Goal: Task Accomplishment & Management: Use online tool/utility

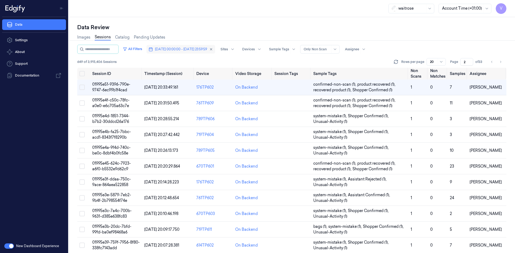
click at [204, 50] on span "[DATE] 00:00:00 - [DATE] 23:59:59" at bounding box center [181, 49] width 52 height 5
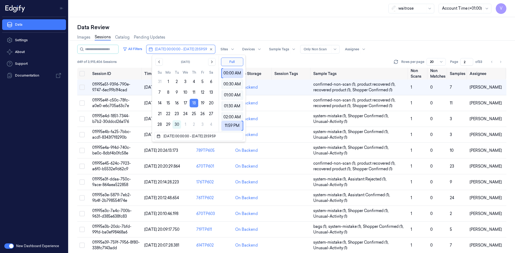
click at [195, 102] on button "18" at bounding box center [194, 103] width 9 height 9
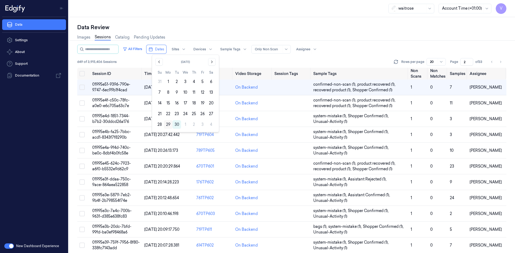
click at [171, 124] on button "29" at bounding box center [168, 124] width 9 height 9
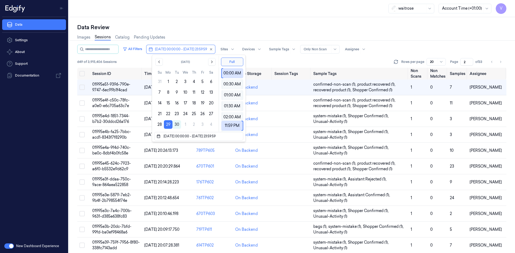
click at [228, 23] on div "Data Review Images Sessions Catalog Pending Updates All Filters [DATE] 00:00:00…" at bounding box center [292, 135] width 446 height 236
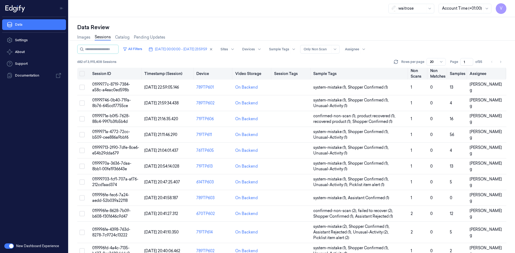
drag, startPoint x: 466, startPoint y: 62, endPoint x: 449, endPoint y: 70, distance: 19.0
click at [449, 70] on div "All Filters [DATE] 00:00:00 - [DATE] 23:59:59 Sites Devices Sample Tags Alert T…" at bounding box center [291, 149] width 429 height 209
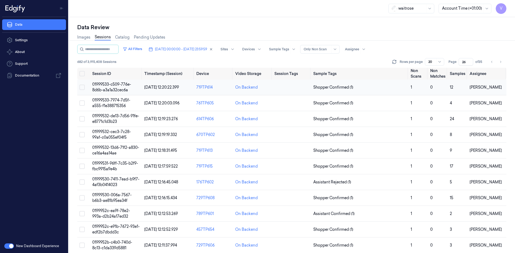
type input "26"
click at [117, 85] on span "01999533-c509-776e-8d6b-a3a1a32cec6a" at bounding box center [111, 87] width 39 height 10
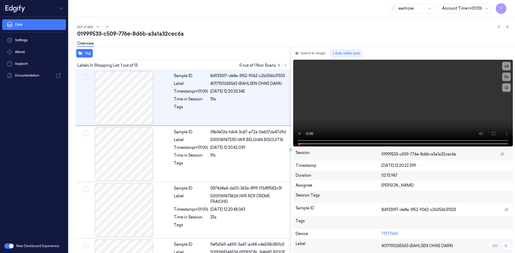
click at [282, 66] on button at bounding box center [279, 65] width 6 height 6
click at [285, 65] on icon at bounding box center [285, 66] width 1 height 2
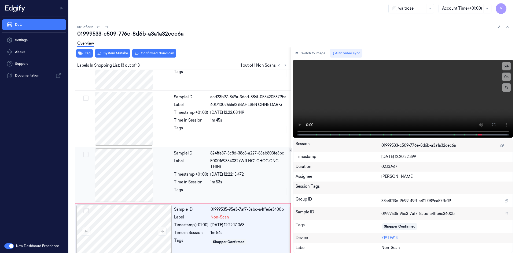
scroll to position [550, 0]
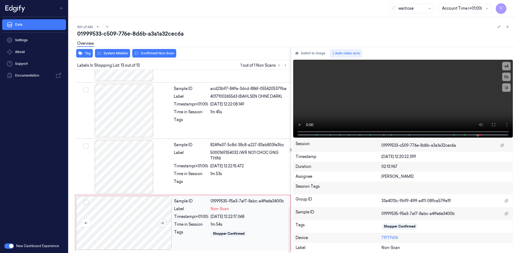
click at [161, 224] on icon at bounding box center [162, 224] width 4 height 4
click at [161, 223] on icon at bounding box center [162, 224] width 4 height 4
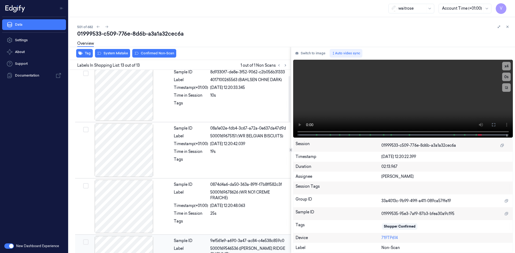
scroll to position [0, 0]
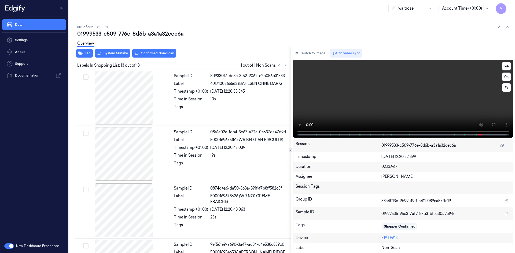
click at [315, 136] on video at bounding box center [403, 99] width 220 height 78
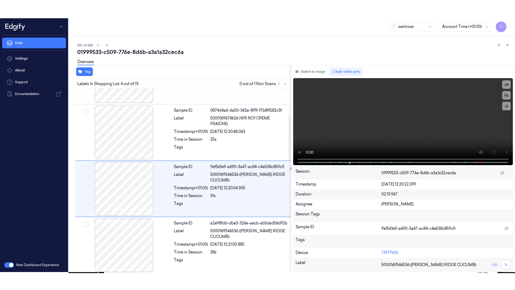
scroll to position [105, 0]
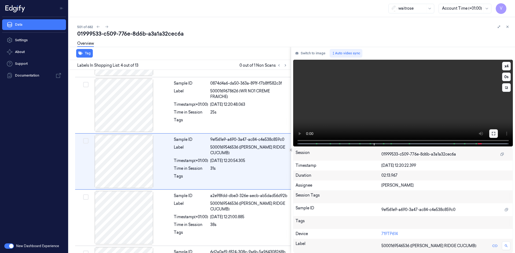
click at [491, 134] on button at bounding box center [493, 134] width 9 height 9
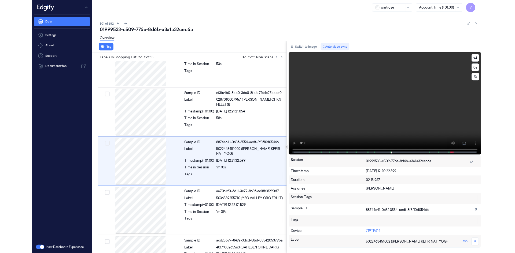
scroll to position [369, 0]
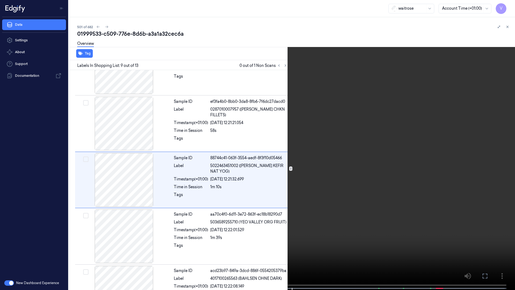
click at [328, 105] on video at bounding box center [257, 145] width 515 height 291
click at [0, 0] on icon at bounding box center [0, 0] width 0 height 0
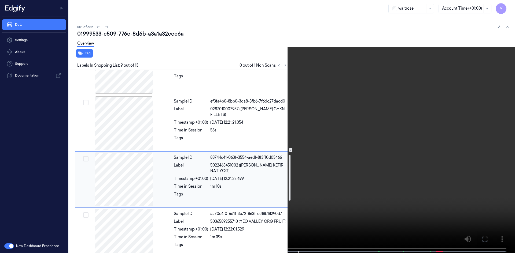
scroll to position [261, 0]
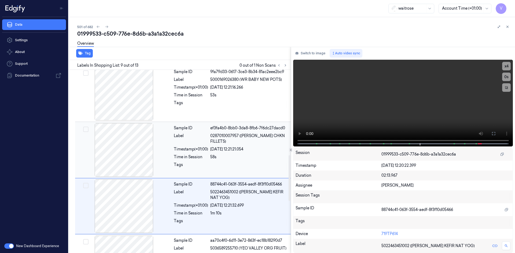
click at [231, 128] on div "ef3fa4b0-8bb0-3da8-8fb6-7f6dc27dacd0" at bounding box center [248, 129] width 77 height 6
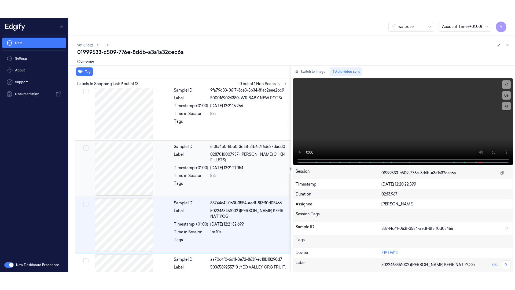
scroll to position [330, 0]
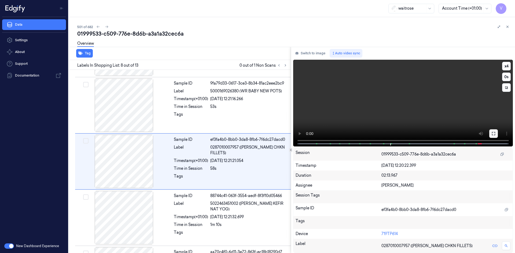
click at [493, 134] on icon at bounding box center [493, 134] width 4 height 4
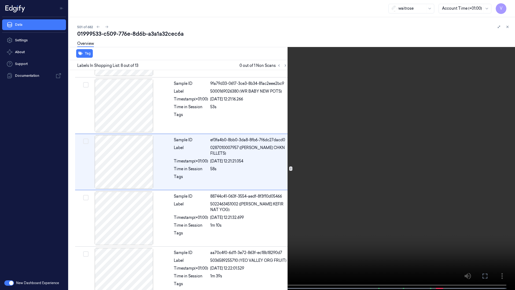
click at [338, 173] on video at bounding box center [257, 145] width 515 height 291
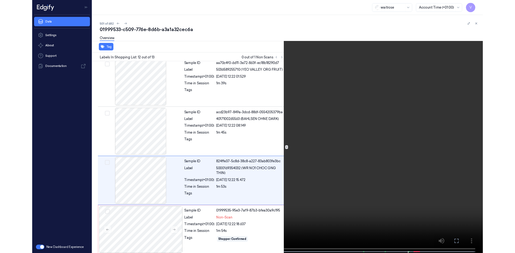
scroll to position [514, 0]
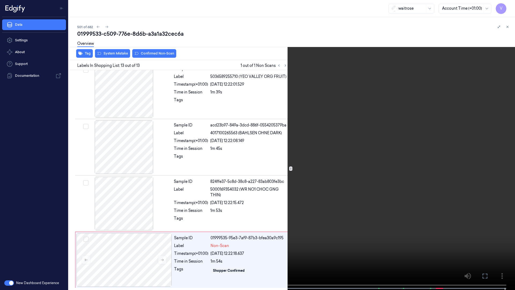
click at [0, 0] on icon at bounding box center [0, 0] width 0 height 0
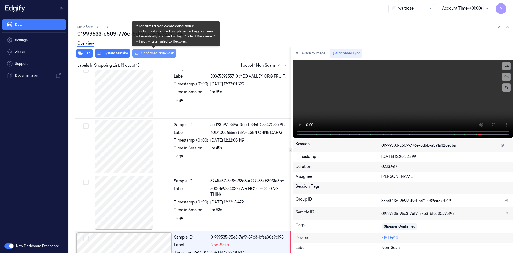
click at [148, 52] on button "Confirmed Non-Scan" at bounding box center [154, 53] width 44 height 9
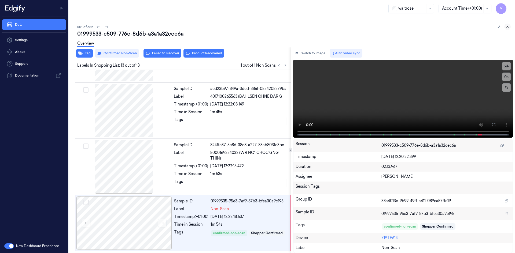
click at [508, 27] on icon at bounding box center [508, 27] width 4 height 4
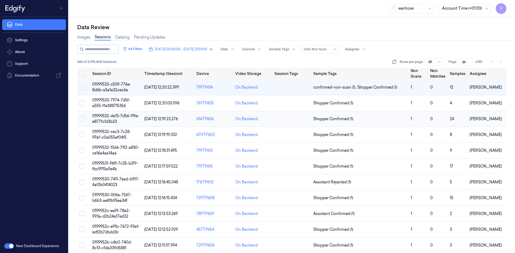
click at [114, 118] on span "01999532-de13-7d56-91fe-e8771c1d3b23" at bounding box center [115, 119] width 47 height 10
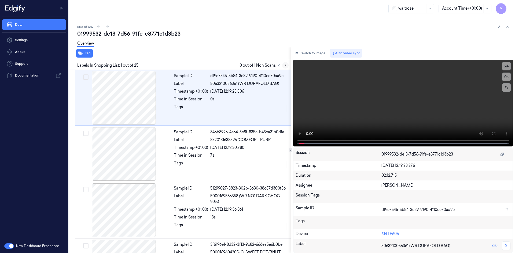
click at [284, 64] on icon at bounding box center [285, 66] width 4 height 4
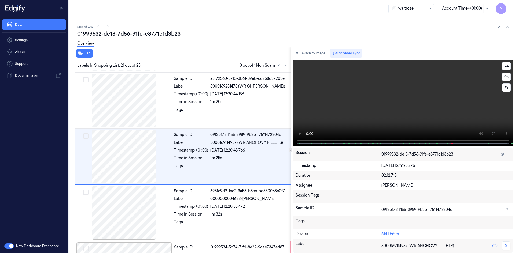
scroll to position [1063, 0]
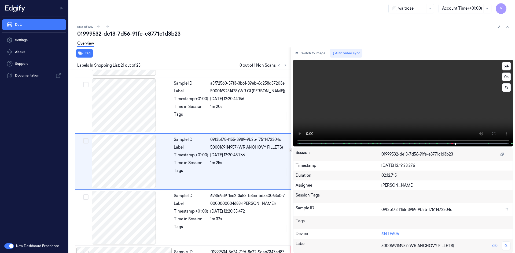
click at [409, 118] on video at bounding box center [403, 103] width 220 height 87
click at [507, 68] on button "x 4" at bounding box center [506, 66] width 9 height 9
click at [507, 67] on button "x 1" at bounding box center [506, 66] width 9 height 9
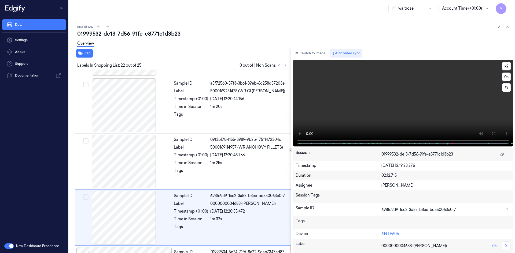
scroll to position [1119, 0]
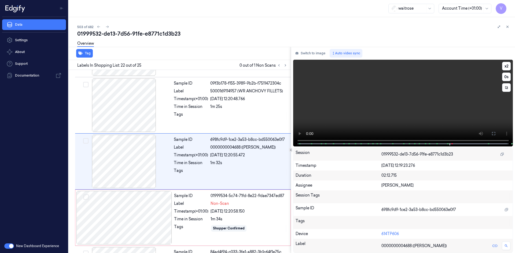
click at [374, 108] on video at bounding box center [403, 103] width 220 height 87
click at [126, 207] on div at bounding box center [123, 218] width 95 height 54
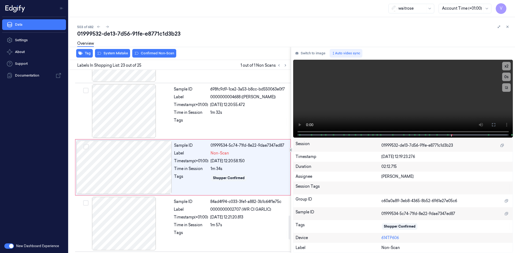
scroll to position [1175, 0]
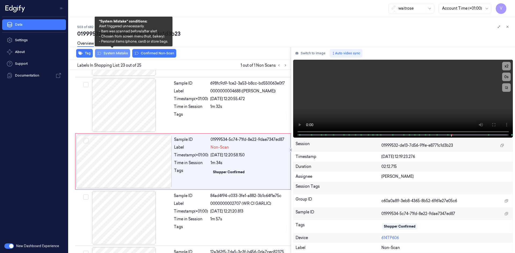
click at [112, 51] on button "System Mistake" at bounding box center [112, 53] width 35 height 9
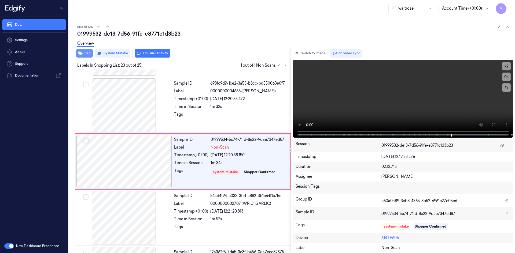
click at [87, 54] on button "Tag" at bounding box center [84, 53] width 17 height 9
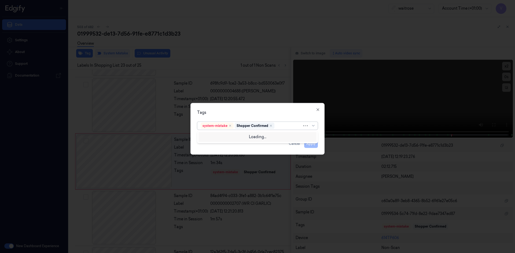
click at [287, 125] on div at bounding box center [288, 126] width 27 height 6
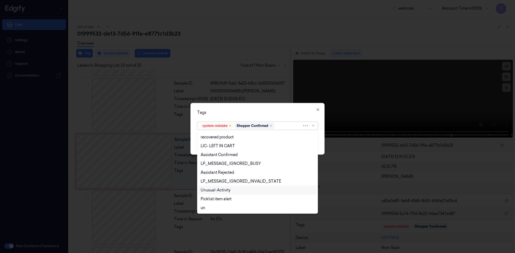
click at [218, 190] on div "Unusual-Activity" at bounding box center [216, 191] width 30 height 6
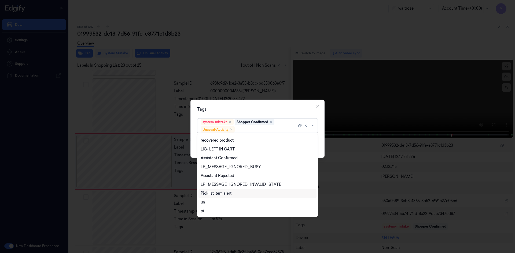
click at [218, 194] on div "Picklist item alert" at bounding box center [216, 194] width 31 height 6
drag, startPoint x: 251, startPoint y: 108, endPoint x: 260, endPoint y: 114, distance: 10.7
click at [252, 110] on div "Tags" at bounding box center [257, 109] width 121 height 6
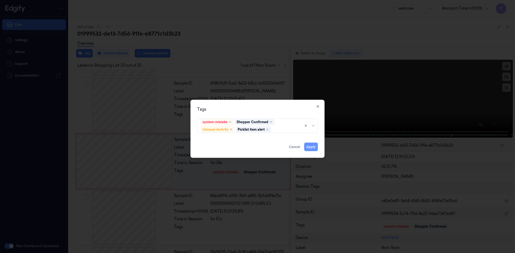
click at [308, 147] on button "Apply" at bounding box center [311, 147] width 14 height 9
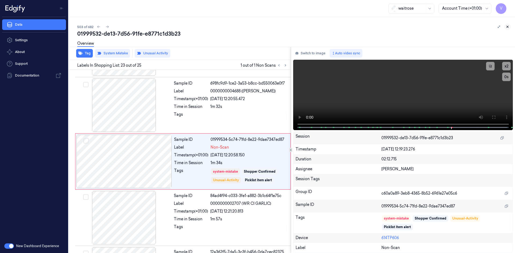
click at [508, 28] on icon at bounding box center [508, 27] width 2 height 2
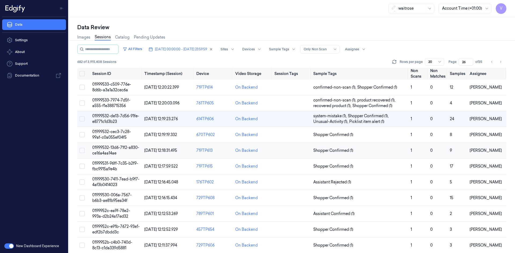
click at [111, 150] on span "01999532-13d6-71f2-a830-ce16a4aa14ae" at bounding box center [115, 150] width 47 height 10
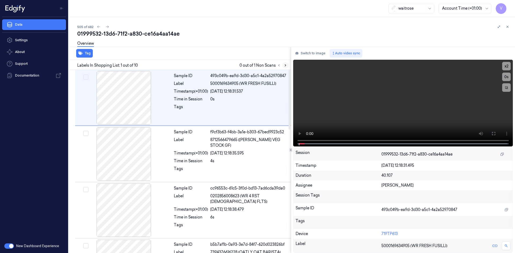
click at [287, 65] on icon at bounding box center [285, 66] width 4 height 4
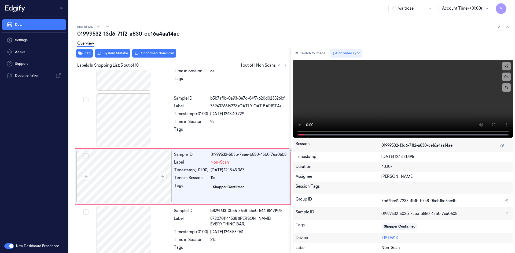
scroll to position [161, 0]
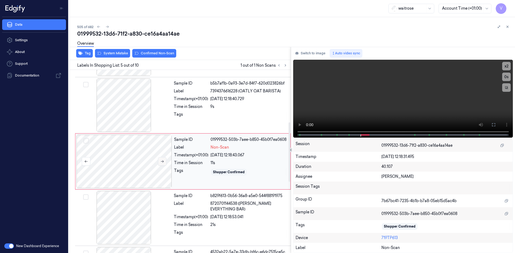
click at [161, 161] on icon at bounding box center [162, 162] width 4 height 4
click at [505, 68] on button "x 2" at bounding box center [506, 66] width 9 height 9
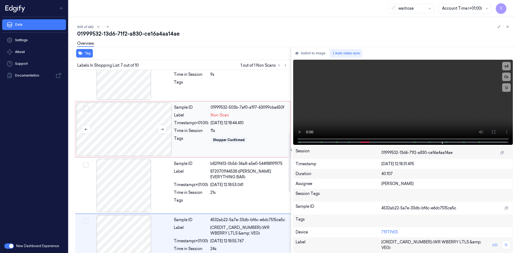
click at [138, 124] on div at bounding box center [123, 130] width 95 height 54
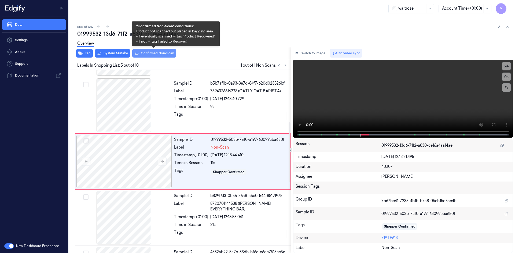
click at [150, 54] on button "Confirmed Non-Scan" at bounding box center [154, 53] width 44 height 9
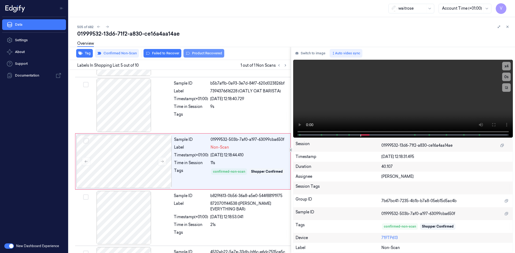
click at [207, 53] on button "Product Recovered" at bounding box center [203, 53] width 41 height 9
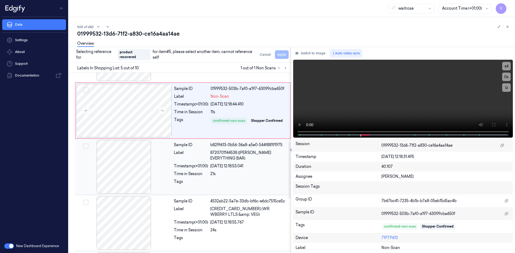
click at [161, 153] on div at bounding box center [123, 167] width 95 height 54
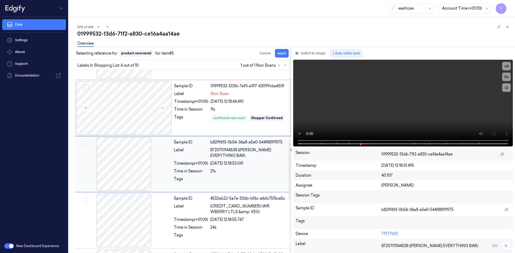
scroll to position [218, 0]
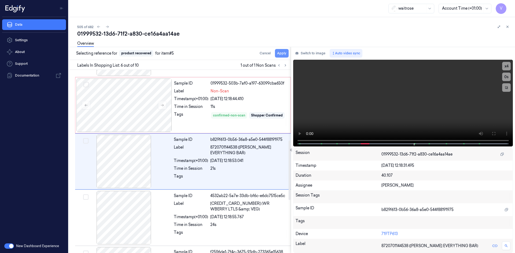
click at [279, 53] on button "Apply" at bounding box center [282, 53] width 14 height 9
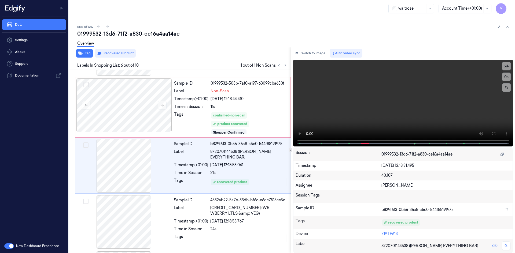
scroll to position [222, 0]
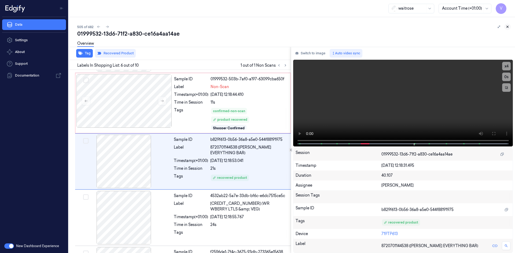
click at [507, 25] on button at bounding box center [507, 27] width 6 height 6
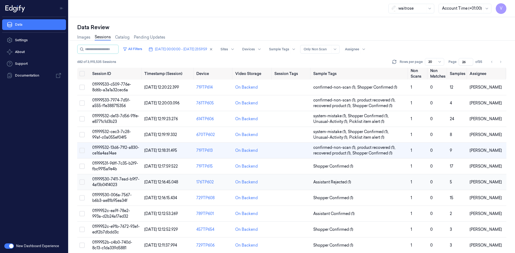
click at [109, 182] on td "01999530-7411-7ead-b9f7-4af3b0414023" at bounding box center [116, 183] width 52 height 16
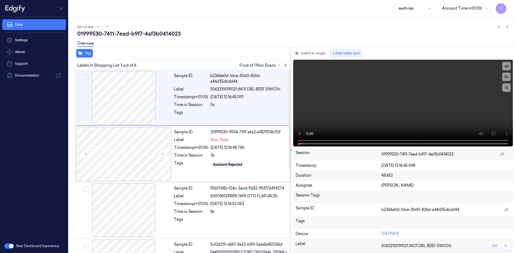
click at [284, 64] on icon at bounding box center [285, 66] width 4 height 4
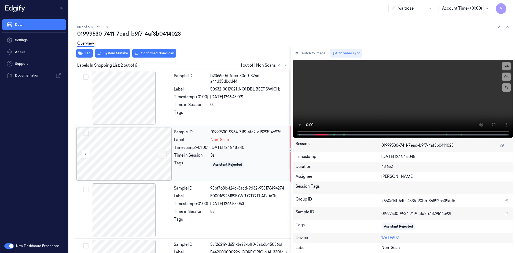
click at [163, 153] on icon at bounding box center [162, 154] width 4 height 4
click at [161, 154] on icon at bounding box center [162, 154] width 4 height 4
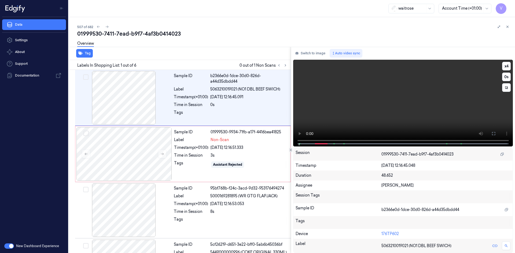
click at [300, 124] on video at bounding box center [403, 103] width 220 height 87
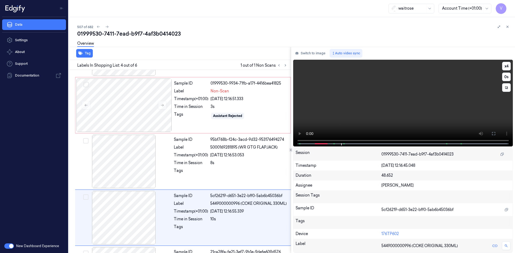
scroll to position [105, 0]
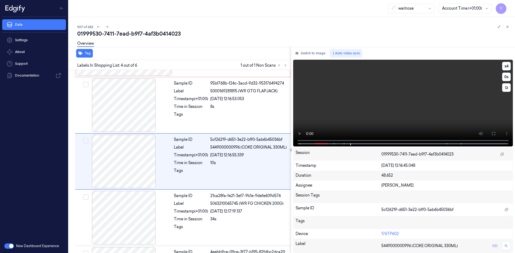
click at [299, 124] on video at bounding box center [403, 103] width 220 height 87
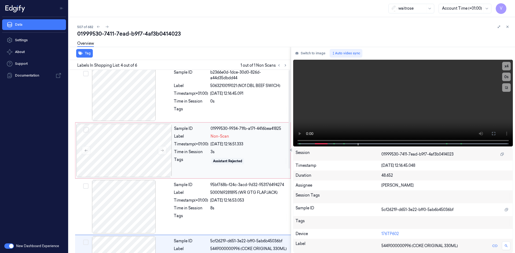
scroll to position [0, 0]
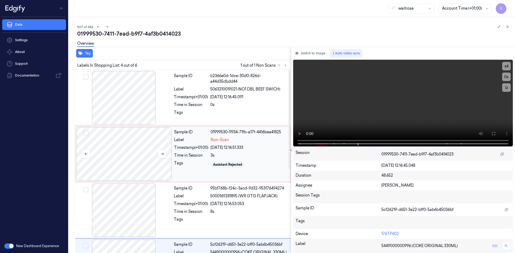
click at [119, 140] on div at bounding box center [123, 154] width 95 height 54
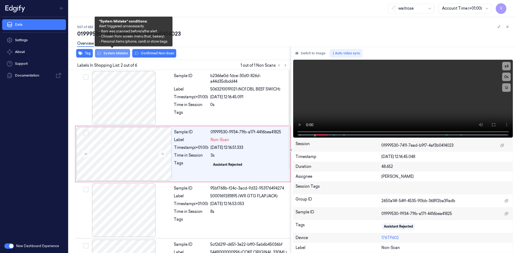
click at [116, 54] on button "System Mistake" at bounding box center [112, 53] width 35 height 9
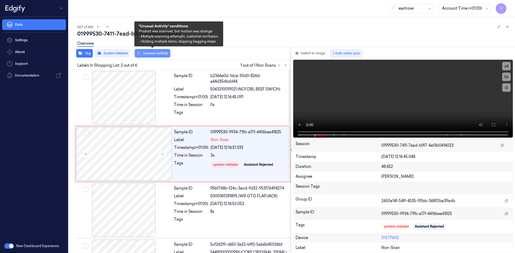
click at [161, 54] on button "Unusual Activity" at bounding box center [153, 53] width 36 height 9
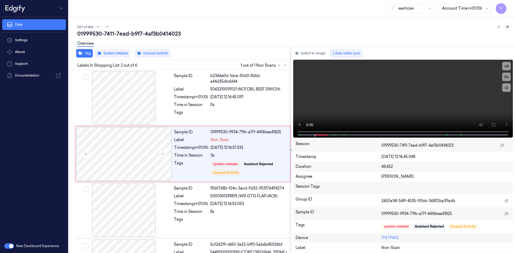
click at [508, 26] on icon at bounding box center [508, 27] width 4 height 4
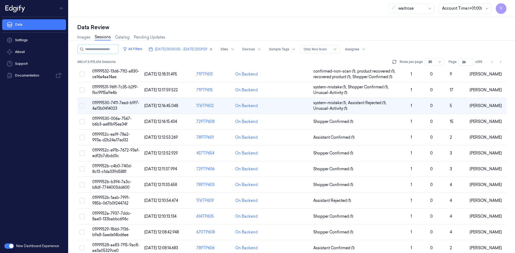
scroll to position [30, 0]
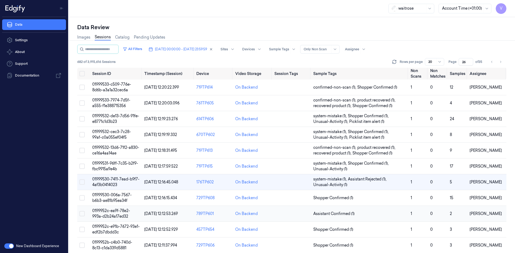
click at [111, 214] on td "0199952c-ea9f-78e2-993a-d2b24a17ed32" at bounding box center [116, 214] width 52 height 16
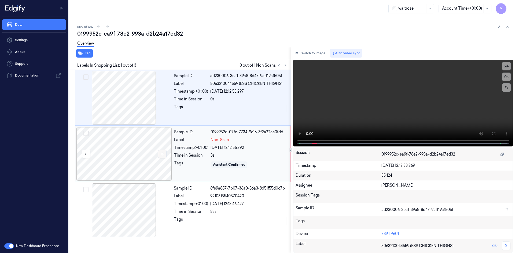
click at [163, 154] on icon at bounding box center [162, 154] width 3 height 2
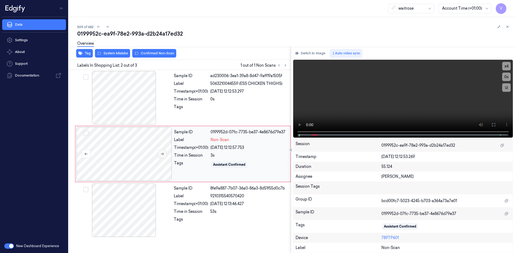
click at [161, 153] on icon at bounding box center [162, 154] width 4 height 4
click at [112, 146] on div at bounding box center [123, 154] width 95 height 54
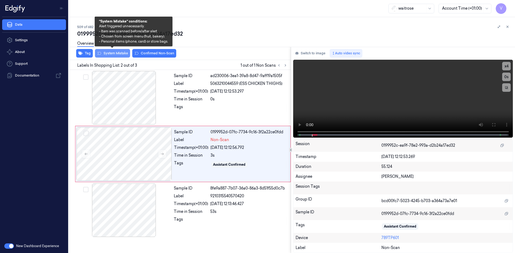
click at [120, 54] on button "System Mistake" at bounding box center [112, 53] width 35 height 9
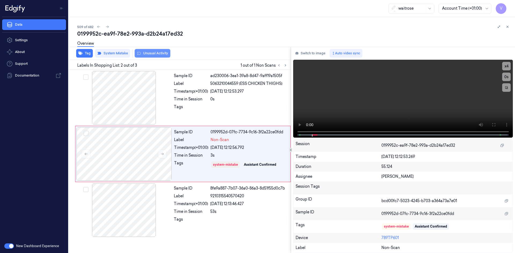
click at [152, 53] on button "Unusual Activity" at bounding box center [153, 53] width 36 height 9
click at [507, 26] on icon at bounding box center [508, 27] width 4 height 4
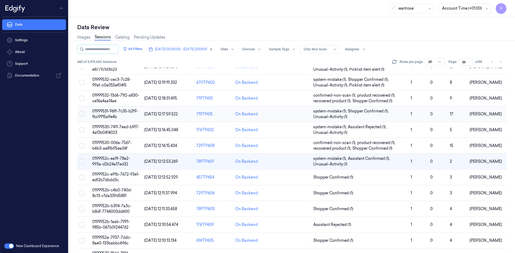
scroll to position [65, 0]
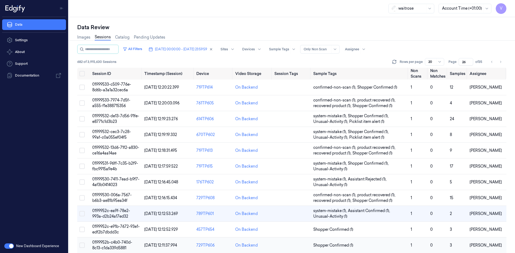
click at [117, 244] on span "0199952b-c4b0-740d-8c13-c1da339d5881" at bounding box center [112, 245] width 40 height 10
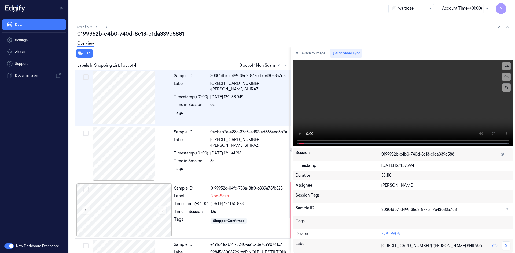
drag, startPoint x: 284, startPoint y: 66, endPoint x: 268, endPoint y: 58, distance: 17.5
click at [284, 66] on icon at bounding box center [285, 66] width 4 height 4
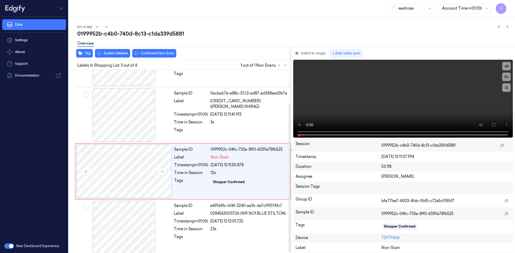
scroll to position [43, 0]
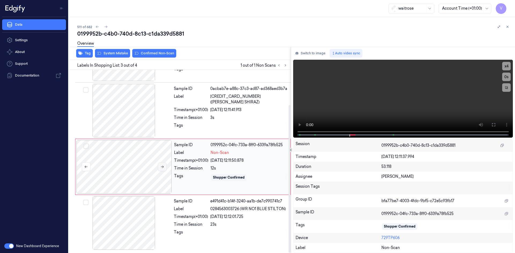
click at [161, 168] on icon at bounding box center [162, 167] width 4 height 4
click at [131, 159] on div at bounding box center [123, 167] width 95 height 54
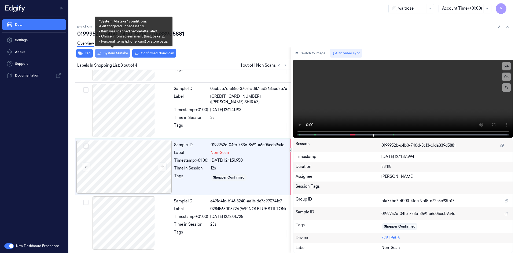
click at [115, 51] on button "System Mistake" at bounding box center [112, 53] width 35 height 9
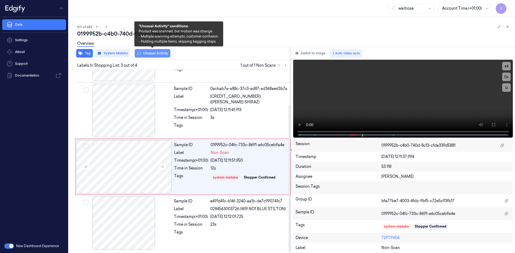
click at [158, 54] on button "Unusual Activity" at bounding box center [153, 53] width 36 height 9
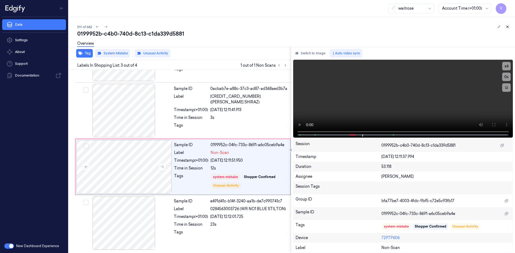
click at [507, 27] on icon at bounding box center [508, 27] width 4 height 4
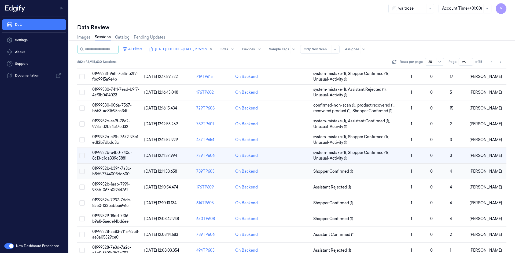
scroll to position [107, 0]
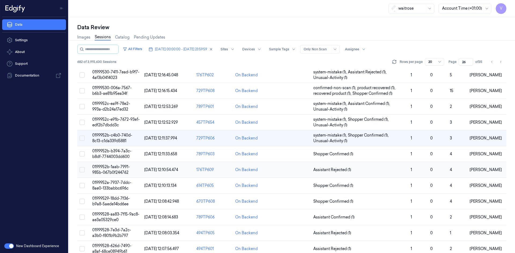
click at [105, 167] on span "0199952b-1aab-7991-985b-067b0f244762" at bounding box center [111, 170] width 38 height 10
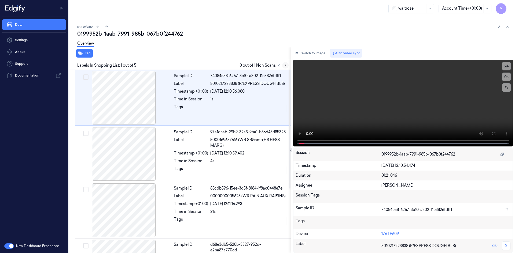
click at [285, 66] on icon at bounding box center [285, 66] width 4 height 4
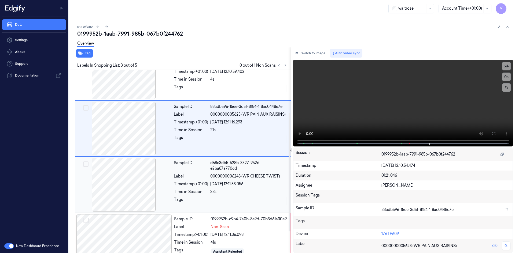
scroll to position [100, 0]
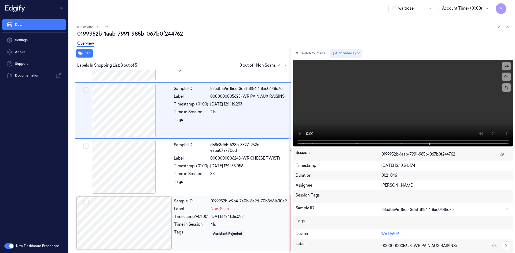
drag, startPoint x: 119, startPoint y: 212, endPoint x: 119, endPoint y: 209, distance: 3.2
click at [119, 212] on div at bounding box center [123, 224] width 95 height 54
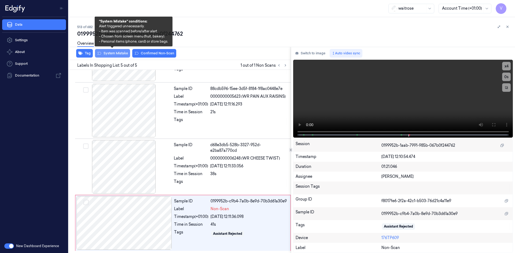
click at [121, 52] on button "System Mistake" at bounding box center [112, 53] width 35 height 9
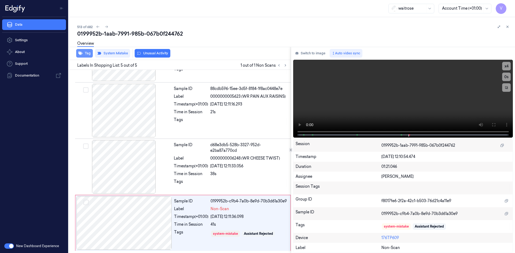
click at [89, 53] on button "Tag" at bounding box center [84, 53] width 17 height 9
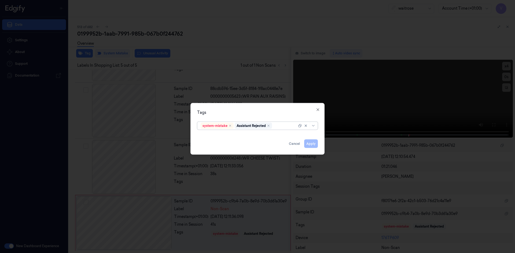
drag, startPoint x: 281, startPoint y: 127, endPoint x: 282, endPoint y: 130, distance: 3.2
click at [281, 127] on div at bounding box center [285, 126] width 24 height 6
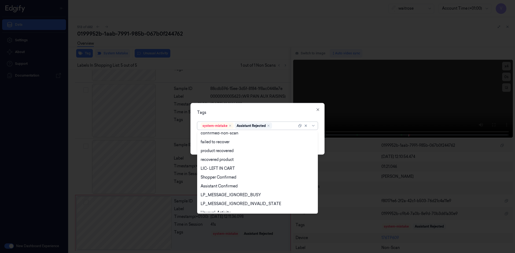
scroll to position [79, 0]
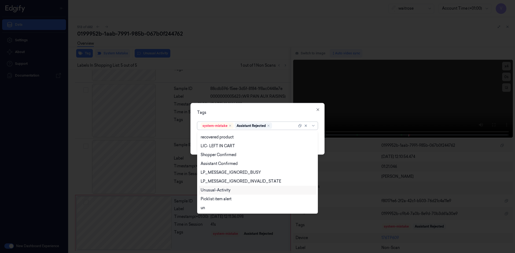
click at [220, 190] on div "Unusual-Activity" at bounding box center [216, 191] width 30 height 6
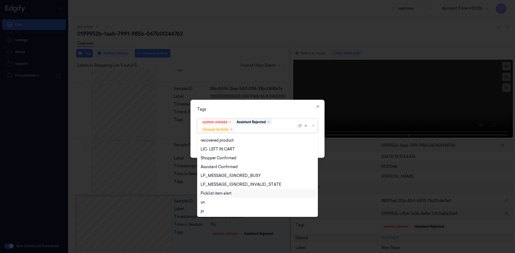
click at [217, 194] on div "Picklist item alert" at bounding box center [216, 194] width 31 height 6
drag, startPoint x: 254, startPoint y: 108, endPoint x: 305, endPoint y: 134, distance: 57.3
click at [256, 109] on div "Tags" at bounding box center [257, 109] width 121 height 6
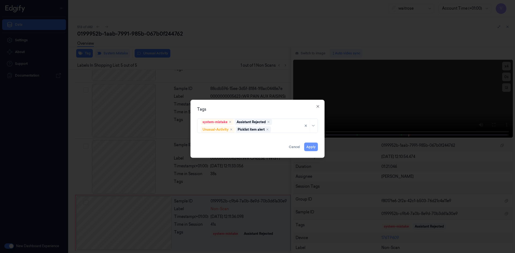
click at [309, 147] on button "Apply" at bounding box center [311, 147] width 14 height 9
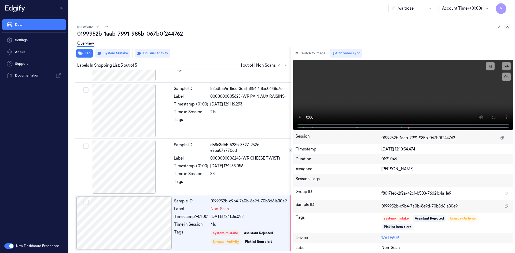
click at [508, 27] on icon at bounding box center [508, 27] width 4 height 4
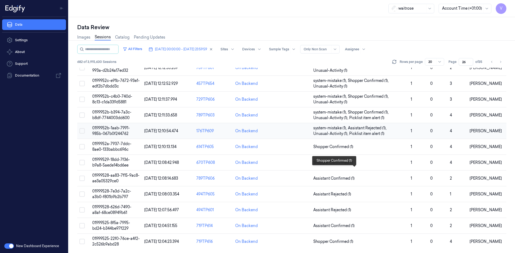
scroll to position [147, 0]
click at [104, 159] on span "01999529-18dd-7f36-b9a8-5aede14bd6ee" at bounding box center [111, 162] width 38 height 10
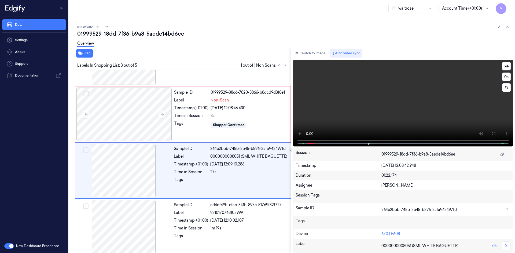
scroll to position [49, 0]
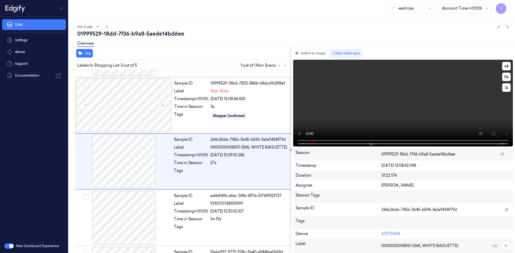
click at [362, 113] on video at bounding box center [403, 103] width 220 height 87
click at [143, 105] on div at bounding box center [123, 106] width 95 height 54
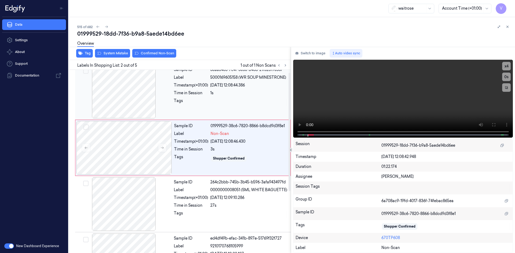
scroll to position [0, 0]
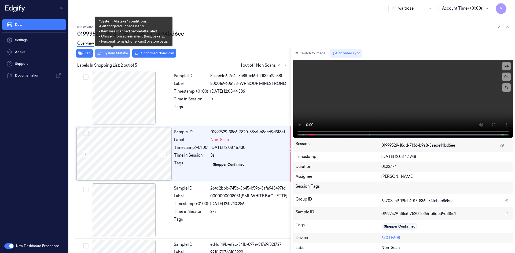
click at [108, 53] on button "System Mistake" at bounding box center [112, 53] width 35 height 9
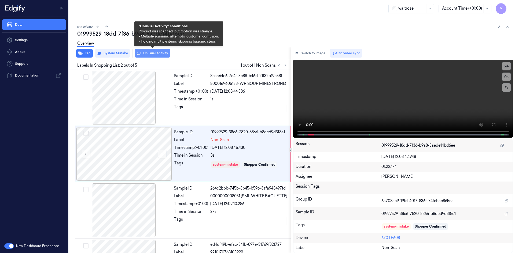
click at [155, 56] on button "Unusual Activity" at bounding box center [153, 53] width 36 height 9
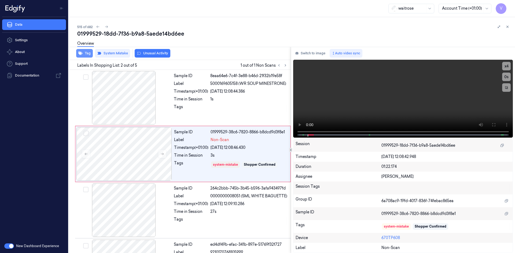
click at [87, 54] on button "Tag" at bounding box center [84, 53] width 17 height 9
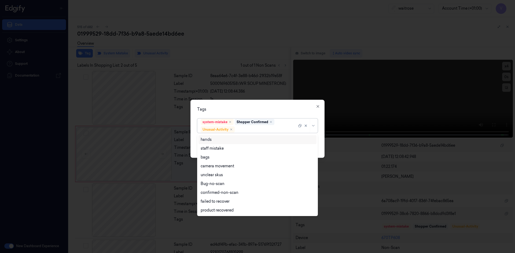
click at [246, 130] on div at bounding box center [266, 130] width 61 height 6
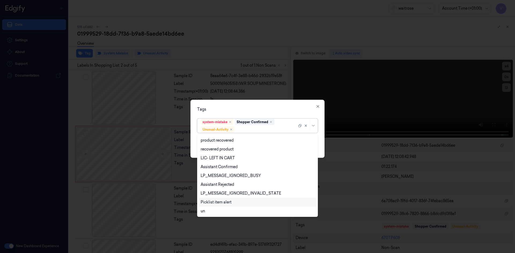
click at [211, 201] on div "Picklist item alert" at bounding box center [216, 203] width 31 height 6
drag, startPoint x: 251, startPoint y: 110, endPoint x: 254, endPoint y: 113, distance: 4.2
click at [254, 113] on div "Tags option Picklist item alert, selected. 20 results available. Use Up and Dow…" at bounding box center [257, 129] width 134 height 58
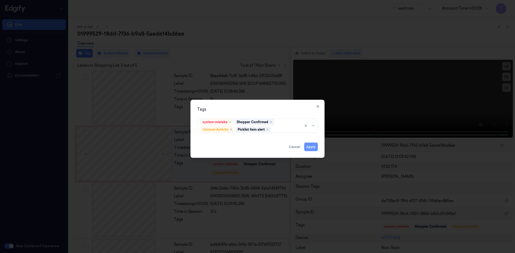
click at [310, 146] on button "Apply" at bounding box center [311, 147] width 14 height 9
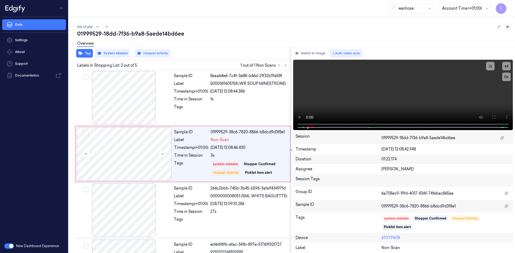
click at [508, 24] on button at bounding box center [507, 27] width 6 height 6
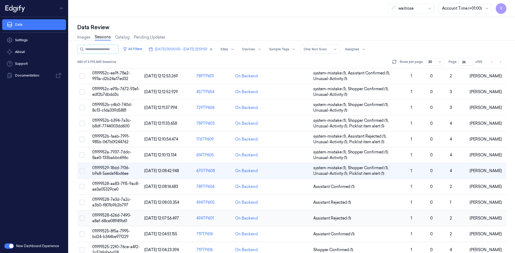
scroll to position [147, 0]
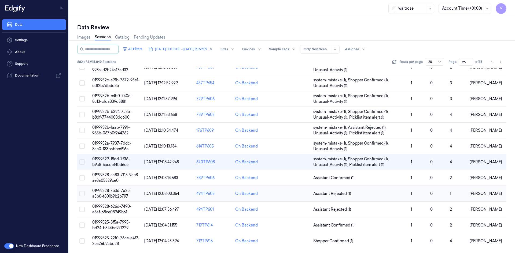
drag, startPoint x: 102, startPoint y: 191, endPoint x: 106, endPoint y: 190, distance: 4.4
click at [102, 191] on span "01999528-7e3d-7a2c-a3b0-f801b9b2b797" at bounding box center [111, 194] width 39 height 10
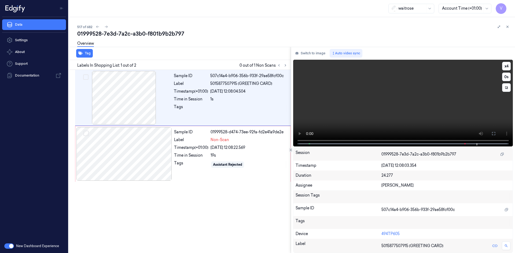
click at [353, 103] on video at bounding box center [403, 103] width 220 height 87
click at [141, 141] on div at bounding box center [123, 154] width 95 height 54
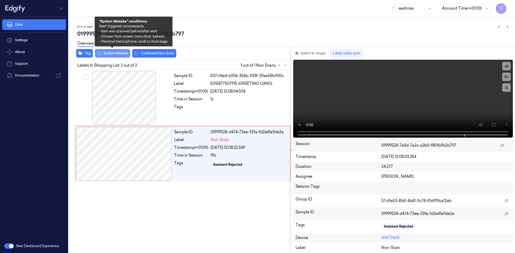
click at [115, 53] on button "System Mistake" at bounding box center [112, 53] width 35 height 9
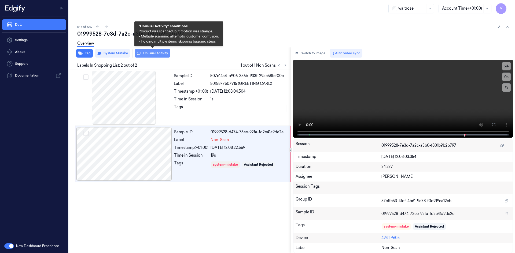
click at [146, 53] on button "Unusual Activity" at bounding box center [153, 53] width 36 height 9
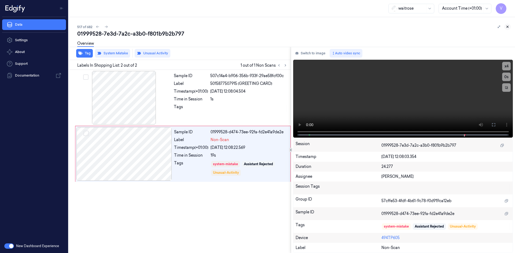
click at [508, 27] on icon at bounding box center [508, 27] width 4 height 4
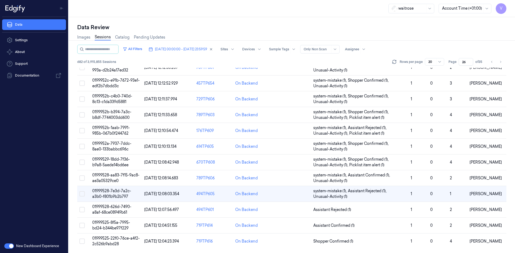
scroll to position [147, 0]
click at [119, 223] on span "01999525-8f5a-7995-bd24-b344be97f229" at bounding box center [111, 225] width 38 height 10
click icon
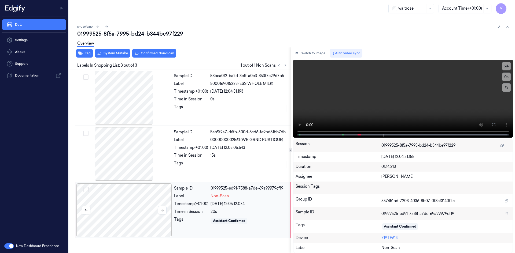
click at [132, 196] on div at bounding box center [123, 211] width 95 height 54
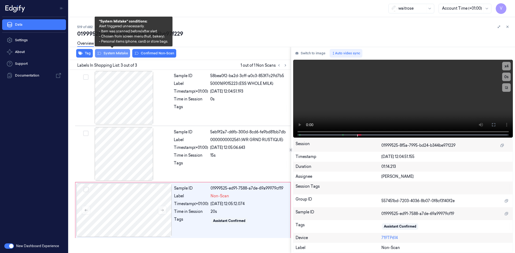
click at [122, 54] on button "System Mistake" at bounding box center [112, 53] width 35 height 9
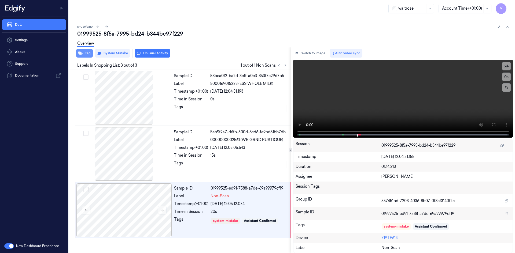
click at [88, 53] on button "Tag" at bounding box center [84, 53] width 17 height 9
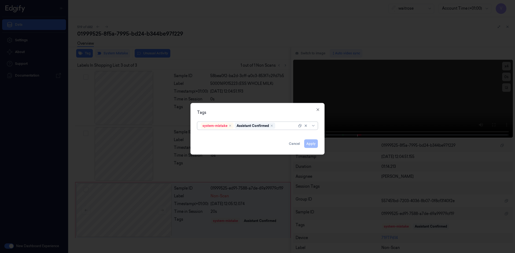
click at [282, 126] on div at bounding box center [286, 126] width 21 height 6
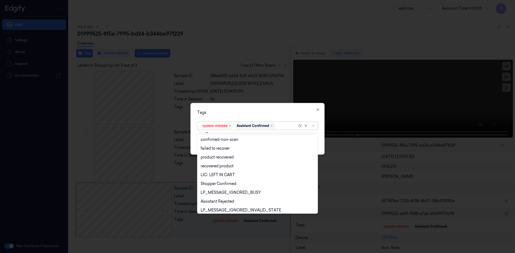
scroll to position [96, 0]
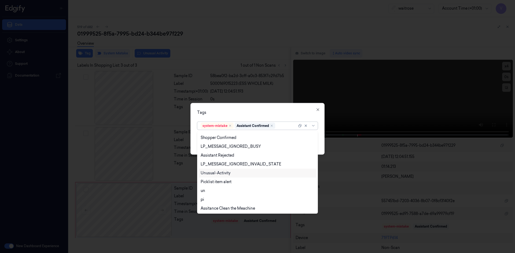
click at [219, 173] on div "Unusual-Activity" at bounding box center [216, 174] width 30 height 6
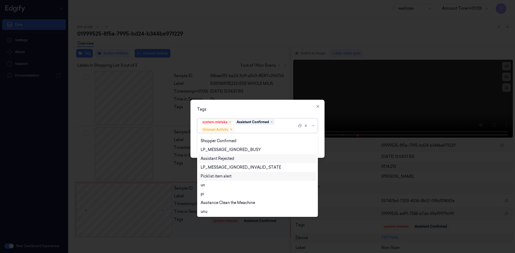
drag, startPoint x: 220, startPoint y: 176, endPoint x: 237, endPoint y: 156, distance: 26.2
click at [220, 176] on div "Picklist item alert" at bounding box center [216, 177] width 31 height 6
drag, startPoint x: 260, startPoint y: 106, endPoint x: 285, endPoint y: 135, distance: 37.9
click at [260, 106] on div "Tags option Picklist item alert, selected. 20 results available. Use Up and Dow…" at bounding box center [257, 129] width 134 height 58
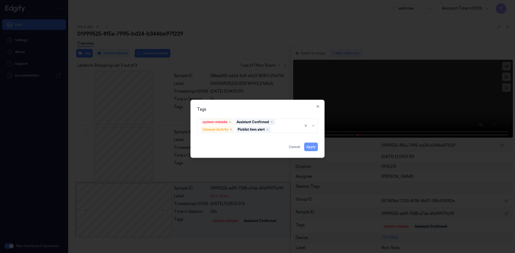
click at [313, 149] on button "Apply" at bounding box center [311, 147] width 14 height 9
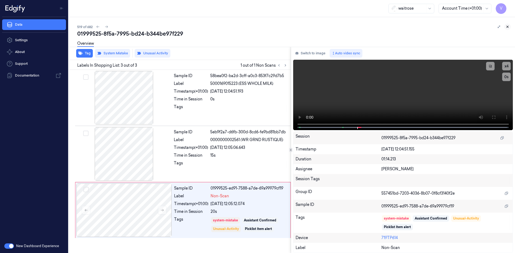
click at [507, 27] on icon at bounding box center [508, 27] width 4 height 4
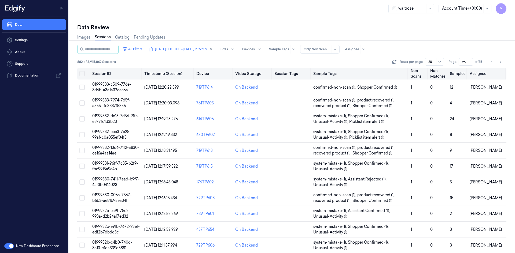
drag, startPoint x: 466, startPoint y: 62, endPoint x: 446, endPoint y: 70, distance: 21.8
click at [446, 70] on div "All Filters [DATE] 00:00:00 - [DATE] 23:59:59 Sites Devices Sample Tags Alert T…" at bounding box center [291, 149] width 429 height 209
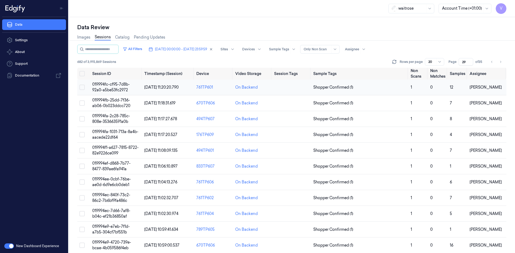
type input "29"
click at [107, 85] on span "019994fc-cf95-7d8b-92a0-a5be53fc2972" at bounding box center [111, 87] width 38 height 10
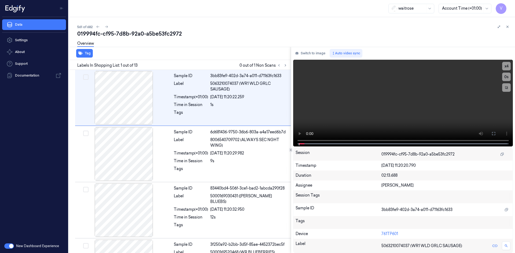
drag, startPoint x: 287, startPoint y: 65, endPoint x: 267, endPoint y: 58, distance: 20.5
click at [287, 66] on icon at bounding box center [285, 66] width 4 height 4
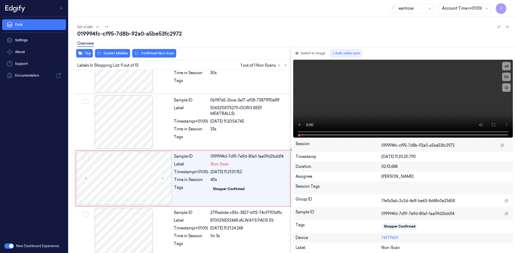
scroll to position [387, 0]
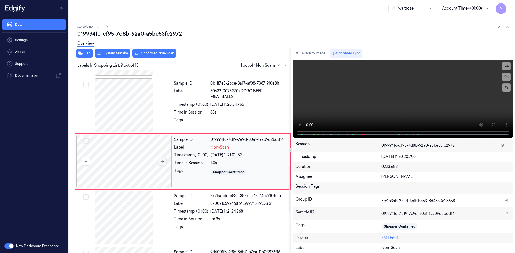
click at [163, 160] on icon at bounding box center [162, 162] width 4 height 4
click at [163, 161] on icon at bounding box center [162, 162] width 4 height 4
click at [160, 160] on button at bounding box center [162, 161] width 9 height 9
click at [162, 161] on icon at bounding box center [162, 162] width 4 height 4
click at [506, 65] on button "x 4" at bounding box center [506, 66] width 9 height 9
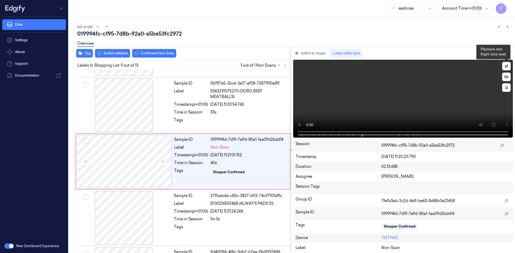
click at [506, 66] on button "x 1" at bounding box center [506, 66] width 9 height 9
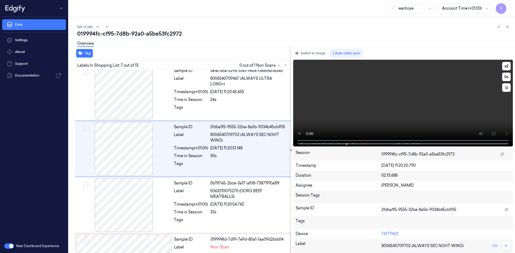
click at [356, 102] on video at bounding box center [403, 103] width 220 height 87
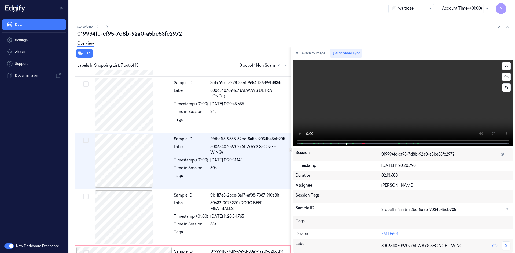
scroll to position [274, 0]
click at [368, 108] on video at bounding box center [403, 103] width 220 height 87
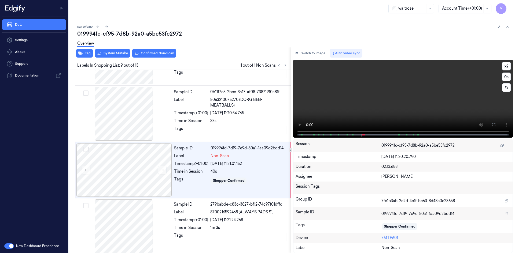
scroll to position [387, 0]
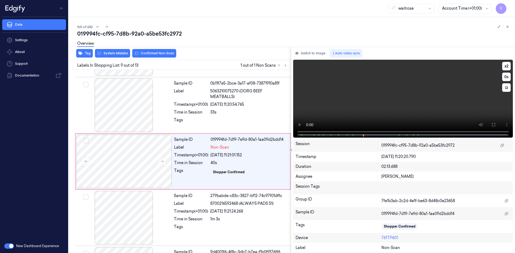
click at [383, 114] on video at bounding box center [403, 99] width 220 height 78
click at [128, 156] on div at bounding box center [123, 162] width 95 height 54
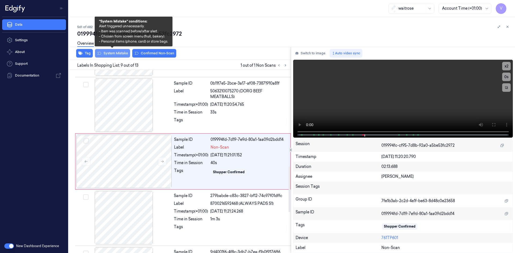
click at [114, 54] on button "System Mistake" at bounding box center [112, 53] width 35 height 9
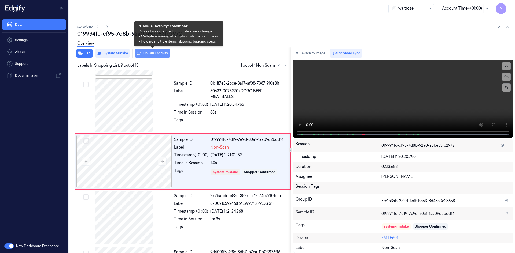
click at [160, 53] on button "Unusual Activity" at bounding box center [153, 53] width 36 height 9
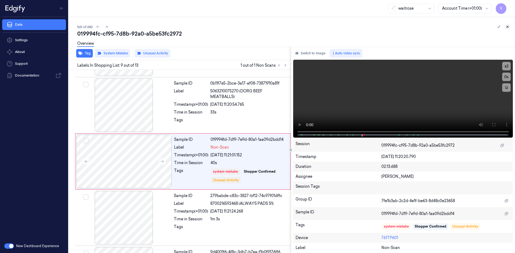
click at [508, 27] on icon at bounding box center [508, 27] width 4 height 4
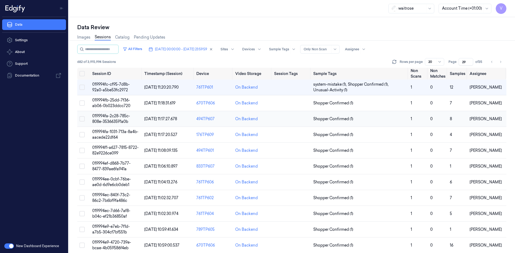
click at [100, 120] on span "019994fa-2c28-785c-808e-353663591a0b" at bounding box center [111, 119] width 38 height 10
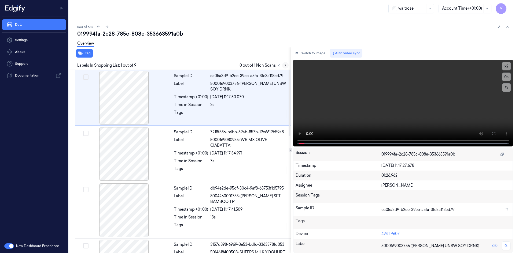
click at [286, 65] on icon at bounding box center [285, 66] width 4 height 4
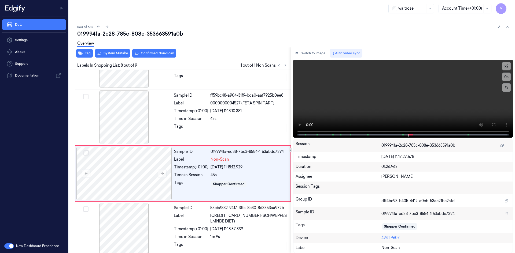
scroll to position [325, 0]
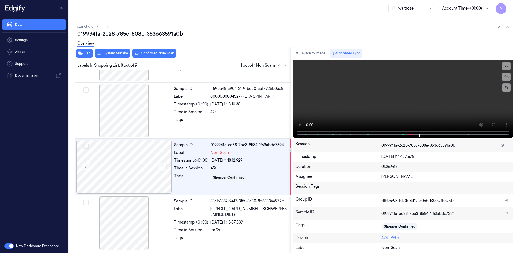
click at [124, 51] on div "Overview" at bounding box center [293, 45] width 433 height 14
click at [112, 54] on button "System Mistake" at bounding box center [112, 53] width 35 height 9
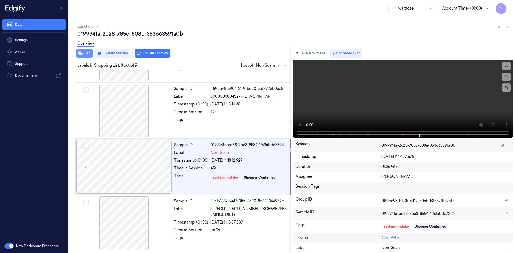
click at [90, 55] on button "Tag" at bounding box center [84, 53] width 17 height 9
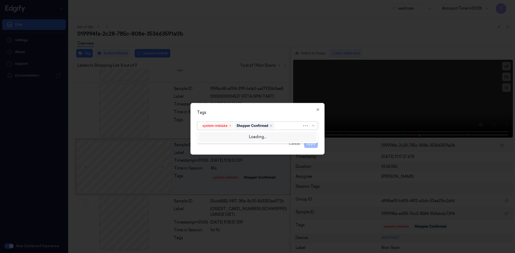
click at [283, 127] on div at bounding box center [288, 126] width 27 height 6
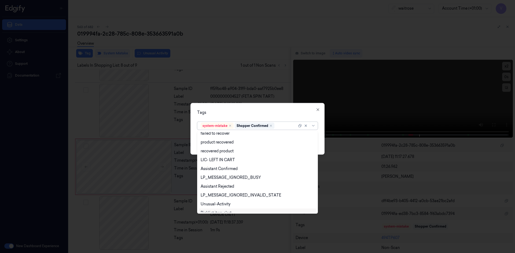
scroll to position [79, 0]
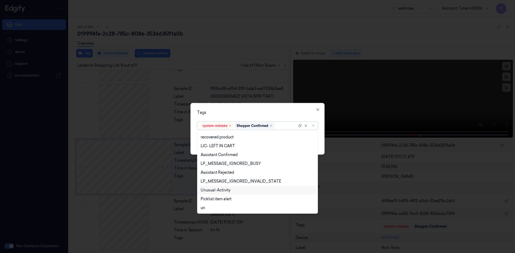
click at [226, 193] on div "Unusual-Activity" at bounding box center [216, 191] width 30 height 6
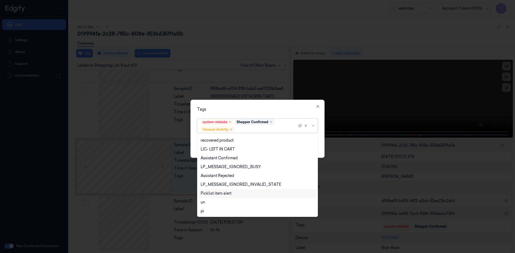
click at [226, 195] on div "Picklist item alert" at bounding box center [216, 194] width 31 height 6
click at [259, 105] on div "Tags option Picklist item alert, selected. 20 results available. Use Up and Dow…" at bounding box center [257, 129] width 134 height 58
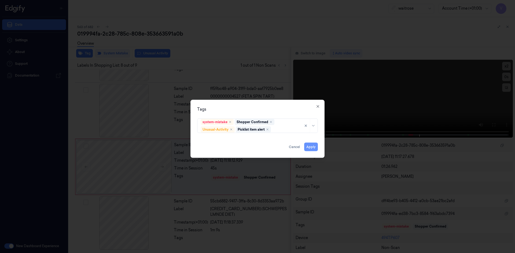
click at [309, 148] on button "Apply" at bounding box center [311, 147] width 14 height 9
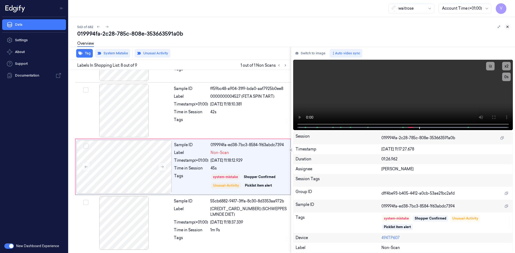
click at [507, 26] on icon at bounding box center [508, 27] width 4 height 4
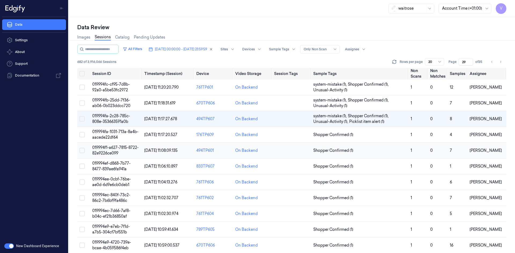
click at [111, 147] on span "019994f1-a627-7815-8722-82e9226ce099" at bounding box center [115, 150] width 46 height 10
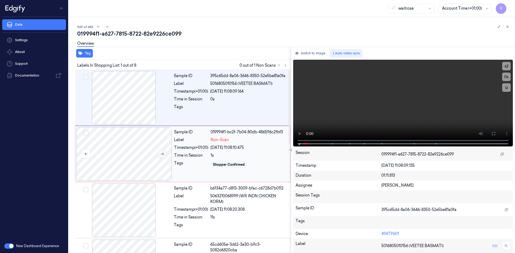
click at [161, 154] on icon at bounding box center [162, 154] width 4 height 4
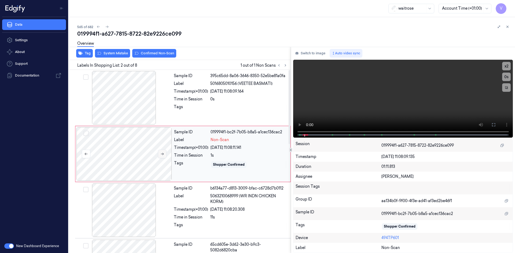
click at [161, 154] on icon at bounding box center [162, 154] width 4 height 4
click at [126, 139] on div at bounding box center [123, 154] width 95 height 54
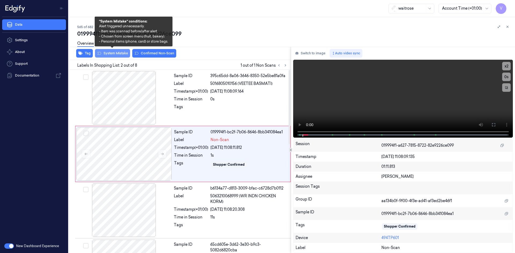
click at [114, 56] on button "System Mistake" at bounding box center [112, 53] width 35 height 9
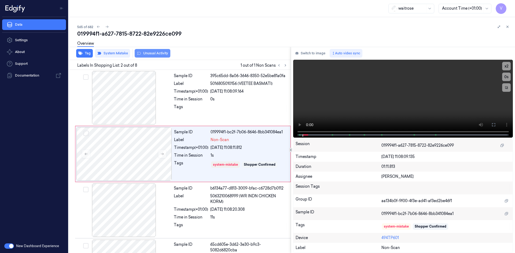
click at [155, 53] on button "Unusual Activity" at bounding box center [153, 53] width 36 height 9
click at [508, 25] on icon at bounding box center [508, 27] width 4 height 4
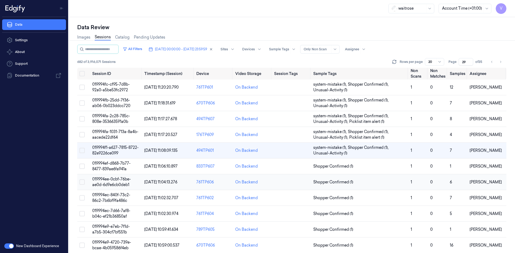
click at [115, 178] on span "019994ee-0cbf-76be-ae0d-6d9e6cb0deb1" at bounding box center [111, 182] width 39 height 10
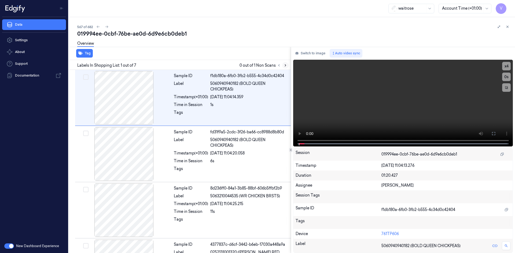
click at [287, 65] on icon at bounding box center [285, 66] width 4 height 4
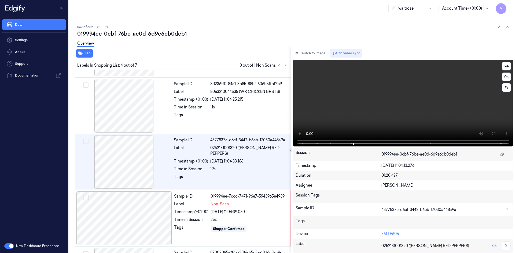
scroll to position [105, 0]
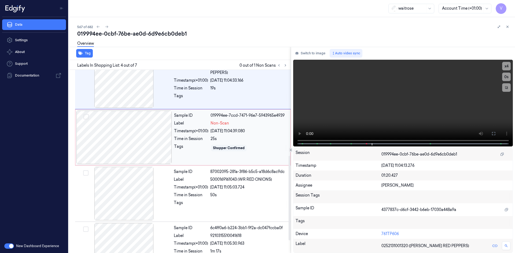
click at [148, 128] on div at bounding box center [123, 138] width 95 height 54
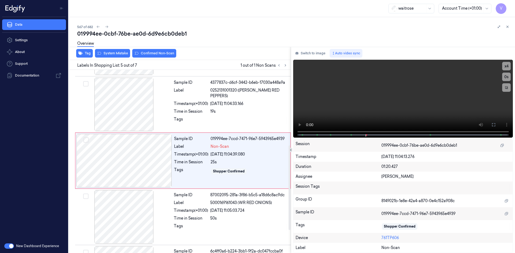
scroll to position [161, 0]
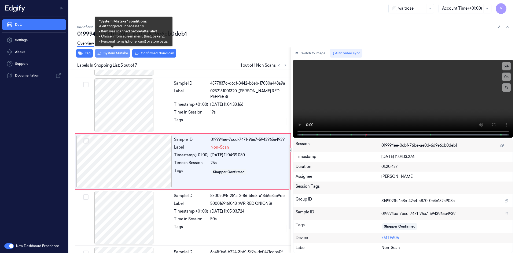
click at [112, 54] on button "System Mistake" at bounding box center [112, 53] width 35 height 9
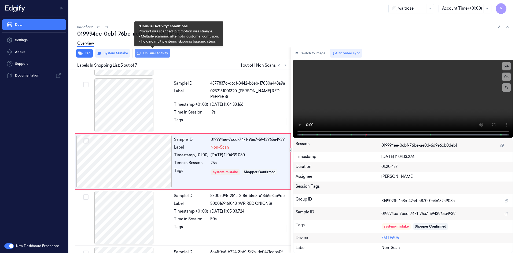
click at [151, 54] on button "Unusual Activity" at bounding box center [153, 53] width 36 height 9
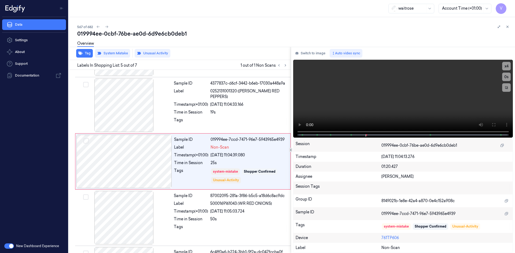
drag, startPoint x: 507, startPoint y: 27, endPoint x: 499, endPoint y: 34, distance: 10.4
click at [507, 27] on icon at bounding box center [508, 27] width 4 height 4
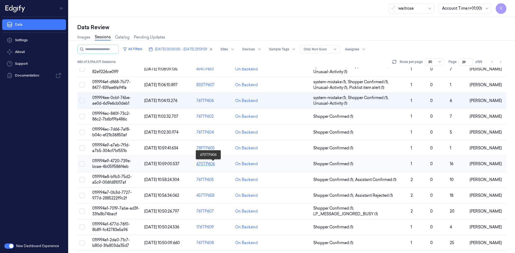
scroll to position [80, 0]
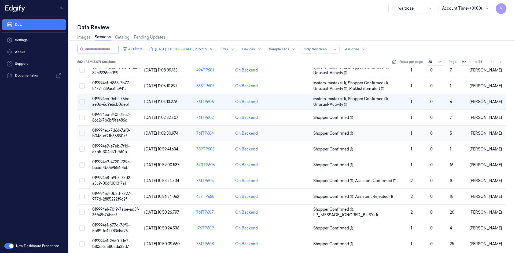
click at [113, 131] on span "019994ec-7d66-7af8-b04c-ef21b36850af" at bounding box center [111, 133] width 38 height 10
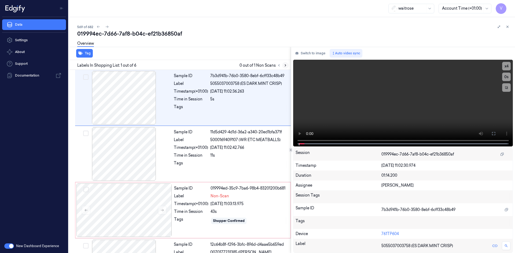
click at [285, 65] on icon at bounding box center [285, 66] width 1 height 2
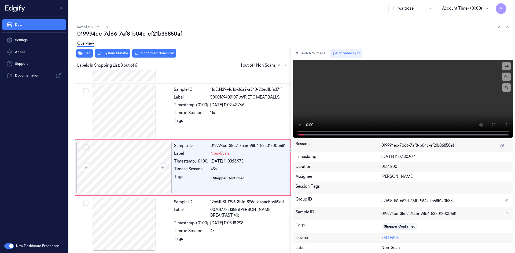
scroll to position [49, 0]
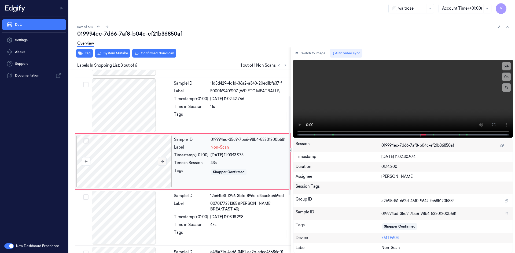
click at [163, 161] on icon at bounding box center [162, 162] width 4 height 4
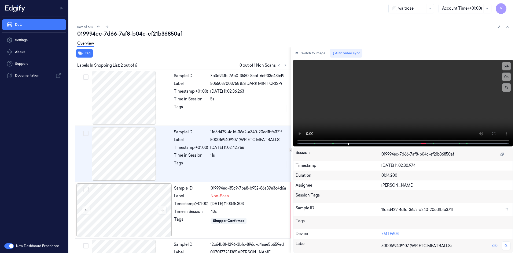
drag, startPoint x: 304, startPoint y: 145, endPoint x: 290, endPoint y: 146, distance: 13.7
click at [290, 146] on div "Tag Labels In Shopping List: 2 out of 6 0 out of 1 Non Scans Sample ID 7b3d941b…" at bounding box center [291, 150] width 448 height 207
click at [263, 118] on div "Sample ID 7b3d941b-76b0-3580-8ebf-6cff33c48b49 Label 5055037003758 (ES DARK MIN…" at bounding box center [231, 98] width 118 height 54
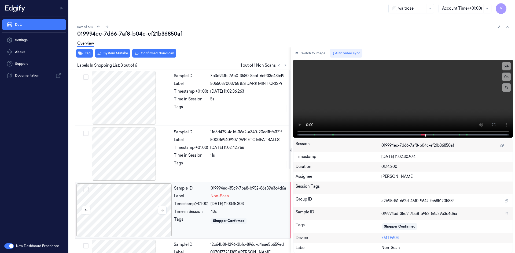
click at [115, 195] on div at bounding box center [123, 211] width 95 height 54
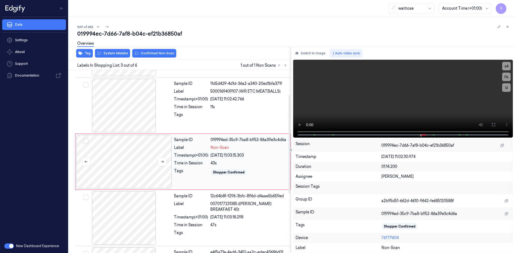
scroll to position [49, 0]
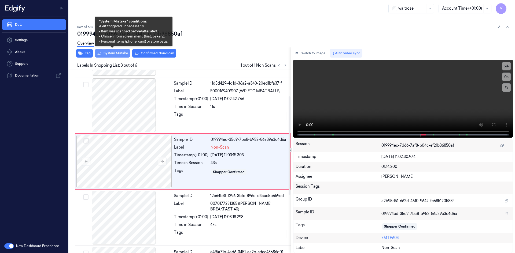
click at [122, 54] on button "System Mistake" at bounding box center [112, 53] width 35 height 9
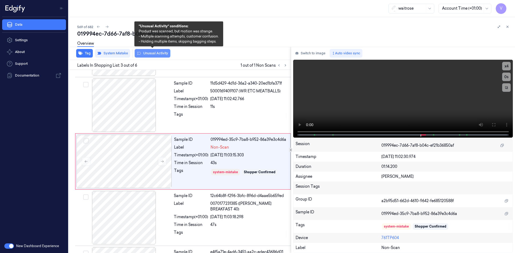
click at [155, 53] on button "Unusual Activity" at bounding box center [153, 53] width 36 height 9
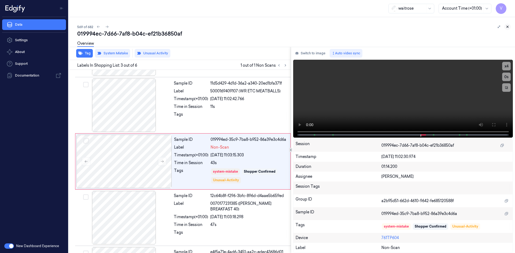
click at [508, 27] on icon at bounding box center [508, 27] width 2 height 2
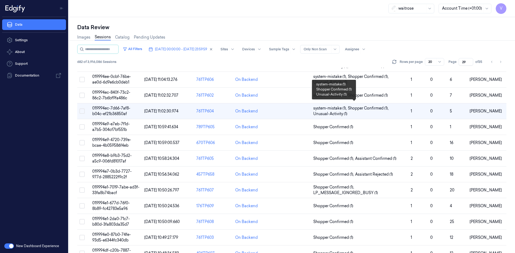
scroll to position [107, 0]
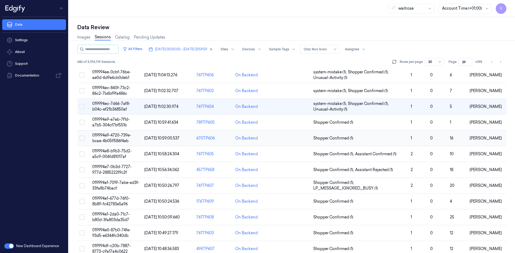
click at [118, 133] on span "019994e9-4720-739e-bcae-4b059586f4eb" at bounding box center [111, 138] width 39 height 10
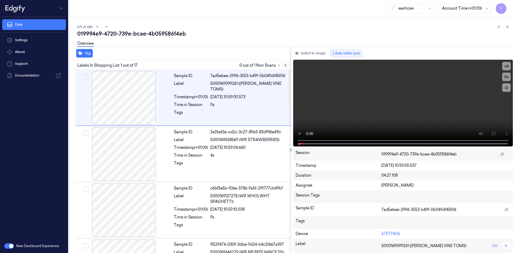
click at [284, 66] on icon at bounding box center [285, 66] width 4 height 4
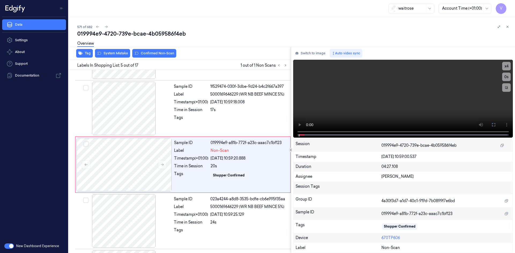
scroll to position [161, 0]
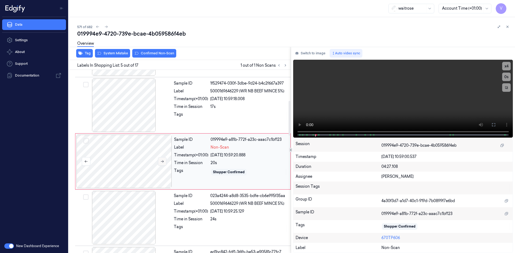
click at [163, 162] on icon at bounding box center [162, 162] width 3 height 2
click at [164, 162] on icon at bounding box center [162, 162] width 4 height 4
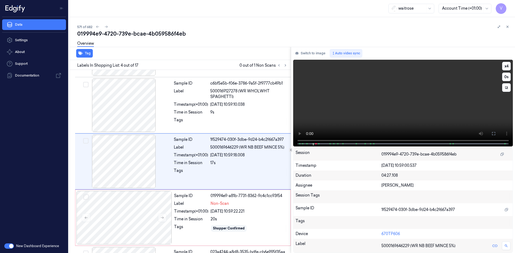
click at [298, 126] on video at bounding box center [403, 103] width 220 height 87
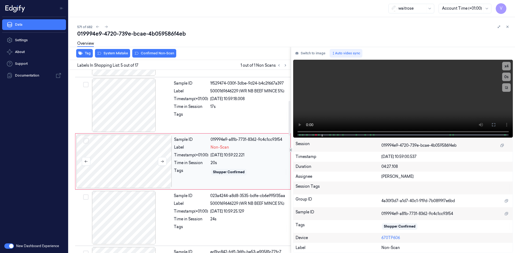
click at [136, 153] on div at bounding box center [123, 162] width 95 height 54
click at [128, 154] on div at bounding box center [123, 162] width 95 height 54
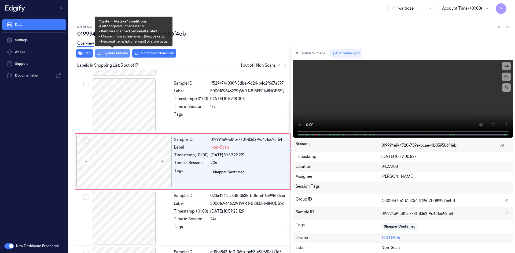
click at [124, 52] on button "System Mistake" at bounding box center [112, 53] width 35 height 9
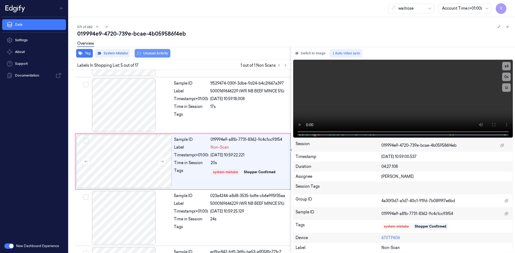
click at [153, 55] on button "Unusual Activity" at bounding box center [153, 53] width 36 height 9
click at [505, 26] on button at bounding box center [507, 27] width 6 height 6
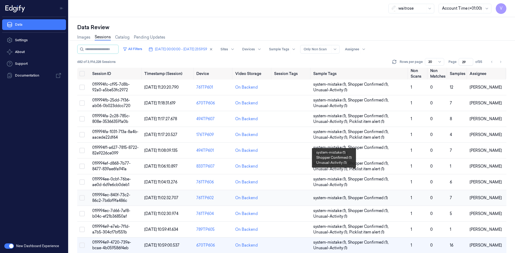
scroll to position [54, 0]
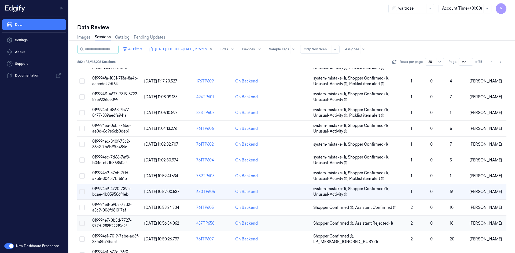
click at [110, 219] on span "019994e7-0b3d-7727-977d-2885222f9c2f" at bounding box center [111, 223] width 39 height 10
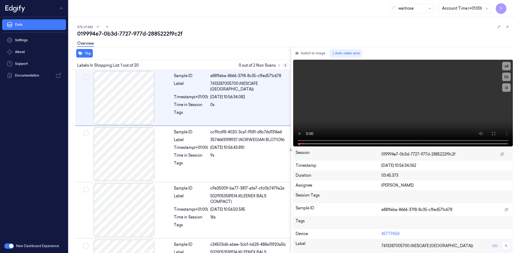
click at [285, 65] on icon at bounding box center [285, 66] width 4 height 4
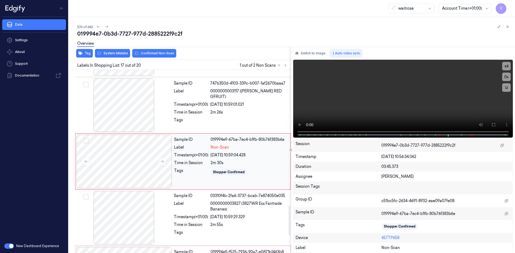
scroll to position [891, 0]
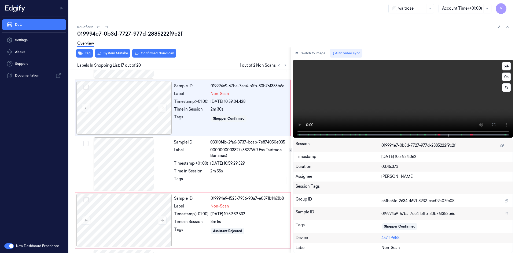
click at [440, 135] on span at bounding box center [440, 135] width 1 height 3
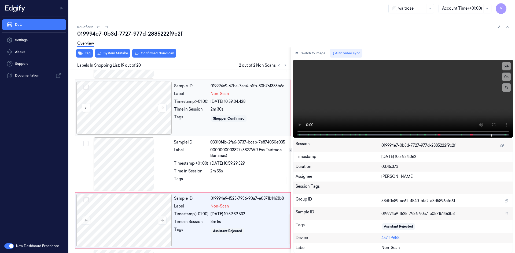
click at [130, 99] on div at bounding box center [123, 108] width 95 height 54
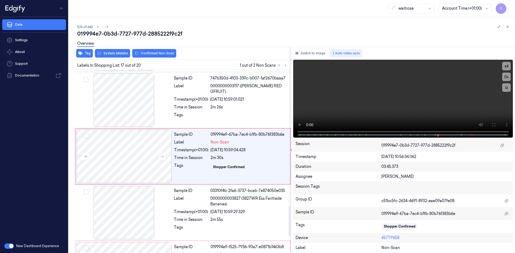
scroll to position [837, 0]
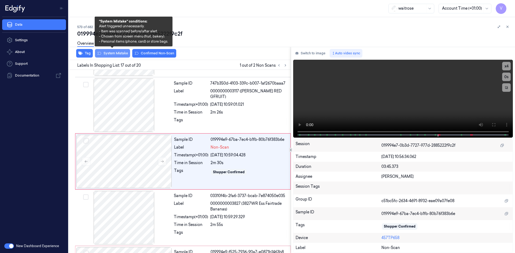
click at [116, 54] on button "System Mistake" at bounding box center [112, 53] width 35 height 9
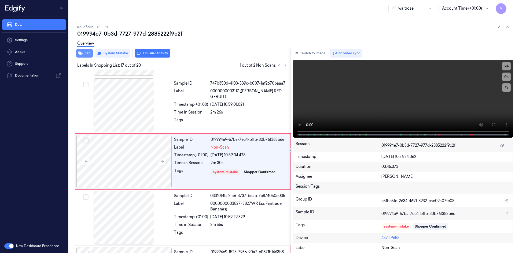
click at [87, 53] on button "Tag" at bounding box center [84, 53] width 17 height 9
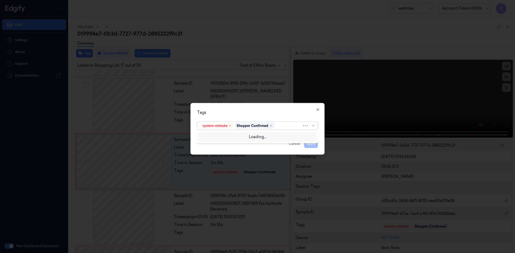
click at [283, 126] on div at bounding box center [288, 126] width 27 height 6
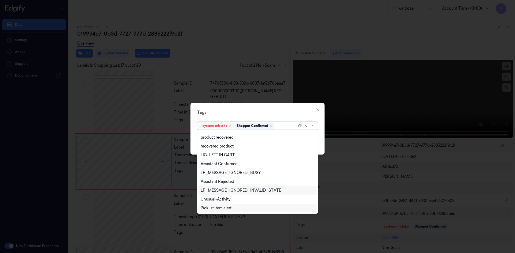
scroll to position [79, 0]
click at [222, 189] on div "Unusual-Activity" at bounding box center [216, 191] width 30 height 6
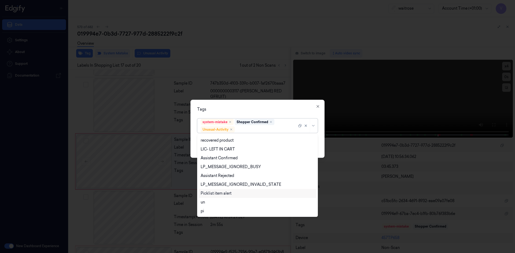
click at [222, 194] on div "Picklist item alert" at bounding box center [216, 194] width 31 height 6
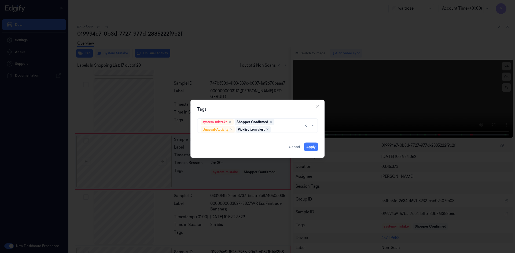
click at [245, 110] on div "Tags" at bounding box center [257, 109] width 121 height 6
click at [309, 148] on button "Apply" at bounding box center [311, 147] width 14 height 9
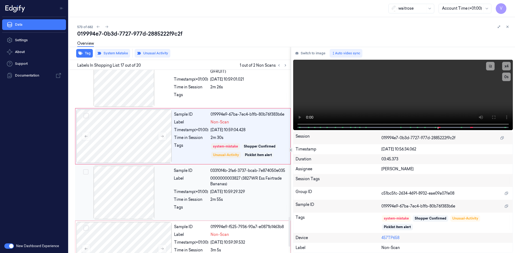
scroll to position [918, 0]
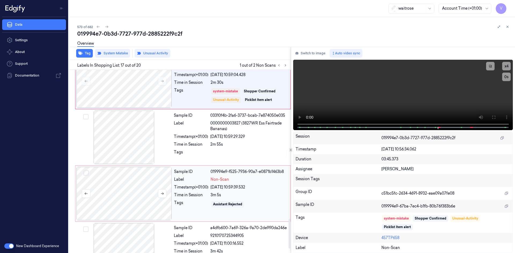
click at [159, 185] on div at bounding box center [123, 194] width 95 height 54
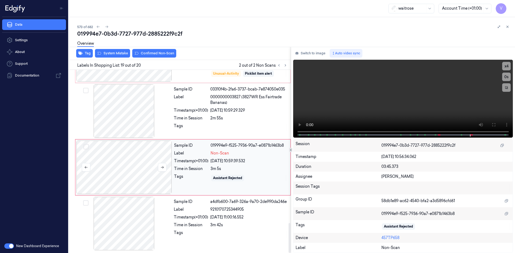
scroll to position [945, 0]
click at [116, 49] on div "Overview" at bounding box center [293, 45] width 433 height 14
click at [115, 50] on div "Overview" at bounding box center [293, 45] width 433 height 14
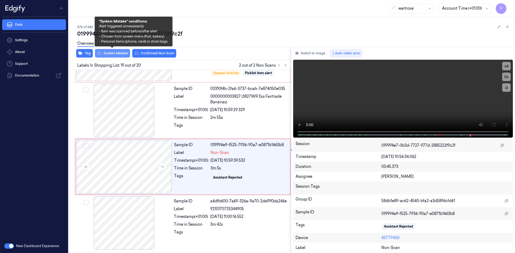
click at [109, 53] on button "System Mistake" at bounding box center [112, 53] width 35 height 9
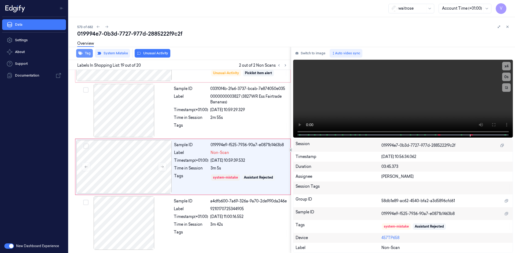
click at [89, 54] on button "Tag" at bounding box center [84, 53] width 17 height 9
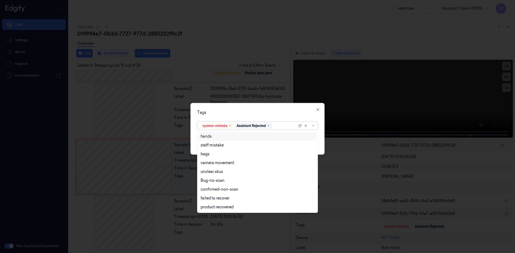
click at [279, 129] on div "system-mistake Assistant Rejected" at bounding box center [249, 126] width 96 height 8
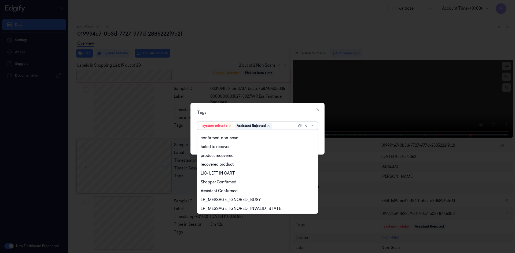
scroll to position [79, 0]
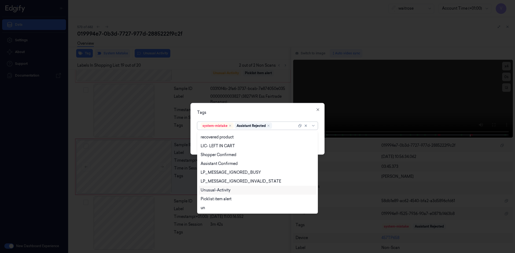
click at [218, 191] on div "Unusual-Activity" at bounding box center [216, 191] width 30 height 6
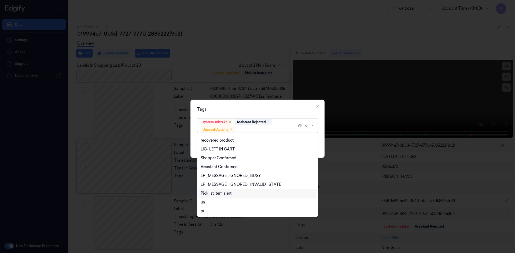
click at [217, 194] on div "Picklist item alert" at bounding box center [216, 194] width 31 height 6
click at [235, 104] on div "Tags option Picklist item alert, selected. 20 results available. Use Up and Dow…" at bounding box center [257, 129] width 134 height 58
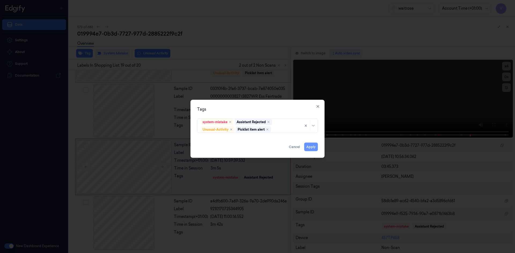
click at [312, 147] on button "Apply" at bounding box center [311, 147] width 14 height 9
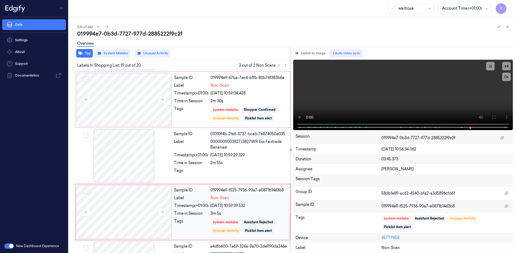
scroll to position [891, 0]
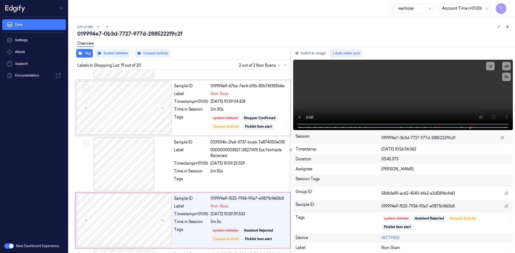
click at [508, 25] on icon at bounding box center [508, 27] width 4 height 4
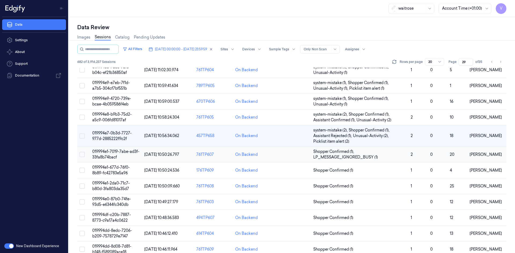
scroll to position [152, 0]
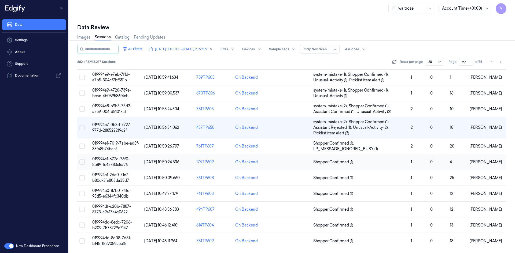
click at [110, 160] on span "019994e1-677d-76f0-8b89-fc42783e5a96" at bounding box center [111, 162] width 38 height 10
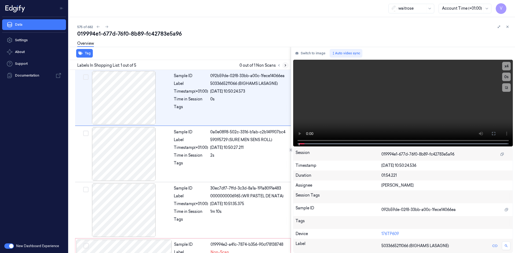
click at [285, 66] on icon at bounding box center [285, 66] width 4 height 4
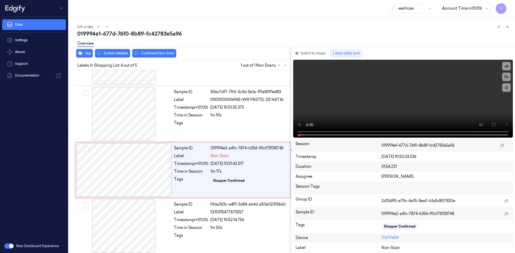
scroll to position [100, 0]
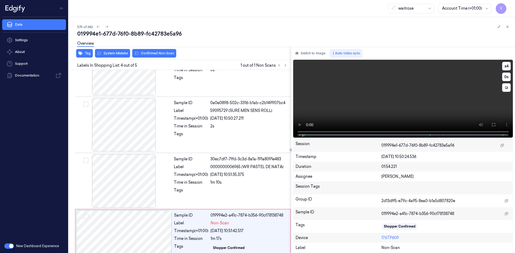
click at [301, 123] on video at bounding box center [403, 99] width 220 height 78
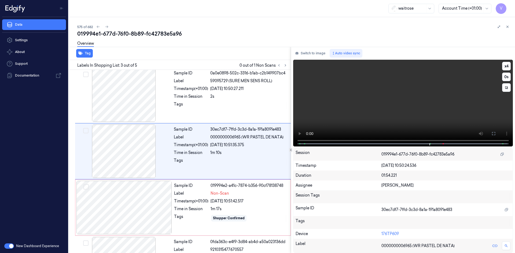
scroll to position [49, 0]
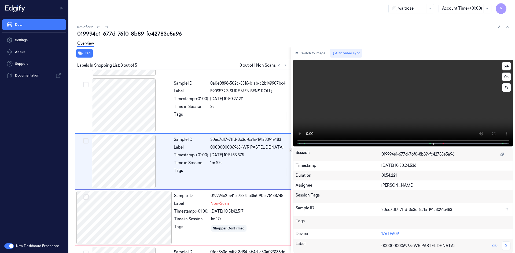
click at [416, 120] on video at bounding box center [403, 103] width 220 height 87
click at [142, 209] on div at bounding box center [123, 218] width 95 height 54
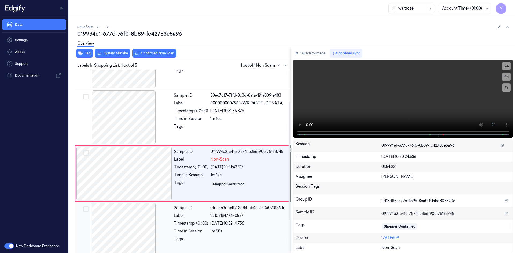
scroll to position [100, 0]
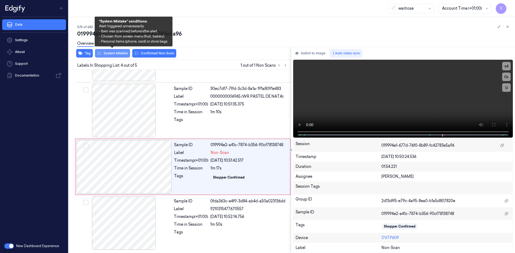
click at [113, 52] on button "System Mistake" at bounding box center [112, 53] width 35 height 9
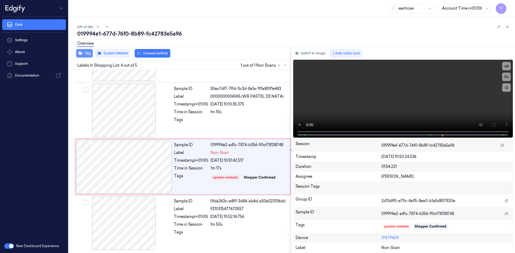
click at [87, 54] on button "Tag" at bounding box center [84, 53] width 17 height 9
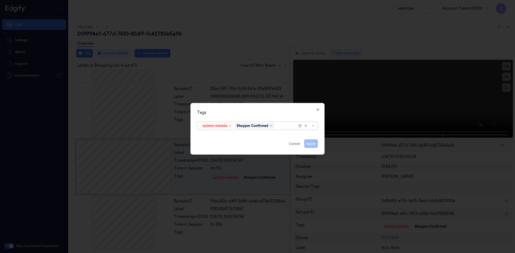
click at [281, 124] on div at bounding box center [285, 126] width 21 height 6
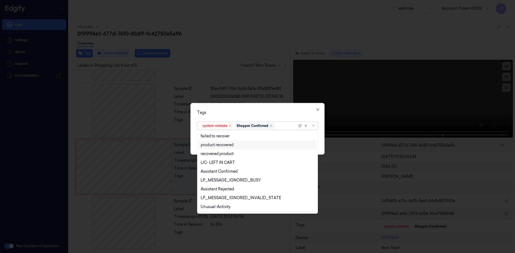
scroll to position [79, 0]
click at [224, 190] on div "Unusual-Activity" at bounding box center [216, 191] width 30 height 6
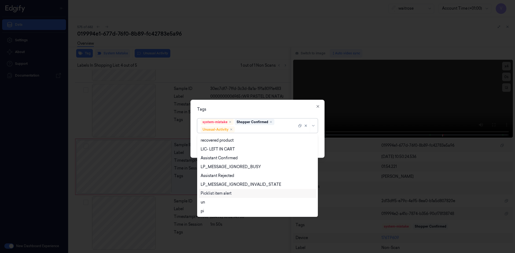
click at [224, 195] on div "Picklist item alert" at bounding box center [216, 194] width 31 height 6
click at [253, 114] on div "Tags option Picklist item alert, selected. 20 results available. Use Up and Dow…" at bounding box center [257, 129] width 134 height 58
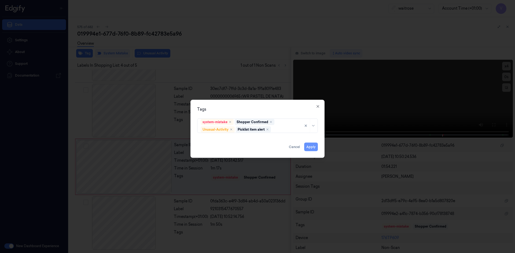
click at [311, 146] on button "Apply" at bounding box center [311, 147] width 14 height 9
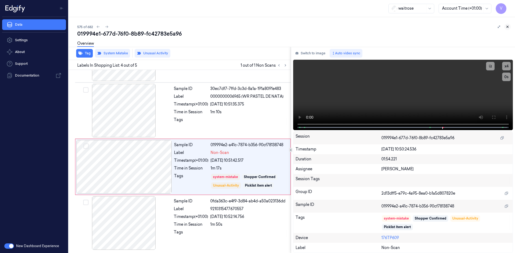
click at [508, 25] on icon at bounding box center [508, 27] width 4 height 4
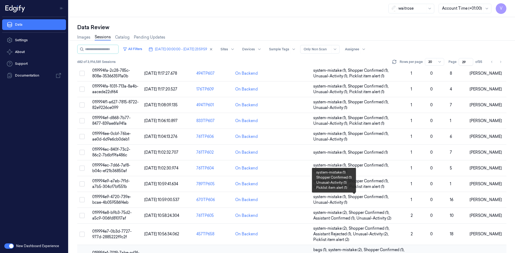
scroll to position [158, 0]
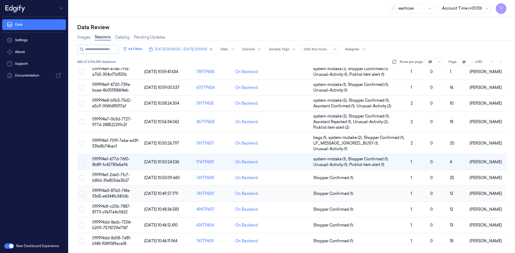
click at [115, 192] on span "019994e0-87b0-74fe-93d5-e6344fc340db" at bounding box center [111, 194] width 39 height 10
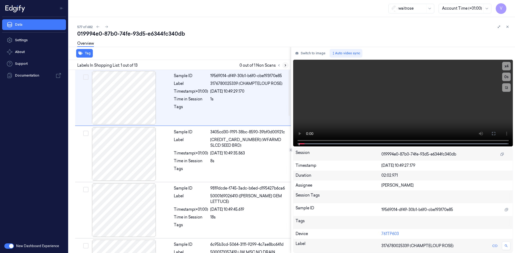
click at [285, 65] on icon at bounding box center [285, 66] width 1 height 2
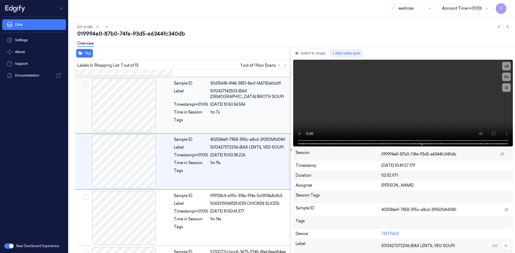
scroll to position [220, 0]
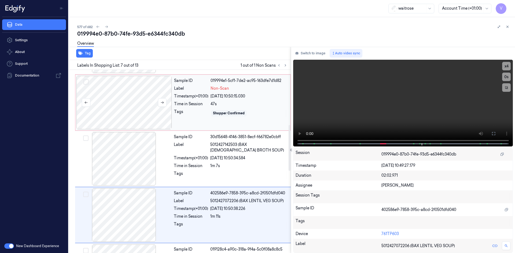
click at [101, 92] on div at bounding box center [123, 103] width 95 height 54
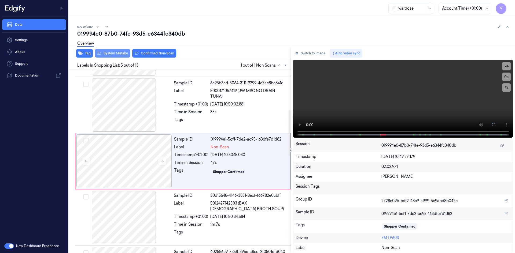
scroll to position [161, 0]
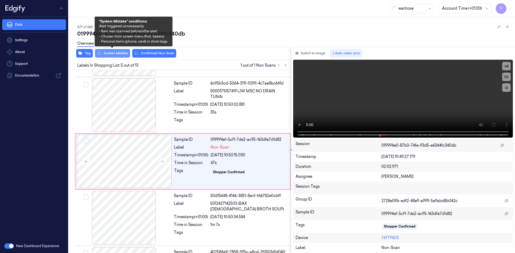
click at [118, 51] on button "System Mistake" at bounding box center [112, 53] width 35 height 9
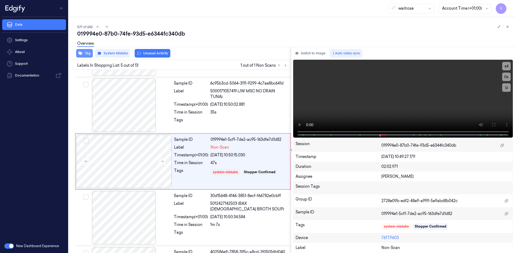
click at [85, 54] on button "Tag" at bounding box center [84, 53] width 17 height 9
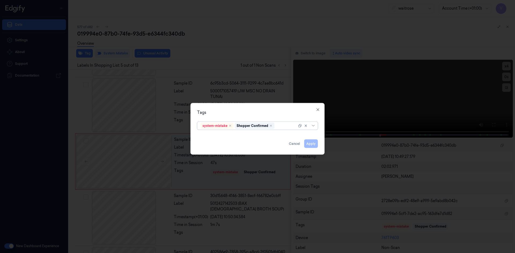
click at [285, 126] on div at bounding box center [285, 126] width 21 height 6
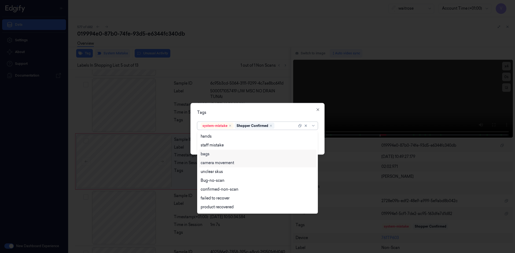
drag, startPoint x: 207, startPoint y: 152, endPoint x: 212, endPoint y: 150, distance: 5.2
click at [208, 154] on div "bags" at bounding box center [205, 155] width 9 height 6
drag, startPoint x: 248, startPoint y: 112, endPoint x: 288, endPoint y: 134, distance: 45.6
click at [254, 116] on div "Tags option bags, selected. 17 results available. Use Up and Down to choose opt…" at bounding box center [257, 129] width 134 height 52
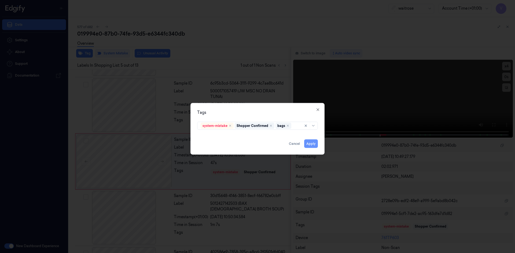
click at [312, 144] on button "Apply" at bounding box center [311, 143] width 14 height 9
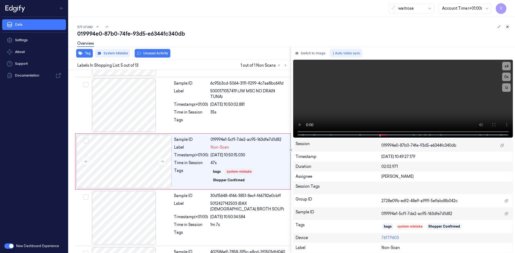
click at [507, 27] on icon at bounding box center [508, 27] width 4 height 4
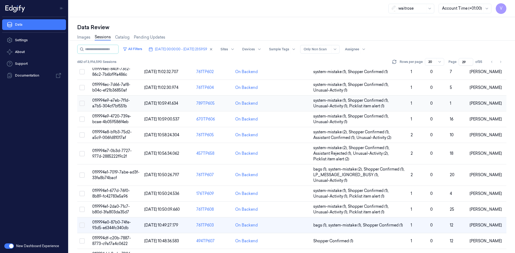
scroll to position [158, 0]
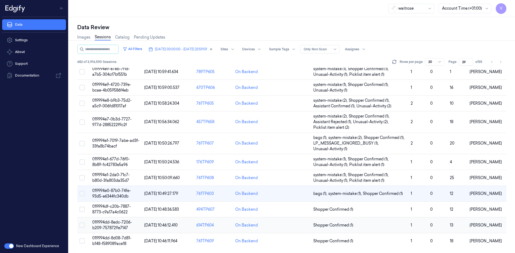
click at [120, 226] on td "019994dd-8edc-7206-b209-7578729e7147" at bounding box center [116, 226] width 52 height 16
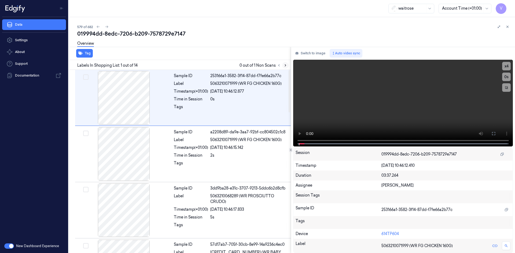
click at [285, 65] on icon at bounding box center [285, 66] width 4 height 4
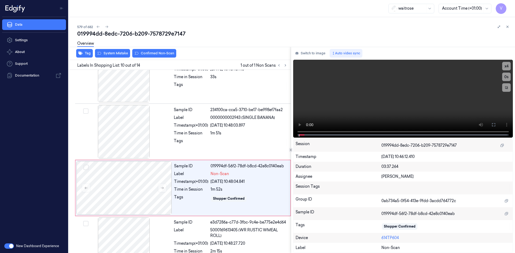
scroll to position [443, 0]
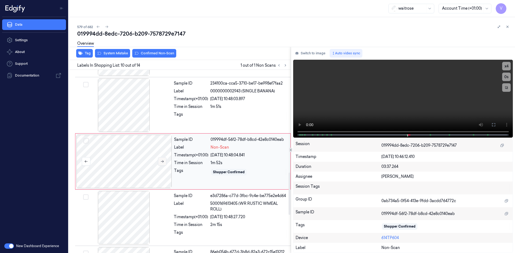
click at [163, 162] on icon at bounding box center [162, 162] width 3 height 2
click at [162, 162] on icon at bounding box center [162, 162] width 4 height 4
click at [164, 160] on button at bounding box center [162, 161] width 9 height 9
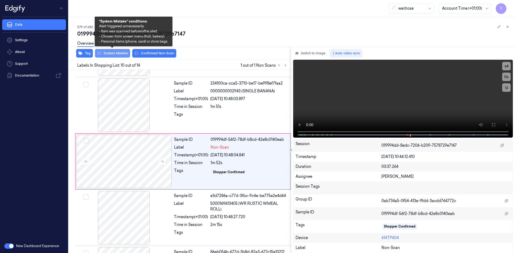
click at [115, 53] on button "System Mistake" at bounding box center [112, 53] width 35 height 9
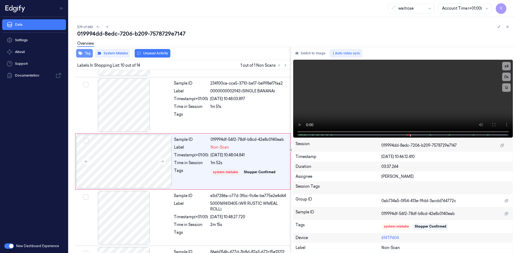
click at [84, 54] on button "Tag" at bounding box center [84, 53] width 17 height 9
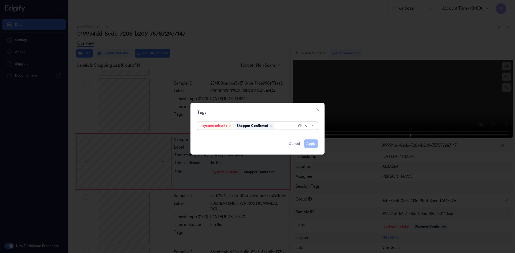
click at [279, 127] on div at bounding box center [285, 126] width 21 height 6
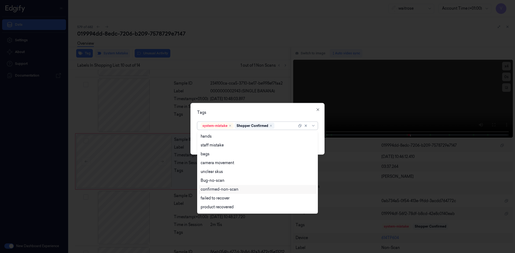
scroll to position [79, 0]
click at [222, 190] on div "Unusual-Activity" at bounding box center [216, 191] width 30 height 6
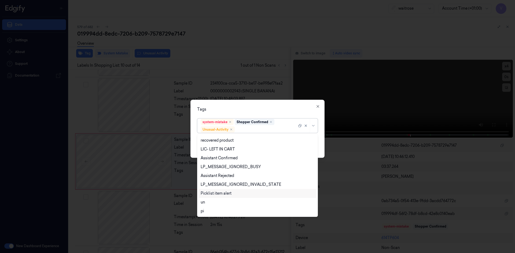
click at [224, 194] on div "Picklist item alert" at bounding box center [216, 194] width 31 height 6
drag, startPoint x: 256, startPoint y: 112, endPoint x: 277, endPoint y: 129, distance: 27.2
click at [257, 113] on div "Tags option Picklist item alert, selected. 20 results available. Use Up and Dow…" at bounding box center [257, 129] width 134 height 58
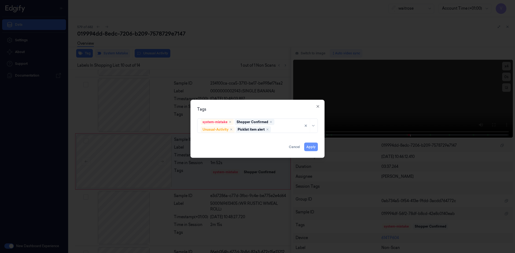
click at [307, 146] on button "Apply" at bounding box center [311, 147] width 14 height 9
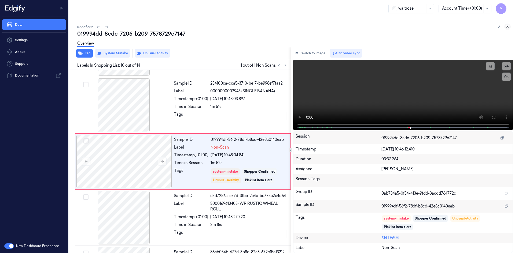
click at [508, 27] on icon at bounding box center [508, 27] width 4 height 4
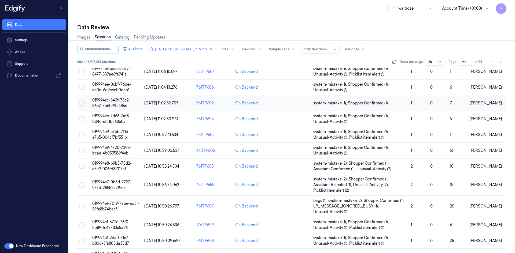
scroll to position [158, 0]
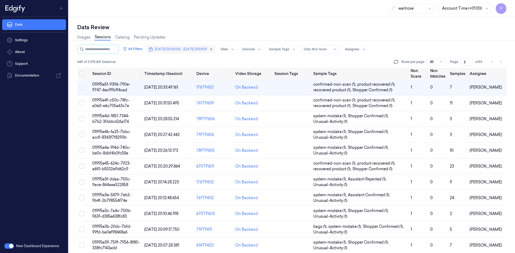
click at [183, 49] on span "[DATE] 00:00:00 - [DATE] 23:59:59" at bounding box center [181, 49] width 52 height 5
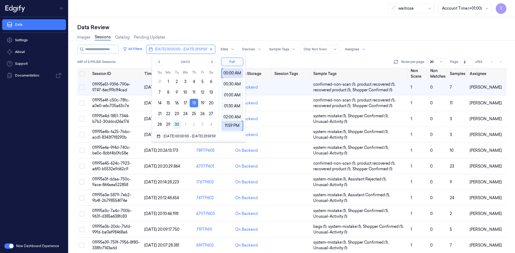
click at [192, 100] on button "18" at bounding box center [194, 103] width 9 height 9
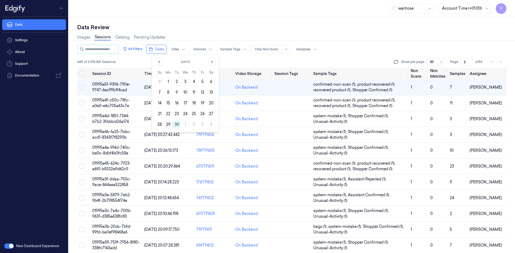
click at [167, 124] on button "29" at bounding box center [168, 124] width 9 height 9
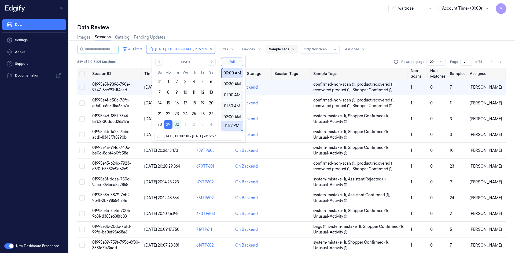
click at [230, 32] on div "Images Sessions Catalog Pending Updates" at bounding box center [291, 38] width 429 height 14
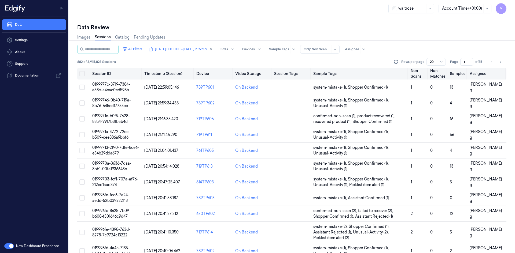
drag, startPoint x: 466, startPoint y: 63, endPoint x: 455, endPoint y: 71, distance: 13.2
click at [455, 71] on div "All Filters 29/09/2025 00:00:00 - 29/09/2025 23:59:59 Sites Devices Sample Tags…" at bounding box center [291, 149] width 429 height 209
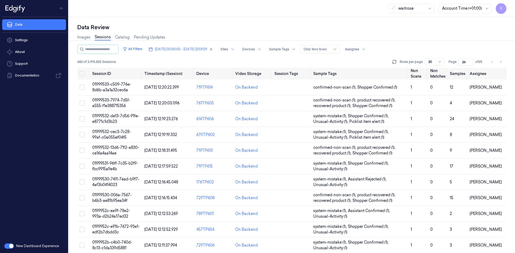
type input "26"
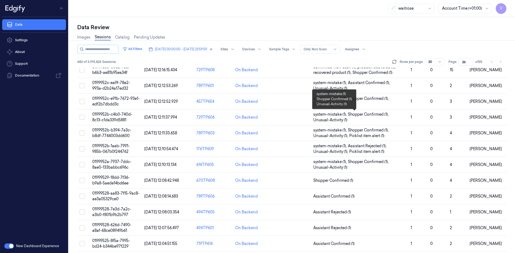
scroll to position [147, 0]
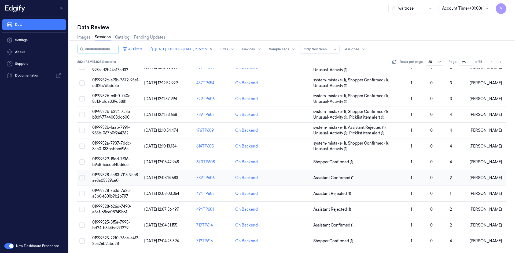
click at [109, 175] on span "01999528-aa83-7f15-9ac8-ae3a05329ce0" at bounding box center [115, 178] width 47 height 10
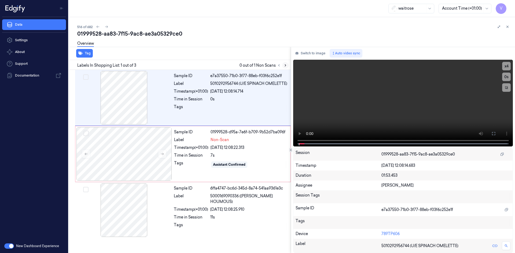
click at [287, 65] on button at bounding box center [285, 65] width 6 height 6
click at [284, 137] on div "Tag Labels In Shopping List: 1 out of 3 0 out of 1 Non Scans Sample ID e7a37550…" at bounding box center [291, 150] width 448 height 207
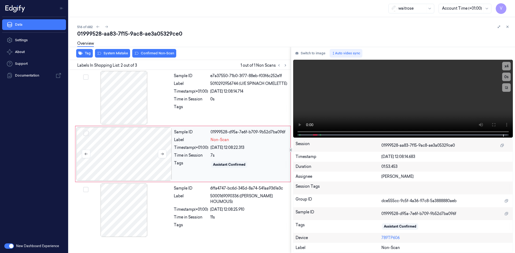
click at [113, 142] on div at bounding box center [123, 154] width 95 height 54
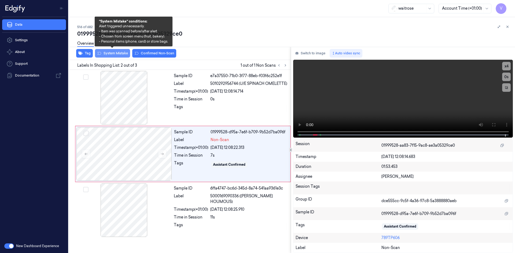
click at [118, 53] on button "System Mistake" at bounding box center [112, 53] width 35 height 9
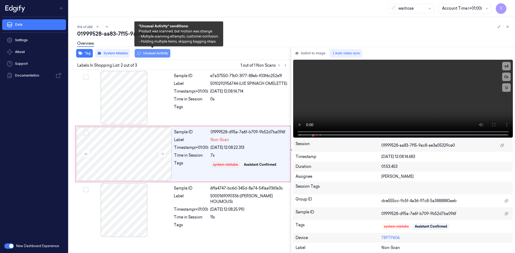
click at [149, 54] on button "Unusual Activity" at bounding box center [153, 53] width 36 height 9
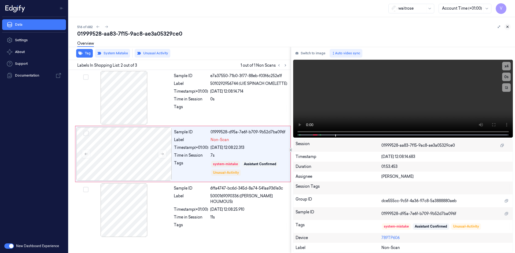
click at [507, 27] on icon at bounding box center [508, 27] width 4 height 4
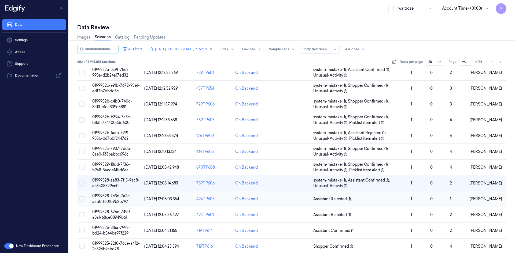
scroll to position [147, 0]
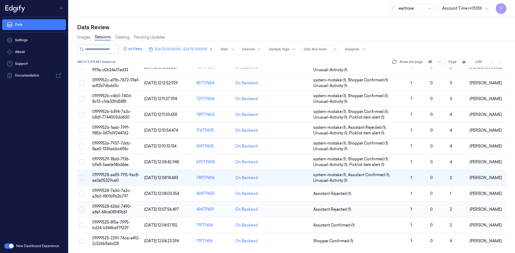
click at [112, 210] on td "01999528-626d-7490-a8af-68ce08949b61" at bounding box center [116, 210] width 52 height 16
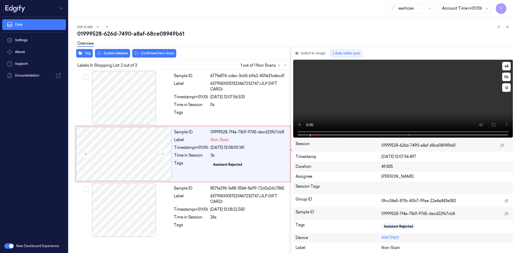
click at [299, 134] on span at bounding box center [299, 135] width 1 height 3
click at [304, 143] on div "Session" at bounding box center [339, 145] width 86 height 9
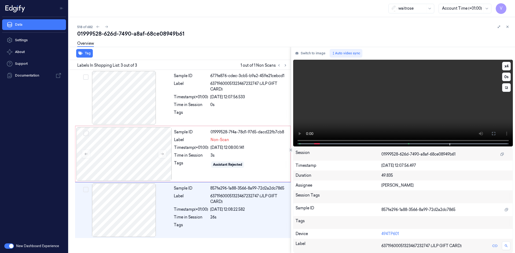
click at [386, 109] on video at bounding box center [403, 103] width 220 height 87
click at [507, 66] on button "x 4" at bounding box center [506, 66] width 9 height 9
click at [507, 65] on button "x 1" at bounding box center [506, 66] width 9 height 9
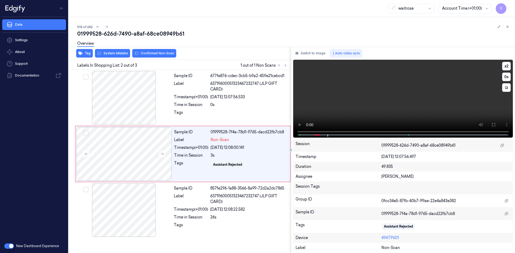
click at [348, 98] on video at bounding box center [403, 99] width 220 height 78
click at [121, 139] on div at bounding box center [123, 154] width 95 height 54
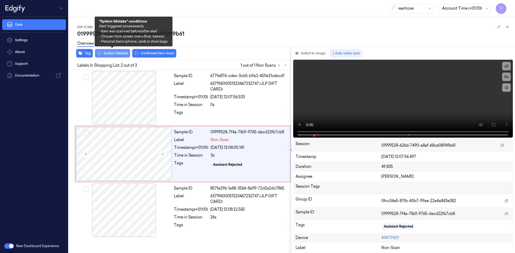
click at [117, 53] on button "System Mistake" at bounding box center [112, 53] width 35 height 9
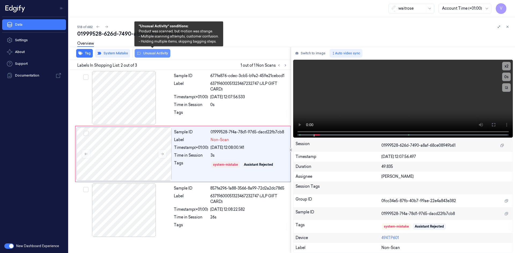
click at [160, 53] on button "Unusual Activity" at bounding box center [153, 53] width 36 height 9
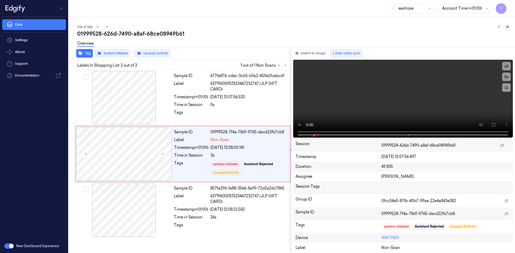
click at [506, 26] on icon at bounding box center [508, 27] width 4 height 4
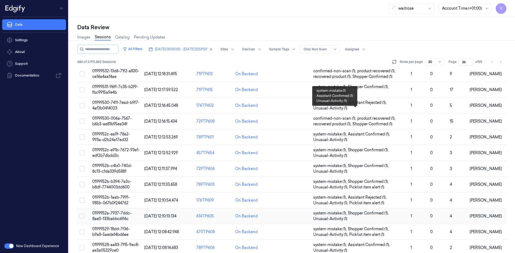
scroll to position [147, 0]
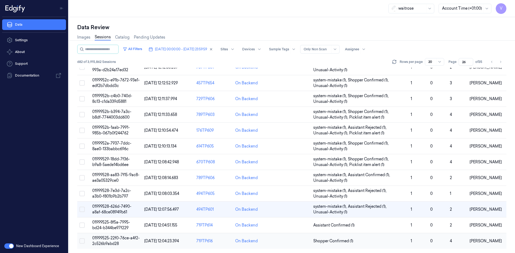
click at [116, 238] on span "01999525-22f0-76ce-a4f2-2c526b9abd28" at bounding box center [115, 241] width 47 height 10
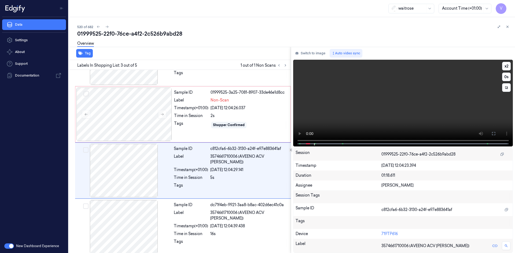
scroll to position [49, 0]
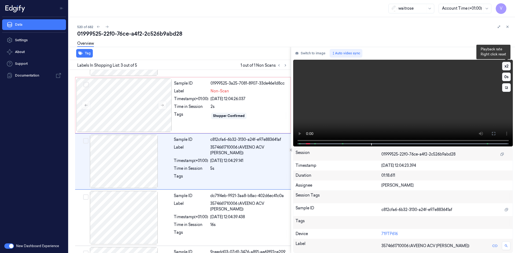
click at [506, 65] on button "x 2" at bounding box center [506, 66] width 9 height 9
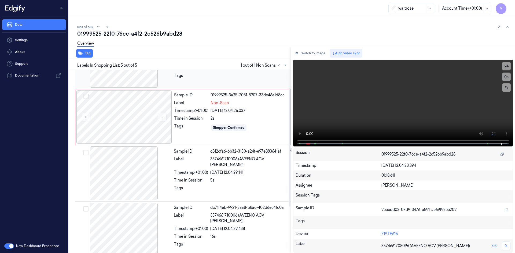
scroll to position [0, 0]
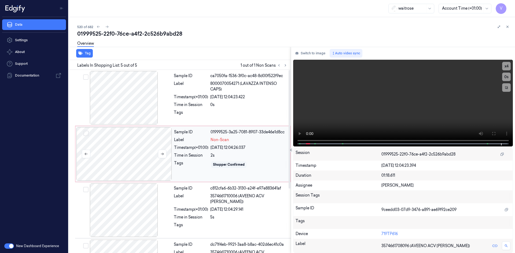
click at [127, 148] on div at bounding box center [123, 154] width 95 height 54
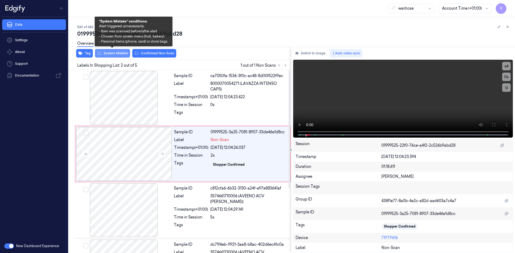
click at [118, 53] on button "System Mistake" at bounding box center [112, 53] width 35 height 9
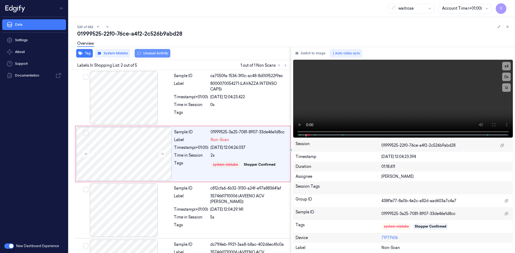
click at [160, 54] on button "Unusual Activity" at bounding box center [153, 53] width 36 height 9
click at [507, 26] on icon at bounding box center [508, 27] width 2 height 2
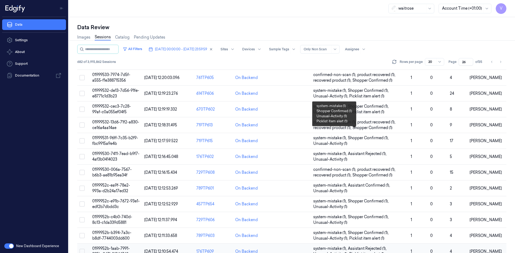
scroll to position [147, 0]
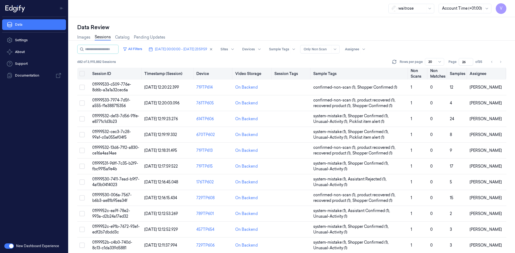
drag, startPoint x: 466, startPoint y: 62, endPoint x: 454, endPoint y: 68, distance: 13.6
click at [454, 68] on div "All Filters 29/09/2025 00:00:00 - 29/09/2025 23:59:59 Sites Devices Sample Tags…" at bounding box center [291, 149] width 429 height 209
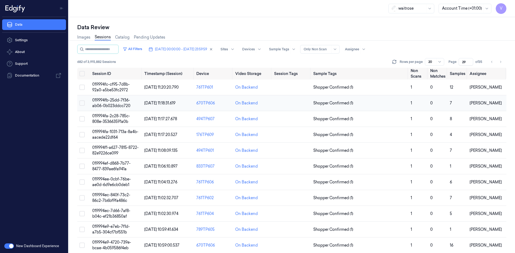
type input "29"
click at [113, 102] on span "019994fb-25dd-7f36-ab06-0b023ddcc720" at bounding box center [111, 103] width 38 height 10
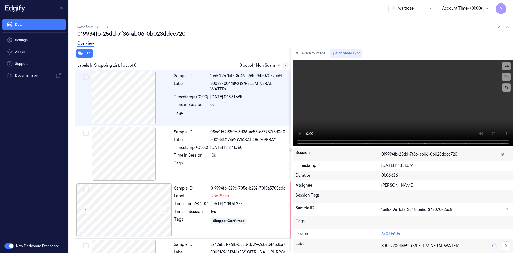
click at [285, 66] on icon at bounding box center [285, 66] width 1 height 2
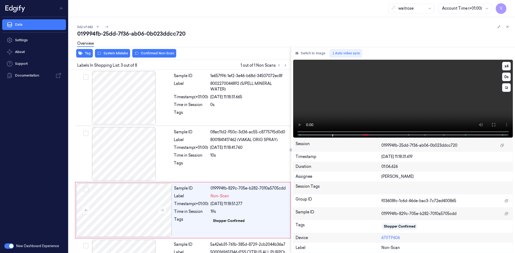
scroll to position [49, 0]
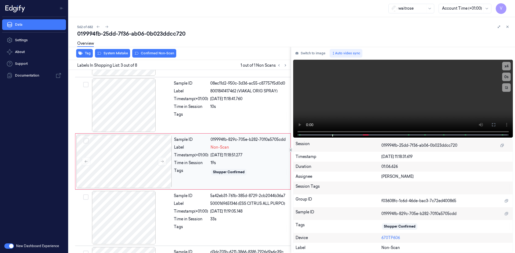
click at [281, 138] on div "Tag System Mistake Confirmed Non-Scan Labels In Shopping List: 3 out of 8 1 out…" at bounding box center [291, 150] width 448 height 207
click at [121, 154] on div at bounding box center [123, 162] width 95 height 54
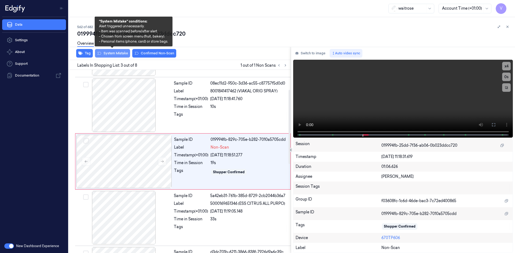
click at [118, 52] on button "System Mistake" at bounding box center [112, 53] width 35 height 9
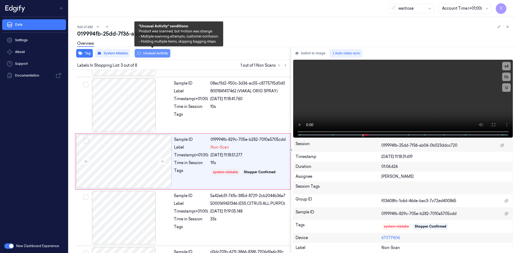
click at [161, 54] on button "Unusual Activity" at bounding box center [153, 53] width 36 height 9
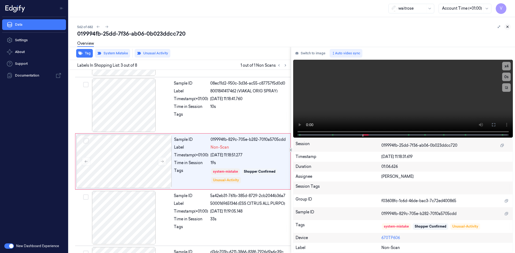
click at [508, 27] on icon at bounding box center [508, 27] width 4 height 4
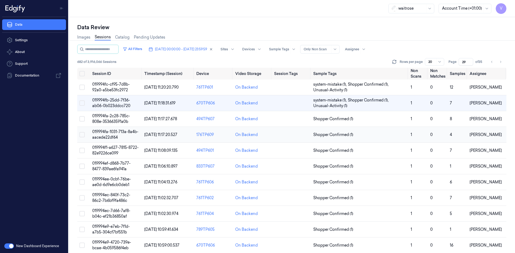
click at [113, 134] on span "019994fa-1031-713a-8a4b-aacede22df64" at bounding box center [115, 135] width 46 height 10
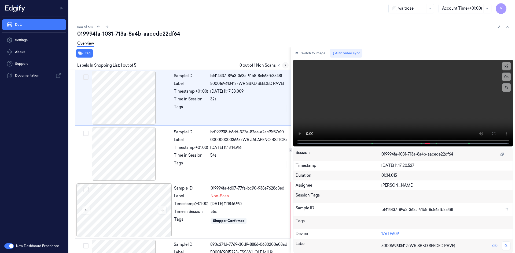
click at [285, 66] on icon at bounding box center [285, 66] width 4 height 4
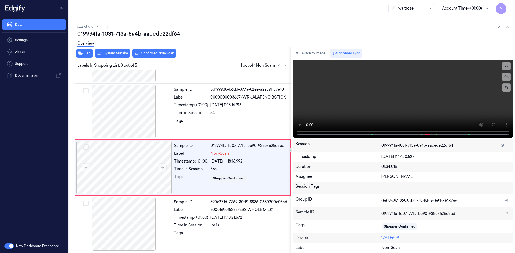
scroll to position [49, 0]
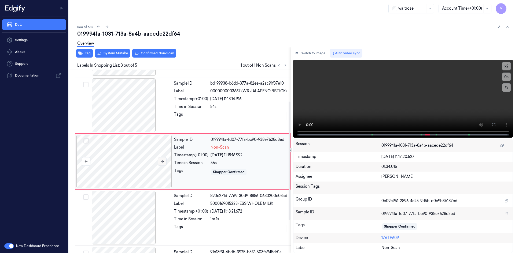
click at [163, 161] on icon at bounding box center [162, 162] width 4 height 4
click at [507, 68] on button "x 2" at bounding box center [506, 66] width 9 height 9
click at [340, 105] on video at bounding box center [403, 99] width 220 height 78
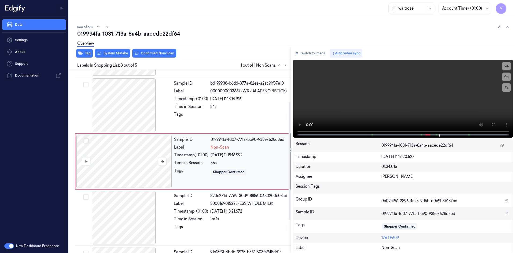
click at [118, 159] on div at bounding box center [123, 162] width 95 height 54
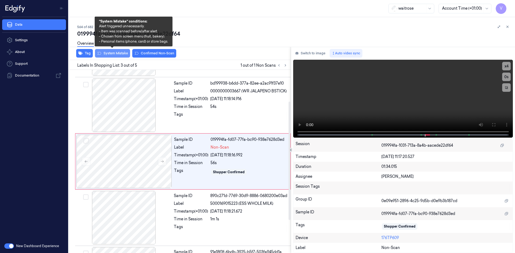
click at [112, 52] on button "System Mistake" at bounding box center [112, 53] width 35 height 9
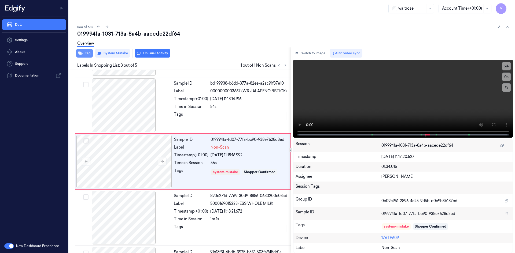
click at [87, 53] on button "Tag" at bounding box center [84, 53] width 17 height 9
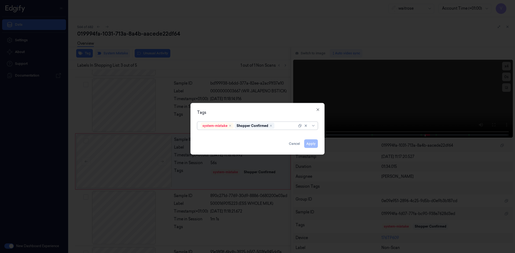
click at [281, 127] on div at bounding box center [285, 126] width 21 height 6
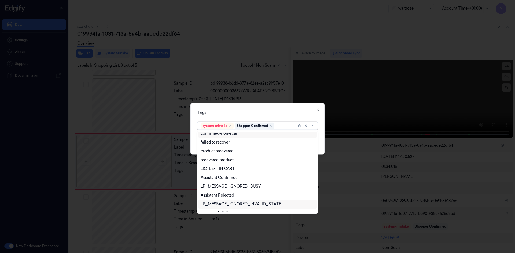
scroll to position [79, 0]
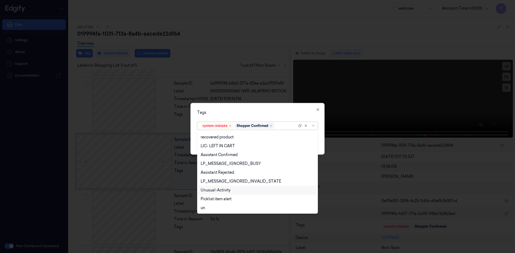
click at [230, 190] on div "Unusual-Activity" at bounding box center [216, 191] width 30 height 6
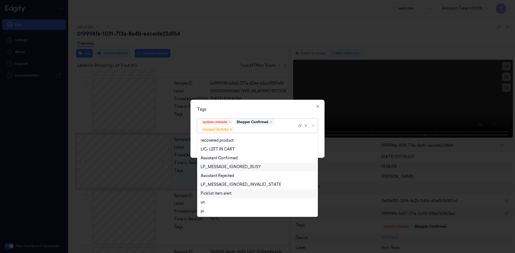
drag, startPoint x: 225, startPoint y: 195, endPoint x: 233, endPoint y: 164, distance: 32.2
click at [224, 195] on div "Picklist item alert" at bounding box center [216, 194] width 31 height 6
drag, startPoint x: 244, startPoint y: 108, endPoint x: 277, endPoint y: 117, distance: 33.8
click at [244, 108] on div "Tags" at bounding box center [257, 109] width 121 height 6
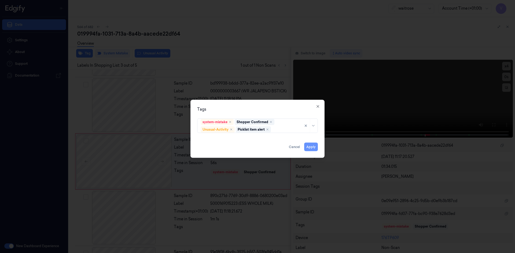
click at [314, 146] on button "Apply" at bounding box center [311, 147] width 14 height 9
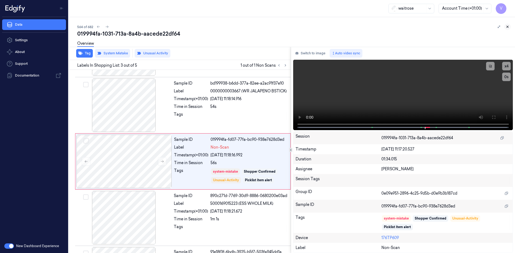
click at [508, 27] on icon at bounding box center [508, 27] width 2 height 2
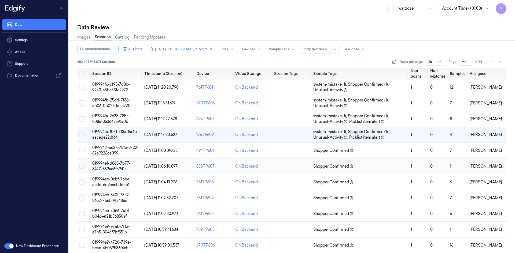
click at [111, 166] on span "019994ef-d868-7b77-8477-839ae6fa941a" at bounding box center [111, 166] width 38 height 10
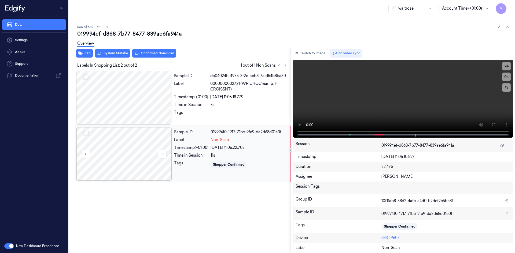
click at [127, 145] on div at bounding box center [123, 154] width 95 height 54
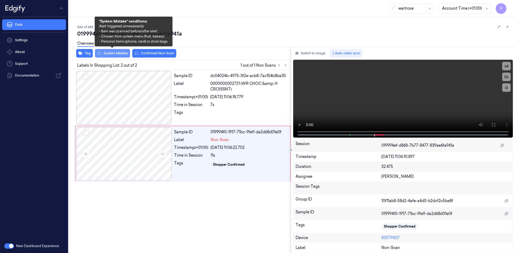
click at [119, 53] on button "System Mistake" at bounding box center [112, 53] width 35 height 9
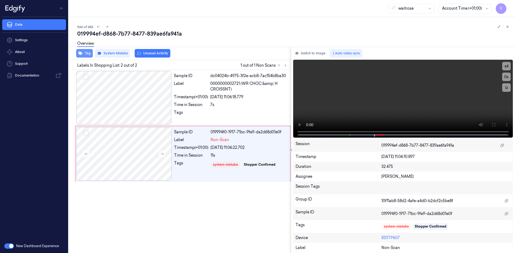
click at [87, 51] on button "Tag" at bounding box center [84, 53] width 17 height 9
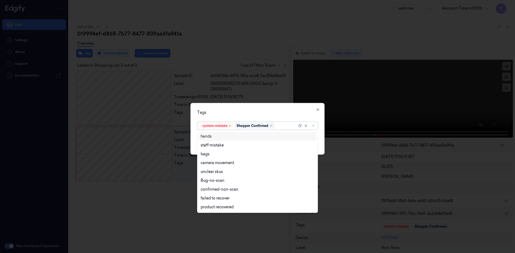
click at [281, 126] on div at bounding box center [285, 126] width 21 height 6
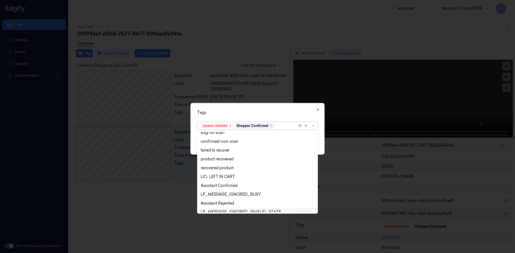
scroll to position [79, 0]
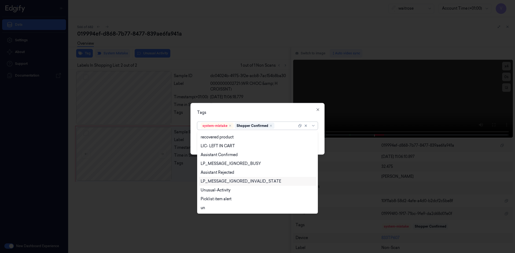
click at [217, 185] on div "LP_MESSAGE_IGNORED_INVALID_STATE" at bounding box center [257, 181] width 118 height 9
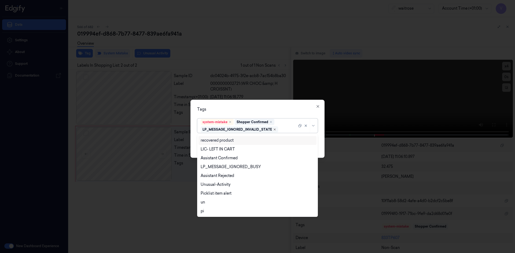
click at [275, 130] on icon "Remove ,LP_MESSAGE_IGNORED_INVALID_STATE" at bounding box center [274, 129] width 3 height 3
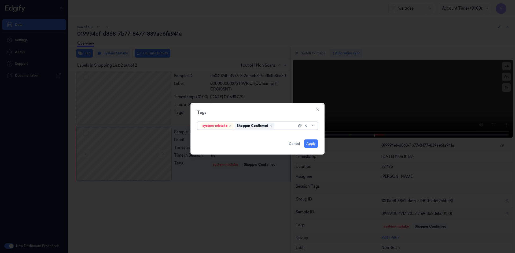
click at [278, 126] on div at bounding box center [285, 126] width 21 height 6
click at [317, 110] on icon "button" at bounding box center [318, 110] width 4 height 4
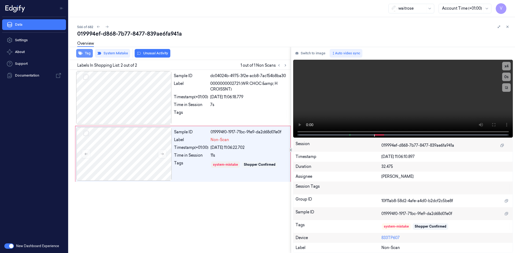
click at [89, 53] on button "Tag" at bounding box center [84, 53] width 17 height 9
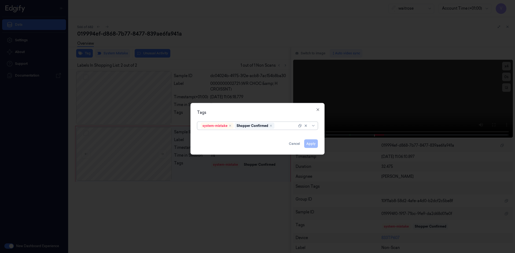
click at [282, 127] on div at bounding box center [285, 126] width 21 height 6
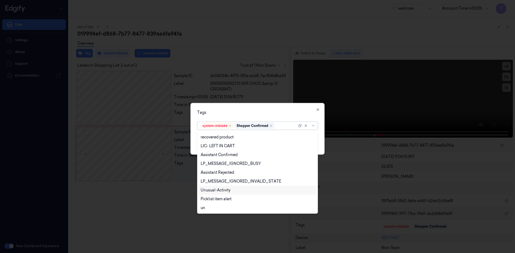
click at [219, 191] on div "Unusual-Activity" at bounding box center [216, 191] width 30 height 6
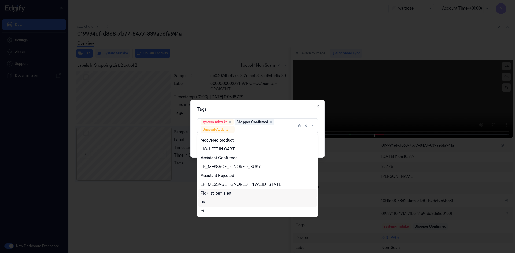
click at [220, 193] on div "Picklist item alert" at bounding box center [216, 194] width 31 height 6
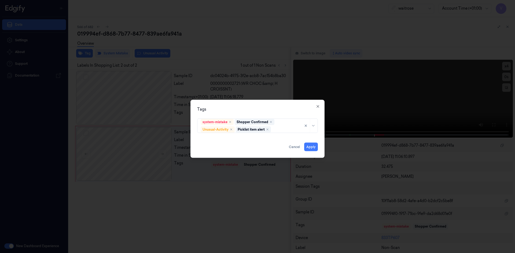
drag, startPoint x: 252, startPoint y: 113, endPoint x: 255, endPoint y: 117, distance: 4.8
click at [253, 115] on div "Tags system-mistake Shopper Confirmed Unusual-Activity Picklist item alert Appl…" at bounding box center [257, 129] width 134 height 58
click at [307, 147] on button "Apply" at bounding box center [311, 147] width 14 height 9
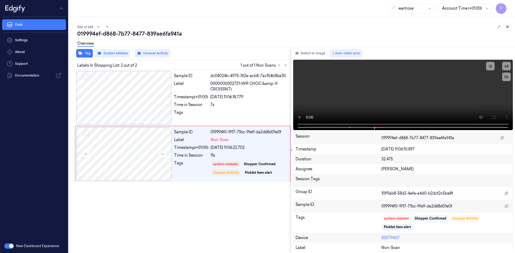
click at [507, 25] on icon at bounding box center [508, 27] width 4 height 4
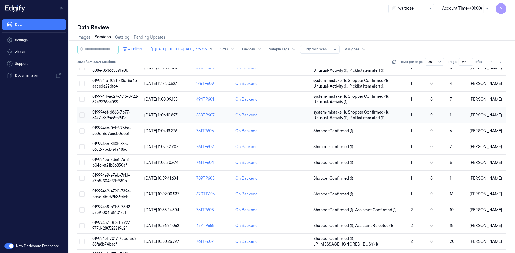
scroll to position [6, 0]
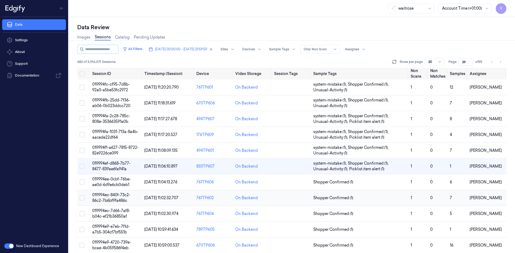
click at [117, 195] on span "019994ec-840f-73c2-86c2-7b6bf9fa486c" at bounding box center [111, 198] width 38 height 10
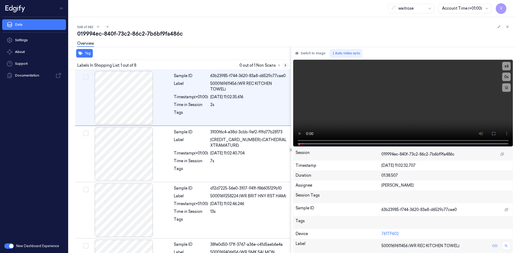
click at [285, 65] on icon at bounding box center [285, 66] width 4 height 4
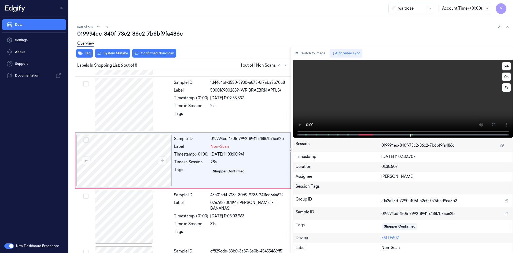
scroll to position [218, 0]
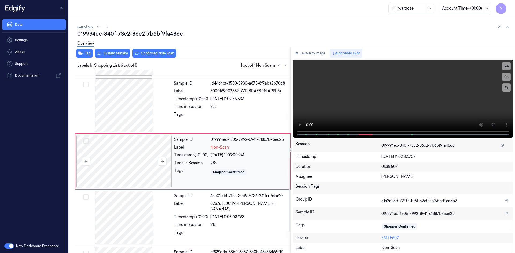
click at [119, 159] on div at bounding box center [123, 162] width 95 height 54
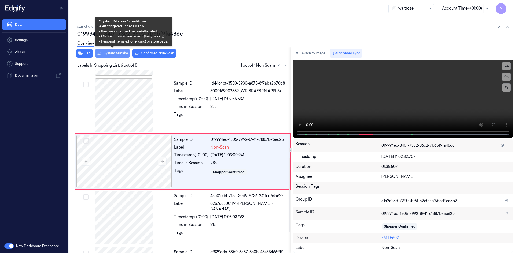
click at [119, 55] on button "System Mistake" at bounding box center [112, 53] width 35 height 9
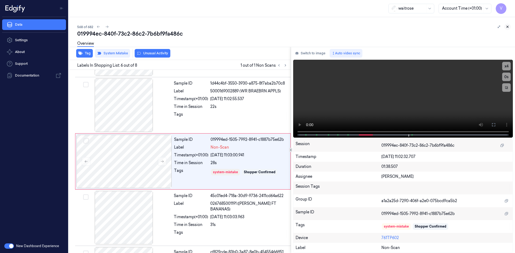
click at [506, 25] on button at bounding box center [507, 27] width 6 height 6
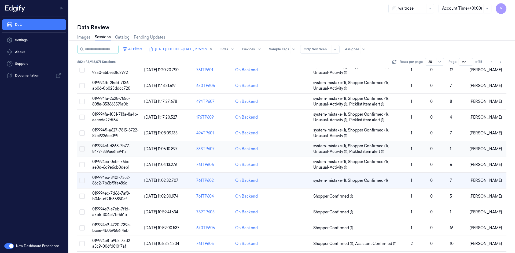
scroll to position [27, 0]
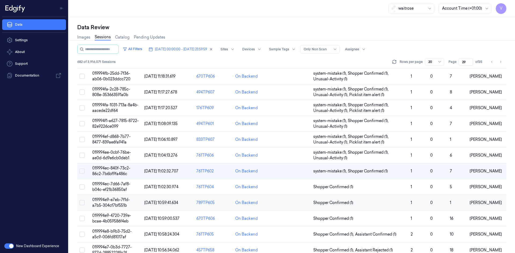
click at [114, 200] on span "019994e9-e7eb-7f1d-a7b5-304cf7bf551b" at bounding box center [111, 203] width 38 height 10
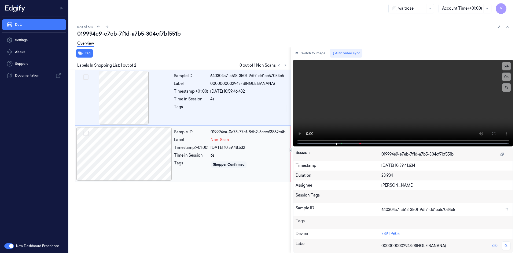
click at [131, 133] on div at bounding box center [123, 154] width 95 height 54
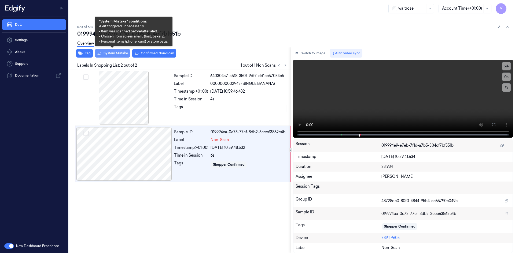
click at [109, 54] on button "System Mistake" at bounding box center [112, 53] width 35 height 9
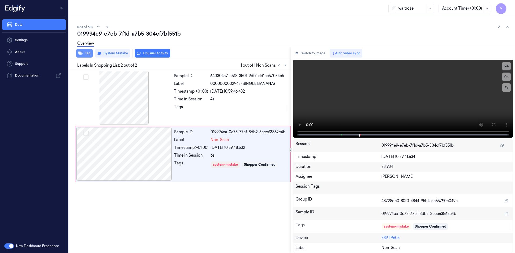
click at [86, 53] on button "Tag" at bounding box center [84, 53] width 17 height 9
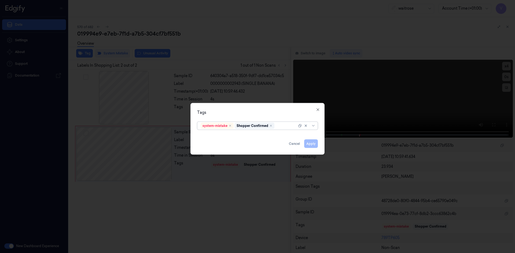
click at [284, 126] on div at bounding box center [285, 126] width 21 height 6
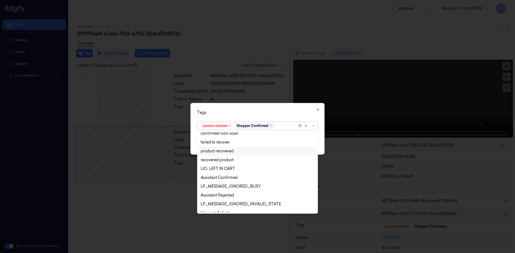
scroll to position [79, 0]
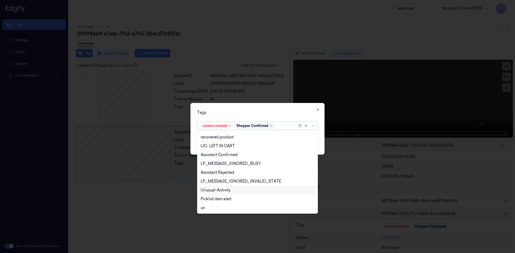
click at [224, 191] on div "Unusual-Activity" at bounding box center [216, 191] width 30 height 6
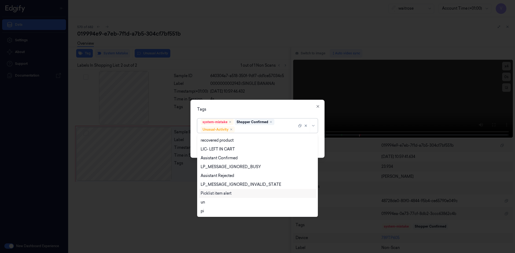
click at [223, 194] on div "Picklist item alert" at bounding box center [216, 194] width 31 height 6
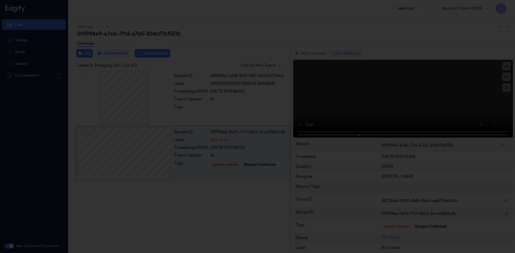
click at [260, 90] on div at bounding box center [257, 126] width 515 height 253
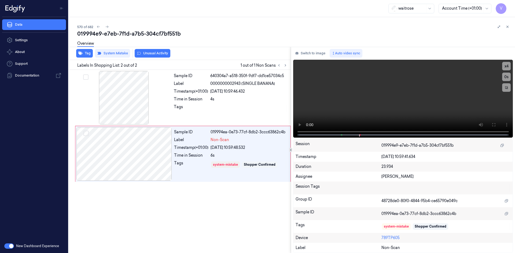
click at [86, 50] on div "Overview" at bounding box center [85, 45] width 17 height 14
click at [87, 54] on button "Tag" at bounding box center [84, 53] width 17 height 9
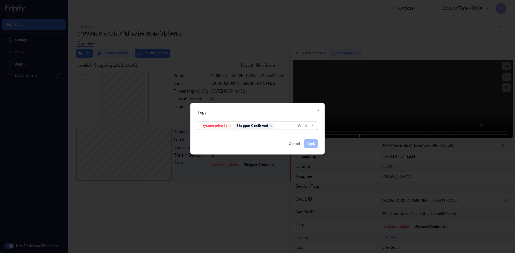
click at [281, 127] on div at bounding box center [285, 126] width 21 height 6
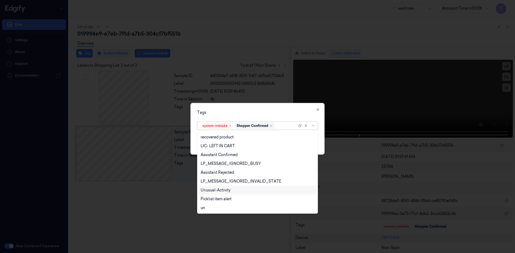
click at [208, 190] on div "Unusual-Activity" at bounding box center [216, 191] width 30 height 6
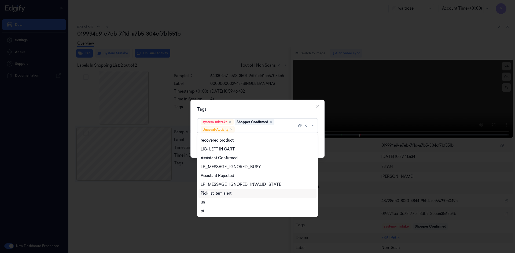
click at [208, 195] on div "Picklist item alert" at bounding box center [216, 194] width 31 height 6
click at [237, 113] on div "Tags option Picklist item alert, selected. 20 results available. Use Up and Dow…" at bounding box center [257, 129] width 134 height 58
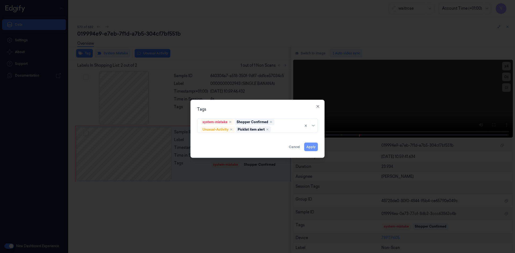
click at [312, 147] on button "Apply" at bounding box center [311, 147] width 14 height 9
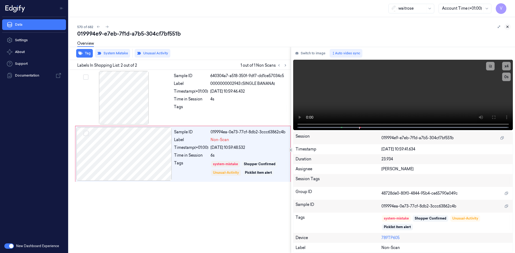
click at [505, 26] on button at bounding box center [507, 27] width 6 height 6
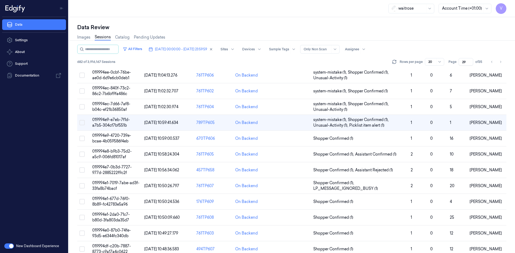
scroll to position [107, 0]
click at [115, 153] on span "019994e8-b9b3-75d2-a5c9-006fd81017af" at bounding box center [111, 154] width 39 height 10
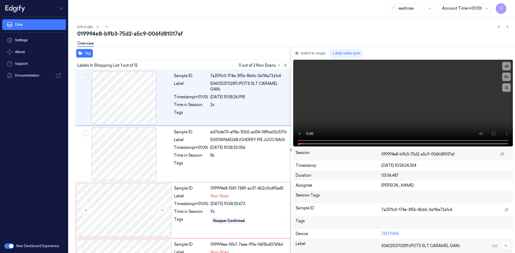
click at [285, 65] on icon at bounding box center [285, 66] width 4 height 4
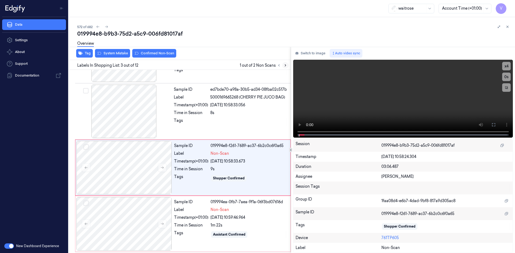
scroll to position [49, 0]
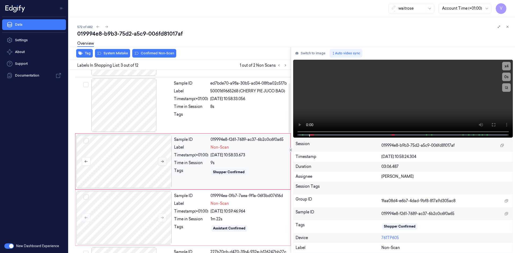
click at [162, 161] on icon at bounding box center [162, 162] width 4 height 4
click at [164, 161] on button at bounding box center [162, 161] width 9 height 9
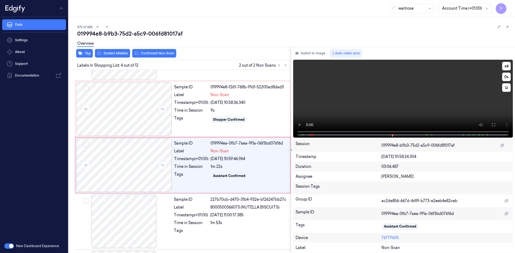
scroll to position [105, 0]
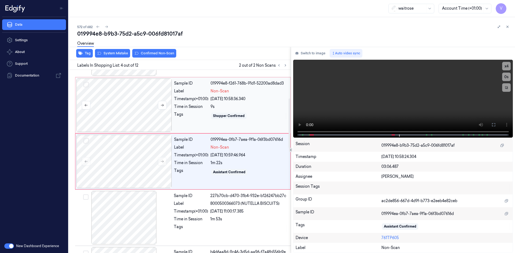
click at [140, 94] on div at bounding box center [123, 106] width 95 height 54
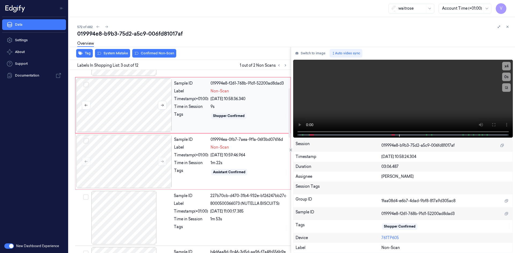
scroll to position [49, 0]
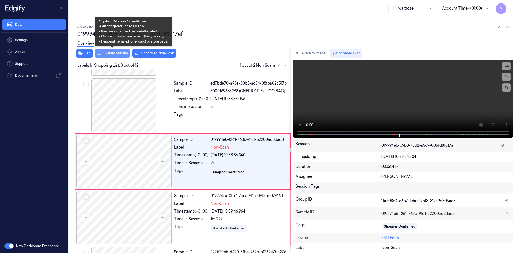
click at [126, 52] on button "System Mistake" at bounding box center [112, 53] width 35 height 9
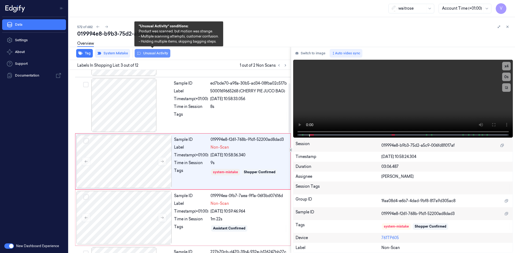
click at [157, 53] on button "Unusual Activity" at bounding box center [153, 53] width 36 height 9
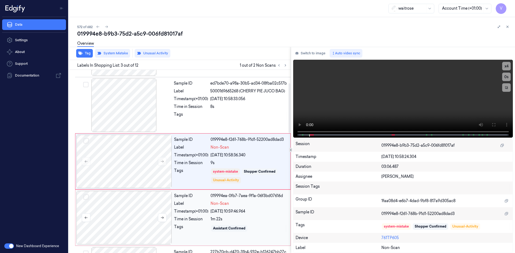
click at [120, 200] on div at bounding box center [123, 218] width 95 height 54
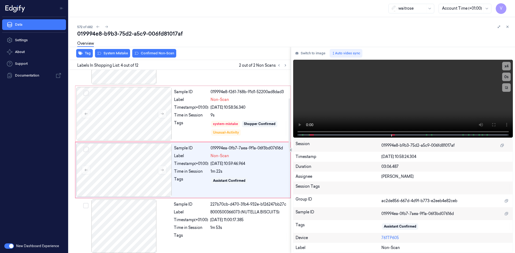
scroll to position [105, 0]
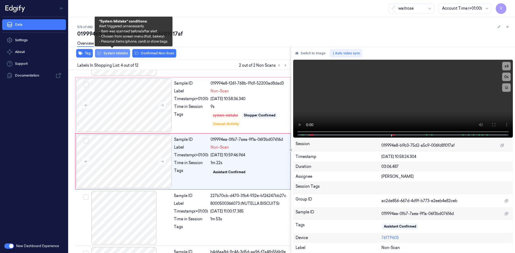
click at [119, 53] on button "System Mistake" at bounding box center [112, 53] width 35 height 9
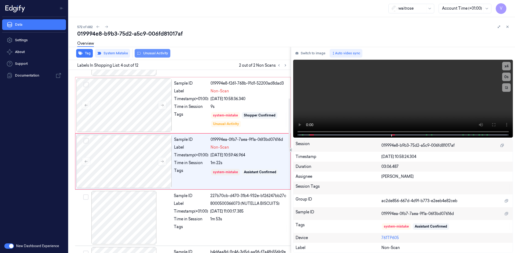
click at [159, 53] on button "Unusual Activity" at bounding box center [153, 53] width 36 height 9
click at [507, 27] on icon at bounding box center [508, 27] width 2 height 2
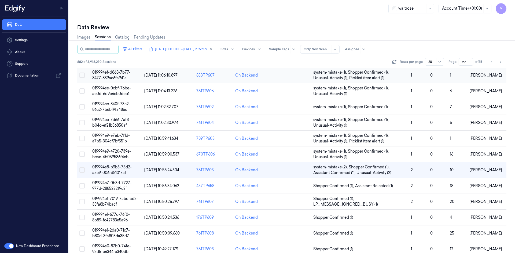
scroll to position [134, 0]
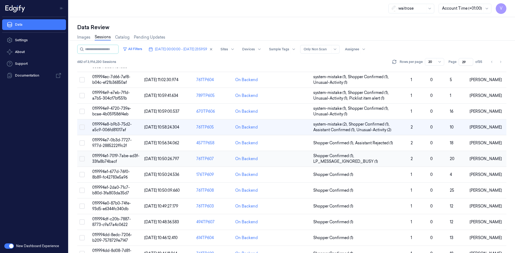
click at [110, 158] on span "019994e1-7019-7abe-ad3f-33fa8b74bacf" at bounding box center [115, 159] width 47 height 10
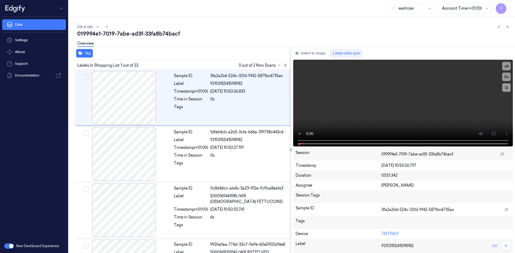
click at [286, 65] on icon at bounding box center [285, 66] width 4 height 4
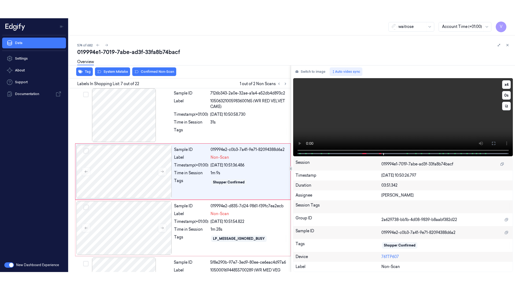
scroll to position [274, 0]
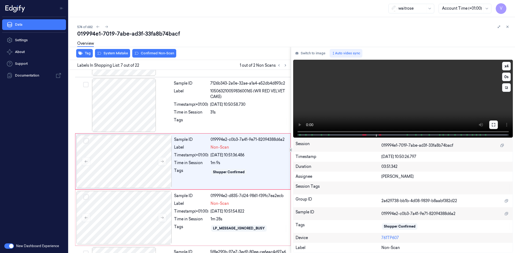
click at [494, 125] on icon at bounding box center [493, 125] width 4 height 4
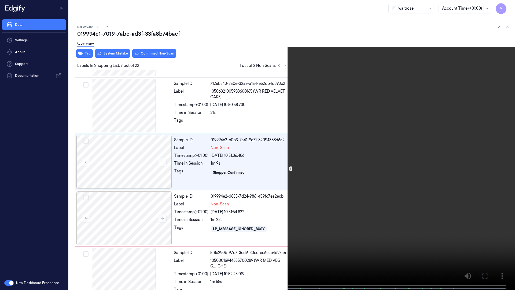
click at [400, 163] on video at bounding box center [257, 145] width 515 height 291
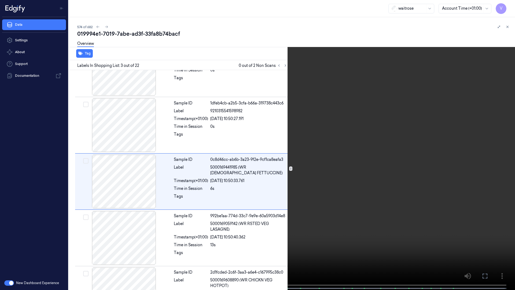
scroll to position [31, 0]
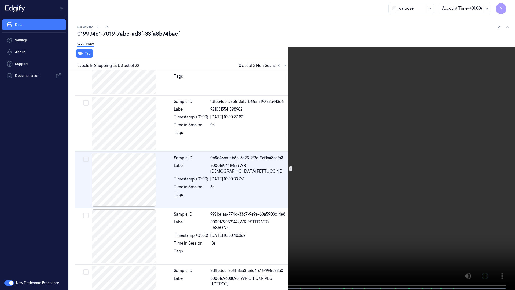
click at [150, 191] on video at bounding box center [257, 145] width 515 height 291
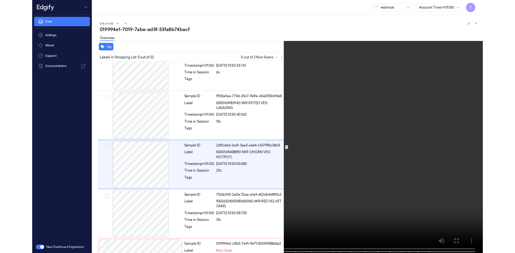
scroll to position [143, 0]
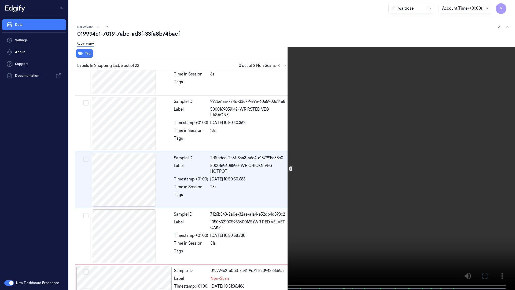
click at [0, 0] on icon at bounding box center [0, 0] width 0 height 0
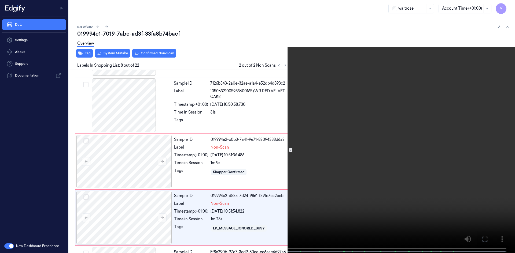
scroll to position [330, 0]
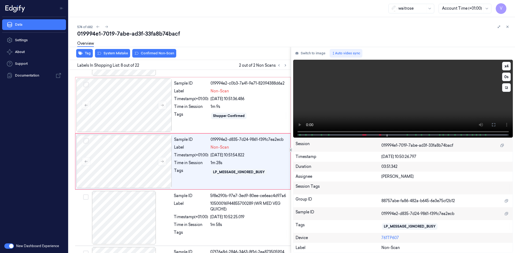
click at [358, 91] on video at bounding box center [403, 99] width 220 height 78
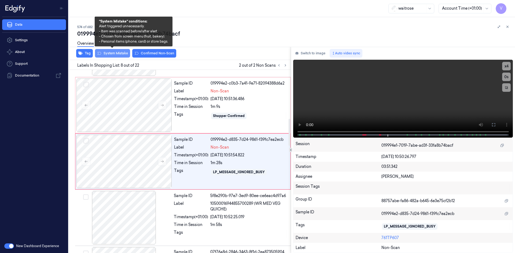
click at [115, 53] on button "System Mistake" at bounding box center [112, 53] width 35 height 9
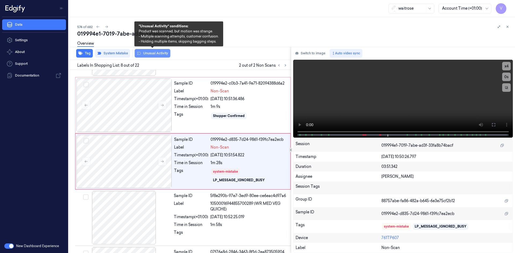
click at [153, 54] on button "Unusual Activity" at bounding box center [153, 53] width 36 height 9
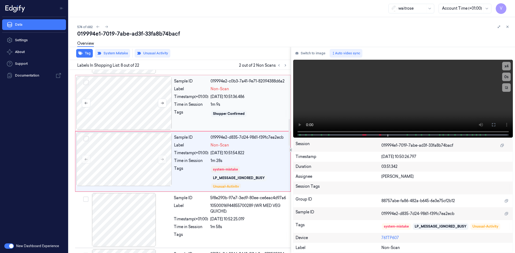
click at [140, 97] on div at bounding box center [123, 103] width 95 height 54
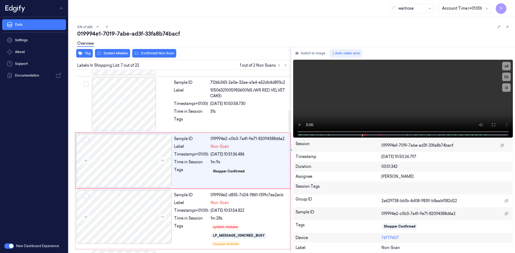
scroll to position [274, 0]
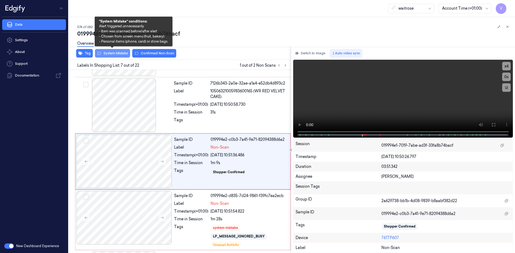
click at [110, 54] on button "System Mistake" at bounding box center [112, 53] width 35 height 9
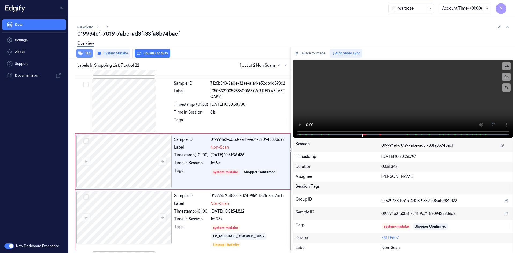
click at [86, 53] on button "Tag" at bounding box center [84, 53] width 17 height 9
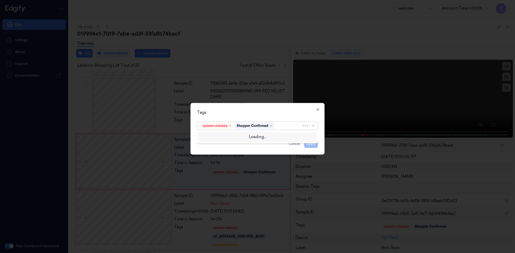
click at [289, 126] on div at bounding box center [288, 126] width 27 height 6
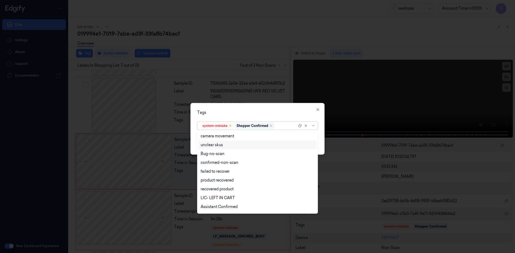
scroll to position [0, 0]
click at [214, 155] on div "bags" at bounding box center [258, 155] width 114 height 6
click at [267, 104] on div "Tags option bags, selected. 17 results available. Use Up and Down to choose opt…" at bounding box center [257, 129] width 134 height 52
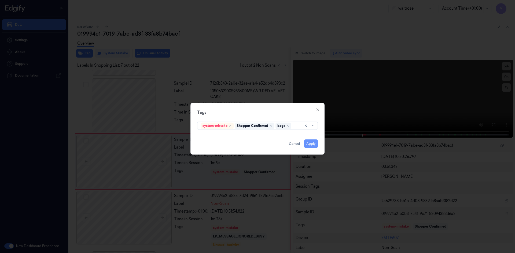
click at [308, 144] on button "Apply" at bounding box center [311, 143] width 14 height 9
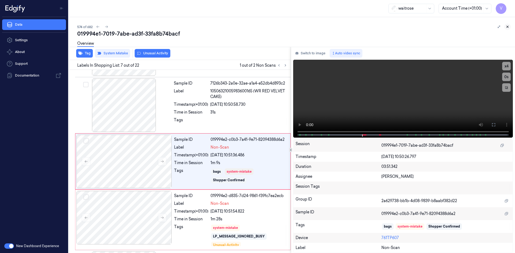
click at [507, 27] on icon at bounding box center [508, 27] width 4 height 4
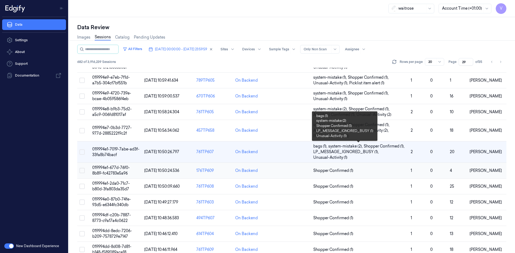
scroll to position [158, 0]
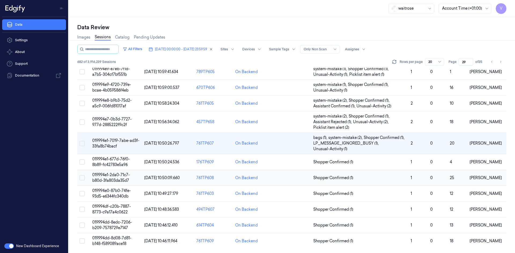
click at [127, 173] on span "019994e1-2da0-71c7-b80d-3fa803da35d7" at bounding box center [111, 178] width 38 height 10
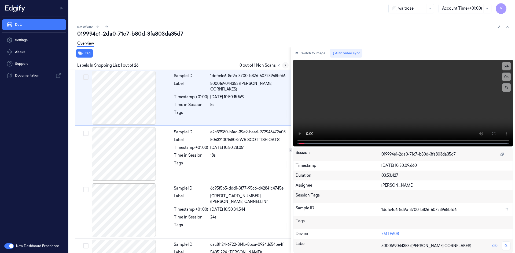
click at [286, 65] on icon at bounding box center [285, 66] width 4 height 4
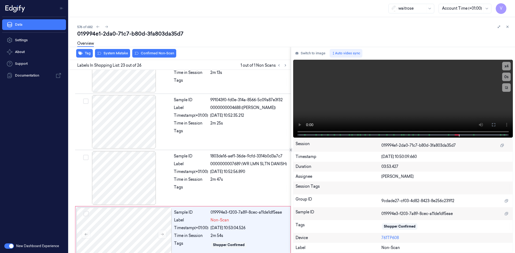
scroll to position [1177, 0]
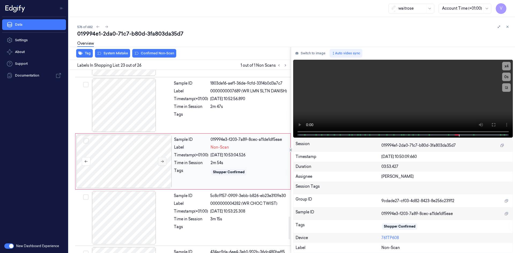
click at [162, 160] on icon at bounding box center [162, 162] width 4 height 4
click at [161, 160] on icon at bounding box center [162, 162] width 4 height 4
click at [340, 95] on video at bounding box center [403, 99] width 220 height 78
click at [121, 154] on div at bounding box center [123, 162] width 95 height 54
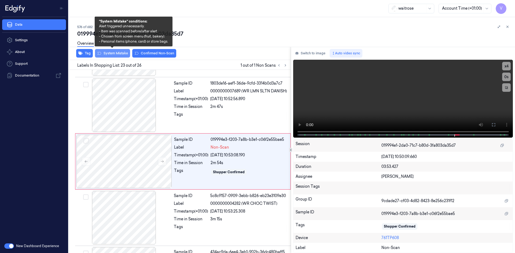
click at [119, 53] on button "System Mistake" at bounding box center [112, 53] width 35 height 9
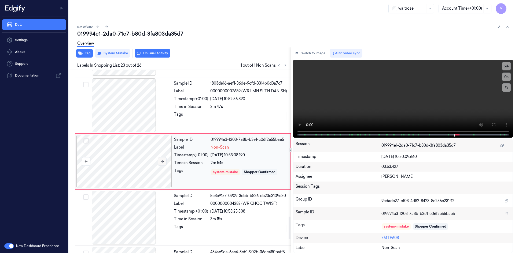
click at [161, 160] on icon at bounding box center [162, 162] width 4 height 4
click at [89, 55] on button "Tag" at bounding box center [84, 53] width 17 height 9
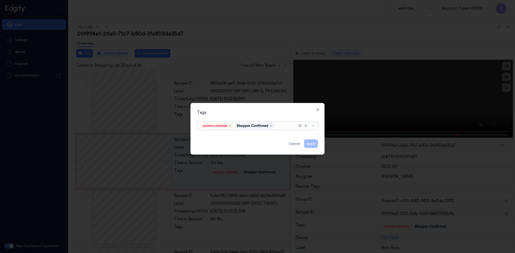
click at [280, 125] on div at bounding box center [285, 126] width 21 height 6
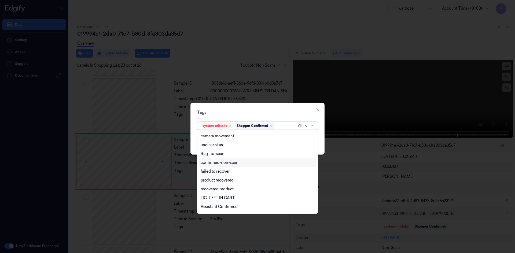
scroll to position [79, 0]
click at [213, 191] on div "Unusual-Activity" at bounding box center [216, 191] width 30 height 6
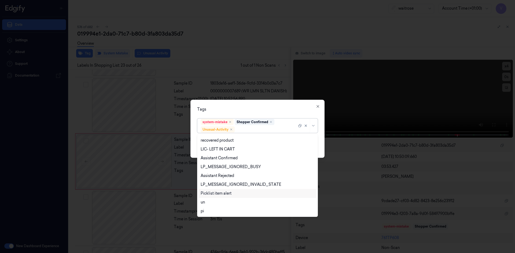
click at [215, 194] on div "Picklist item alert" at bounding box center [216, 194] width 31 height 6
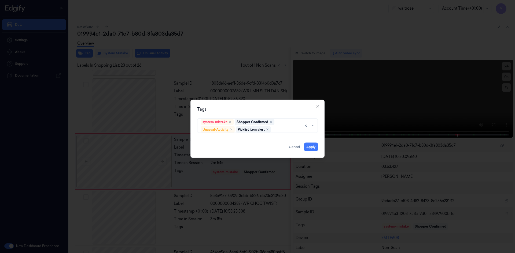
click at [259, 114] on div "Tags system-mistake Shopper Confirmed Unusual-Activity Picklist item alert Appl…" at bounding box center [257, 129] width 134 height 58
click at [311, 148] on button "Apply" at bounding box center [311, 147] width 14 height 9
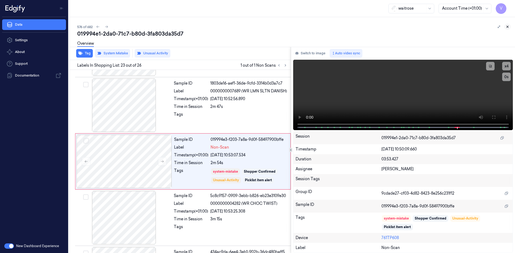
click at [509, 26] on button at bounding box center [507, 27] width 6 height 6
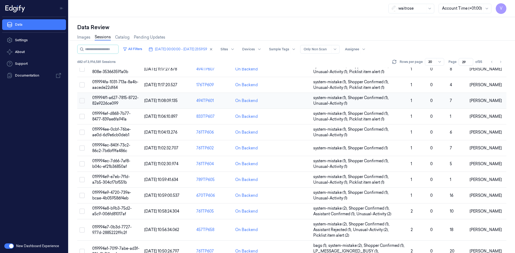
scroll to position [158, 0]
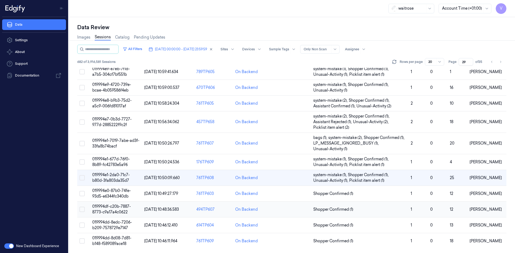
click at [117, 213] on span "019994df-c20b-7887-8773-c9a17a4c0622" at bounding box center [111, 209] width 39 height 10
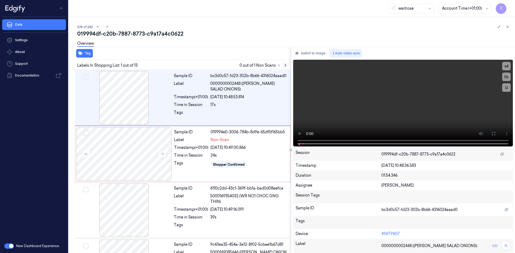
click at [286, 66] on icon at bounding box center [285, 66] width 4 height 4
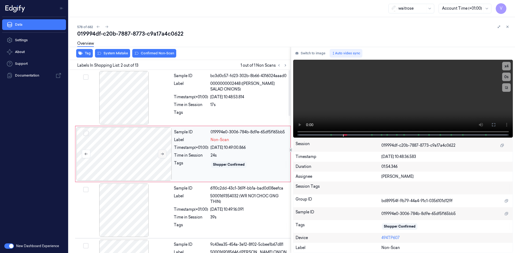
click at [161, 152] on icon at bounding box center [162, 154] width 4 height 4
click at [163, 154] on icon at bounding box center [162, 154] width 3 height 2
click at [134, 150] on div at bounding box center [123, 154] width 95 height 54
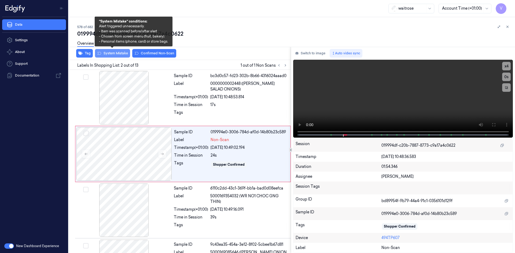
click at [112, 54] on button "System Mistake" at bounding box center [112, 53] width 35 height 9
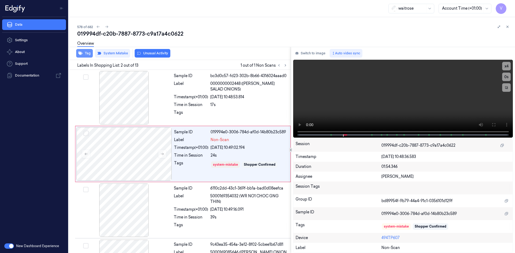
click at [85, 53] on button "Tag" at bounding box center [84, 53] width 17 height 9
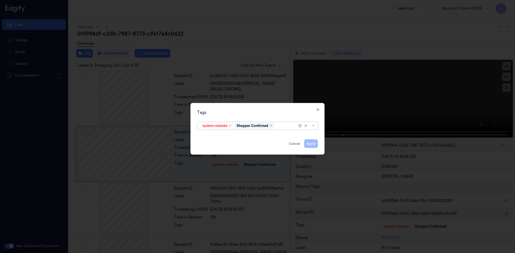
click at [286, 126] on div at bounding box center [285, 126] width 21 height 6
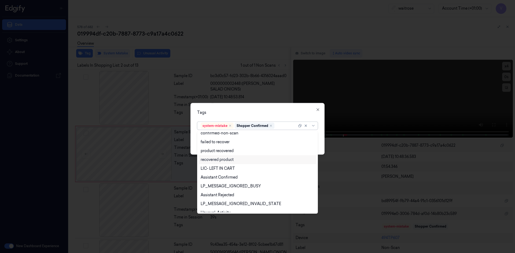
scroll to position [79, 0]
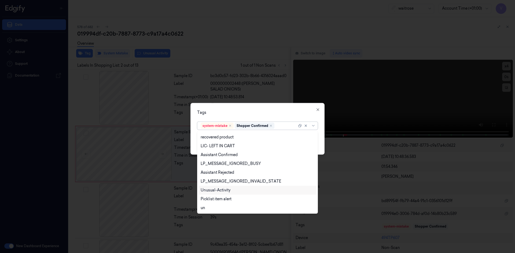
click at [219, 190] on div "Unusual-Activity" at bounding box center [216, 191] width 30 height 6
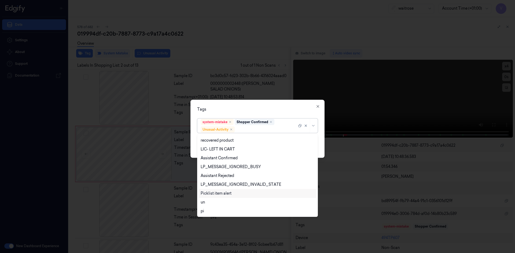
click at [219, 195] on div "Picklist item alert" at bounding box center [216, 194] width 31 height 6
click at [253, 116] on div "Tags option Picklist item alert, selected. 20 results available. Use Up and Dow…" at bounding box center [257, 129] width 134 height 58
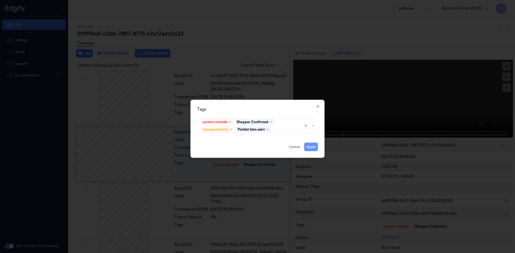
click at [312, 146] on button "Apply" at bounding box center [311, 147] width 14 height 9
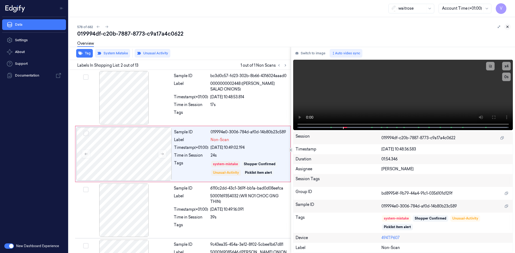
click at [507, 26] on icon at bounding box center [508, 27] width 4 height 4
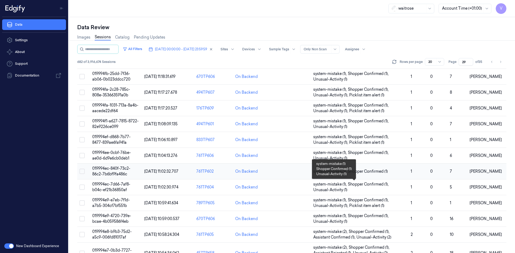
scroll to position [158, 0]
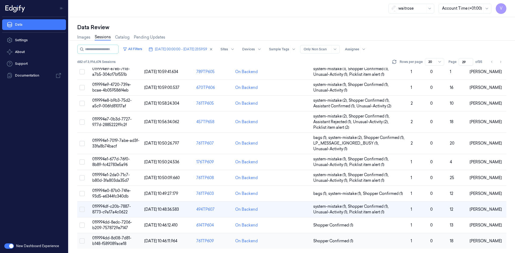
click at [121, 240] on span "019994dd-8d08-7d81-b148-f589089ace18" at bounding box center [111, 241] width 39 height 10
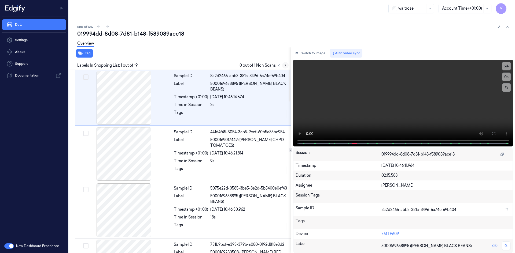
click at [287, 67] on button at bounding box center [285, 65] width 6 height 6
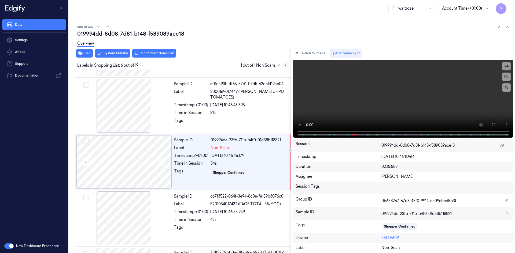
scroll to position [218, 0]
click at [163, 162] on icon at bounding box center [162, 162] width 3 height 2
click at [507, 66] on button "x 4" at bounding box center [506, 66] width 9 height 9
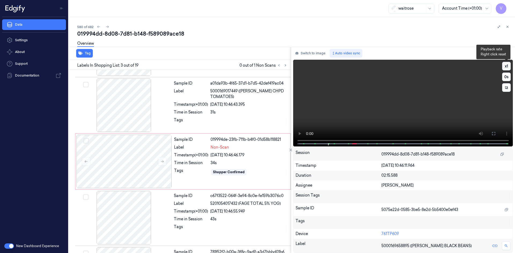
click at [506, 67] on button "x 1" at bounding box center [506, 66] width 9 height 9
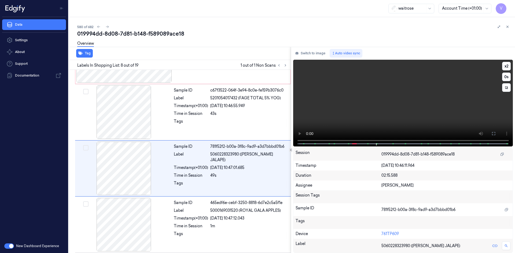
scroll to position [330, 0]
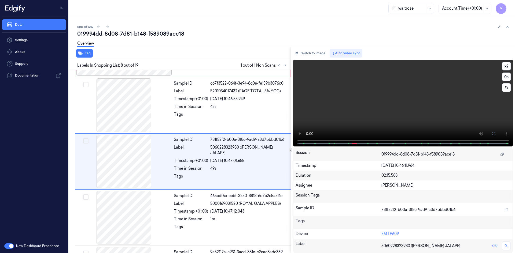
click at [299, 124] on video at bounding box center [403, 103] width 220 height 87
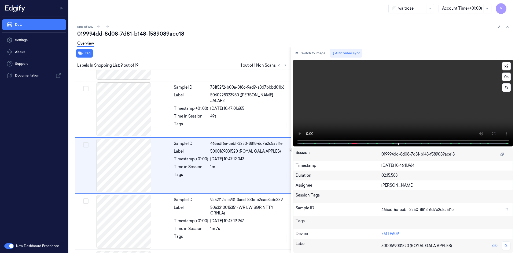
scroll to position [387, 0]
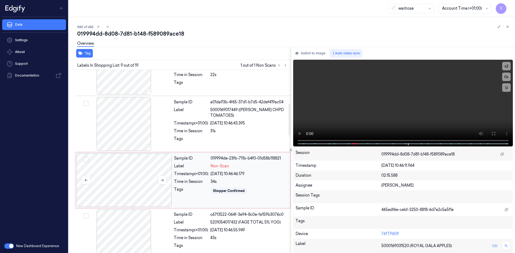
click at [132, 180] on div at bounding box center [123, 181] width 95 height 54
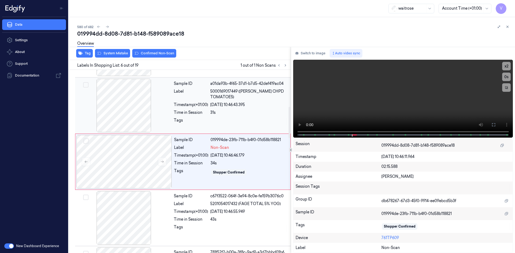
scroll to position [218, 0]
click at [114, 51] on div "Overview" at bounding box center [293, 45] width 433 height 14
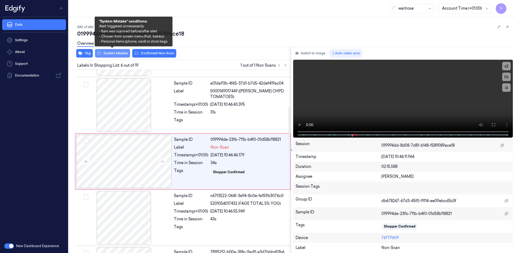
click at [115, 52] on button "System Mistake" at bounding box center [112, 53] width 35 height 9
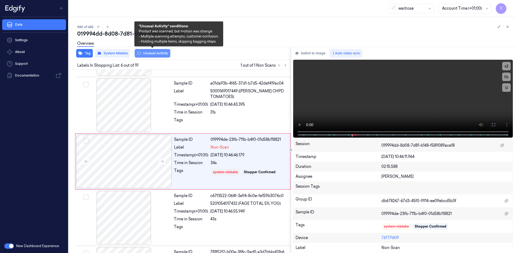
click at [162, 54] on button "Unusual Activity" at bounding box center [153, 53] width 36 height 9
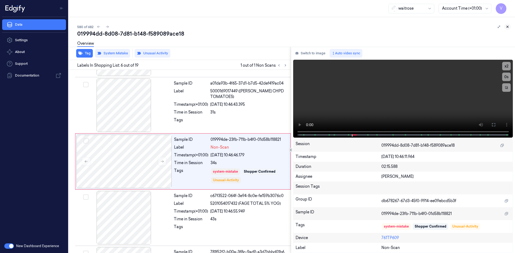
click at [507, 25] on icon at bounding box center [508, 27] width 4 height 4
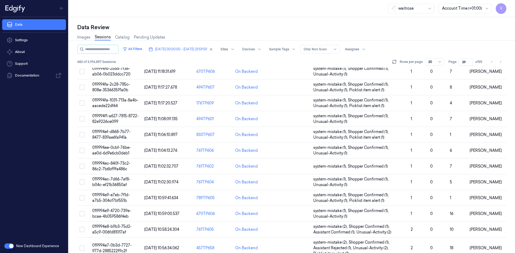
scroll to position [158, 0]
